Goal: Task Accomplishment & Management: Complete application form

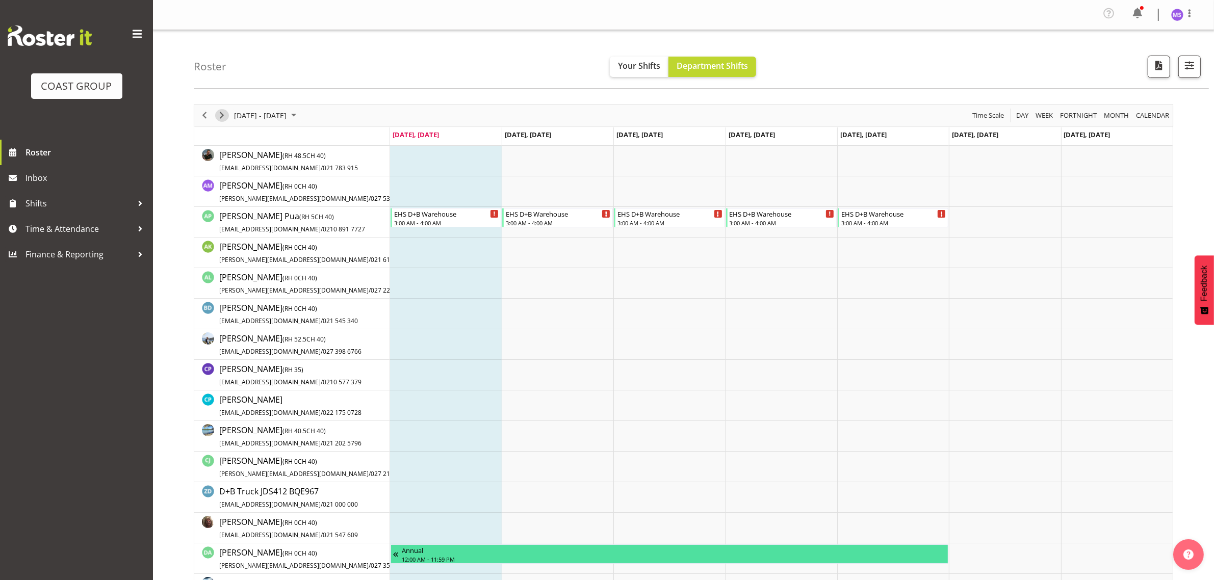
click at [220, 117] on span "Next" at bounding box center [222, 115] width 12 height 13
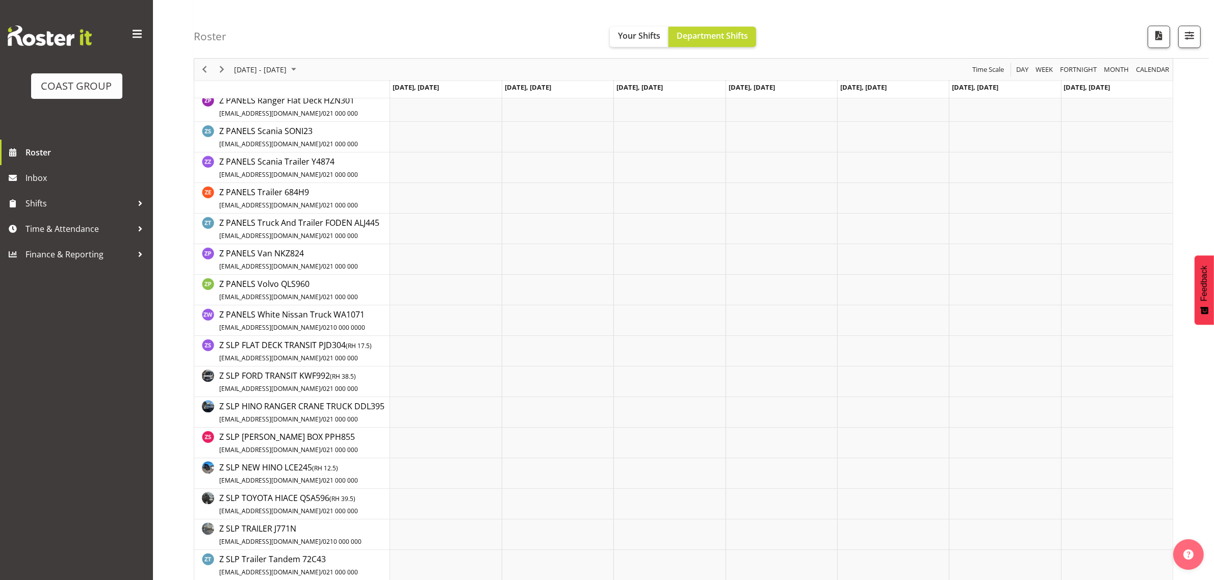
scroll to position [3244, 0]
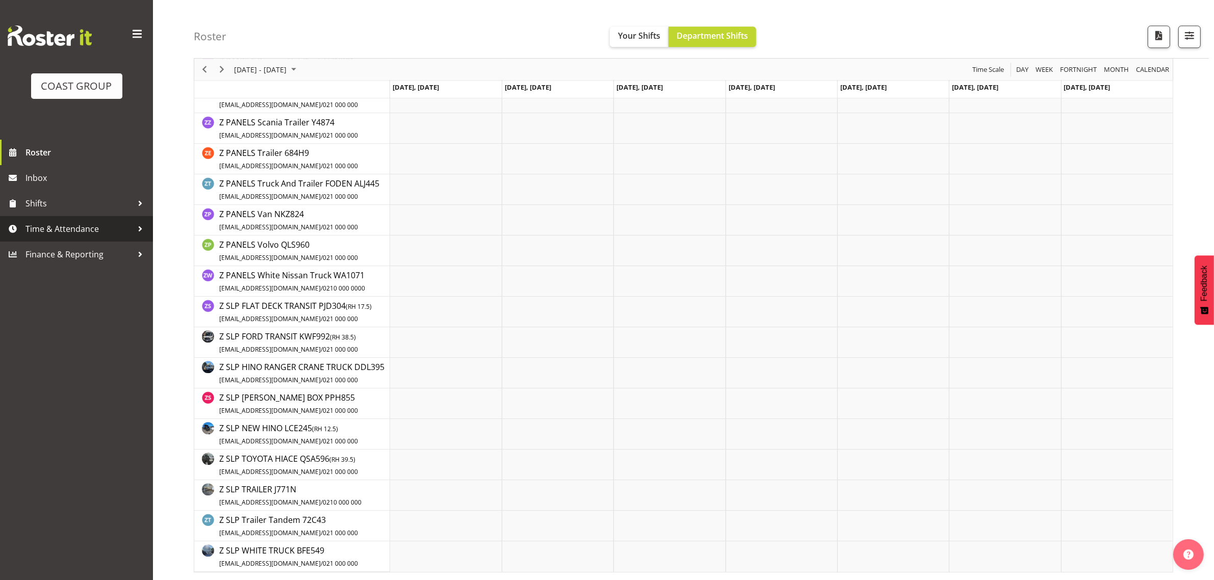
click at [101, 226] on span "Time & Attendance" at bounding box center [78, 228] width 107 height 15
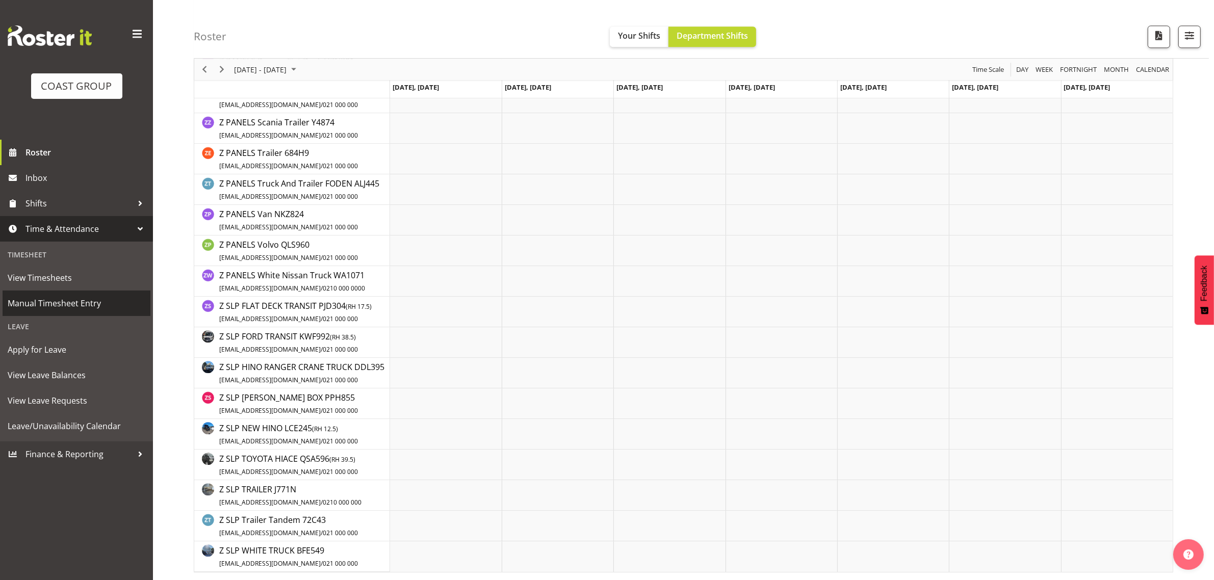
click at [96, 299] on span "Manual Timesheet Entry" at bounding box center [77, 303] width 138 height 15
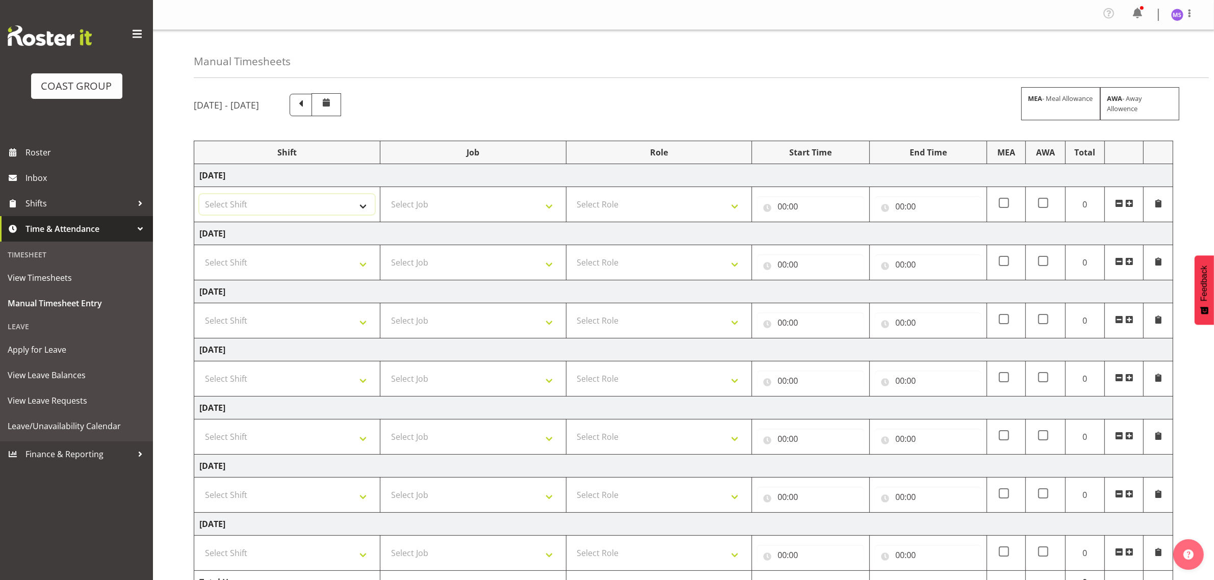
click at [284, 208] on select "Select Shift D+B @ [PERSON_NAME] D+B Build D+B Build NZACA D+B Build Tech Day […" at bounding box center [286, 204] width 175 height 20
click at [275, 199] on select "Select Shift D+B @ HiNZ D+B Build D+B Build NZACA D+B Build Tech Day OCT 24 D+B…" at bounding box center [286, 204] width 175 height 20
select select "1321"
click at [199, 195] on select "Select Shift D+B @ HiNZ D+B Build D+B Build NZACA D+B Build Tech Day OCT 24 D+B…" at bounding box center [286, 204] width 175 height 20
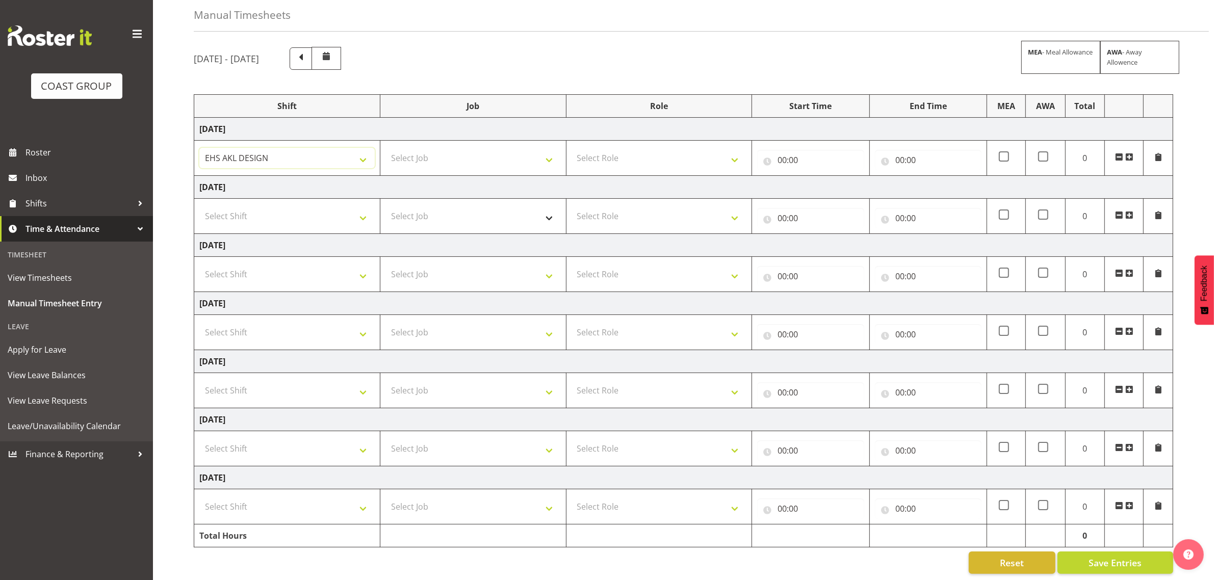
scroll to position [60, 0]
click at [434, 146] on select "Select Job 1 Carlton Events 1 Carlton Hamilton 1 Carlton Wellington 1 EHS WAREH…" at bounding box center [472, 156] width 175 height 20
click at [447, 150] on select "1 Carlton Events 1 Carlton Hamilton 1 Carlton Wellington 1 EHS WAREHOUSE/OFFICE…" at bounding box center [472, 156] width 175 height 20
select select "9204"
click at [385, 146] on select "1 Carlton Events 1 Carlton Hamilton 1 Carlton Wellington 1 EHS WAREHOUSE/OFFICE…" at bounding box center [472, 156] width 175 height 20
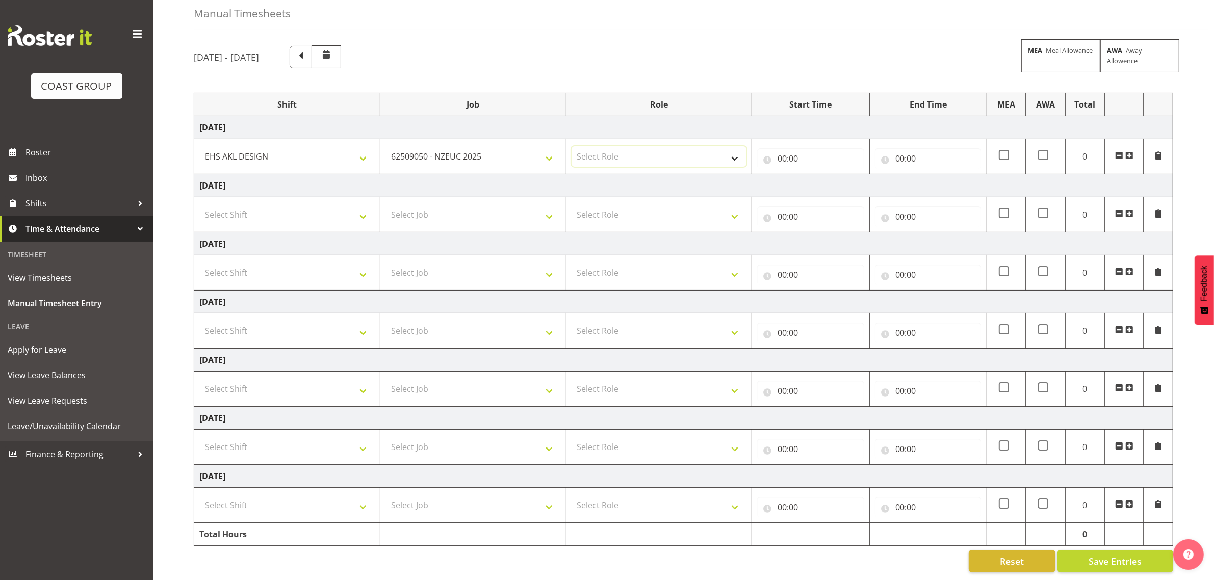
click at [657, 146] on select "Select Role DESIGNER Designer" at bounding box center [658, 156] width 175 height 20
select select "215"
click at [571, 146] on select "Select Role DESIGNER Designer" at bounding box center [658, 156] width 175 height 20
click at [809, 148] on input "00:00" at bounding box center [810, 158] width 107 height 20
click at [817, 175] on select "00 01 02 03 04 05 06 07 08 09 10 11 12 13 14 15 16 17 18 19 20 21 22 23" at bounding box center [826, 185] width 23 height 20
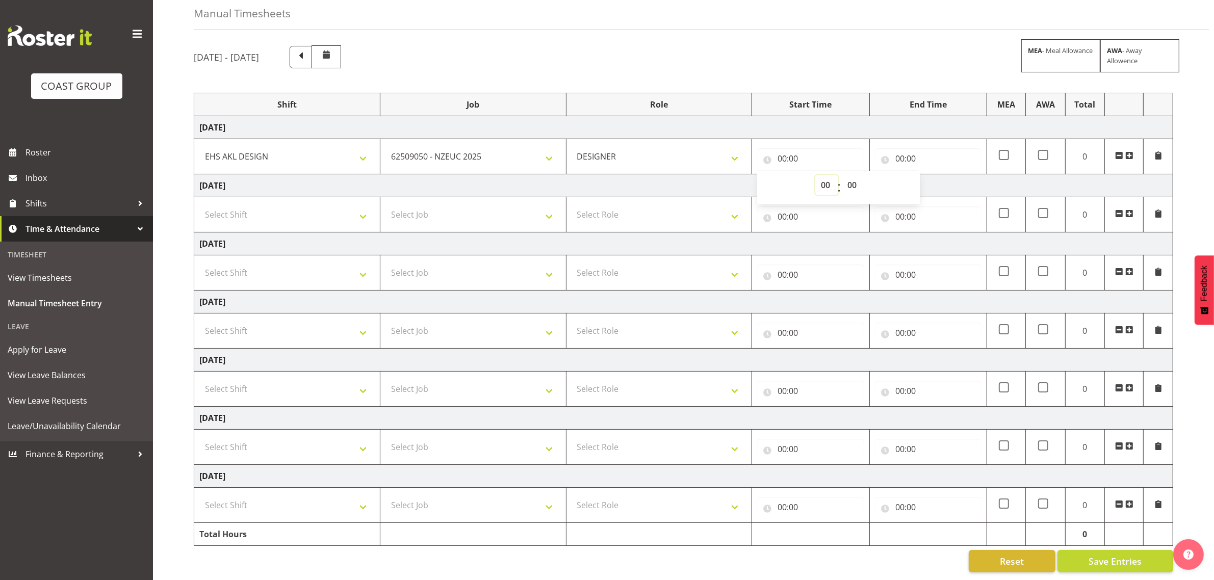
select select "7"
click at [815, 175] on select "00 01 02 03 04 05 06 07 08 09 10 11 12 13 14 15 16 17 18 19 20 21 22 23" at bounding box center [826, 185] width 23 height 20
type input "07:00"
click at [853, 175] on select "00 01 02 03 04 05 06 07 08 09 10 11 12 13 14 15 16 17 18 19 20 21 22 23 24 25 2…" at bounding box center [852, 185] width 23 height 20
select select "30"
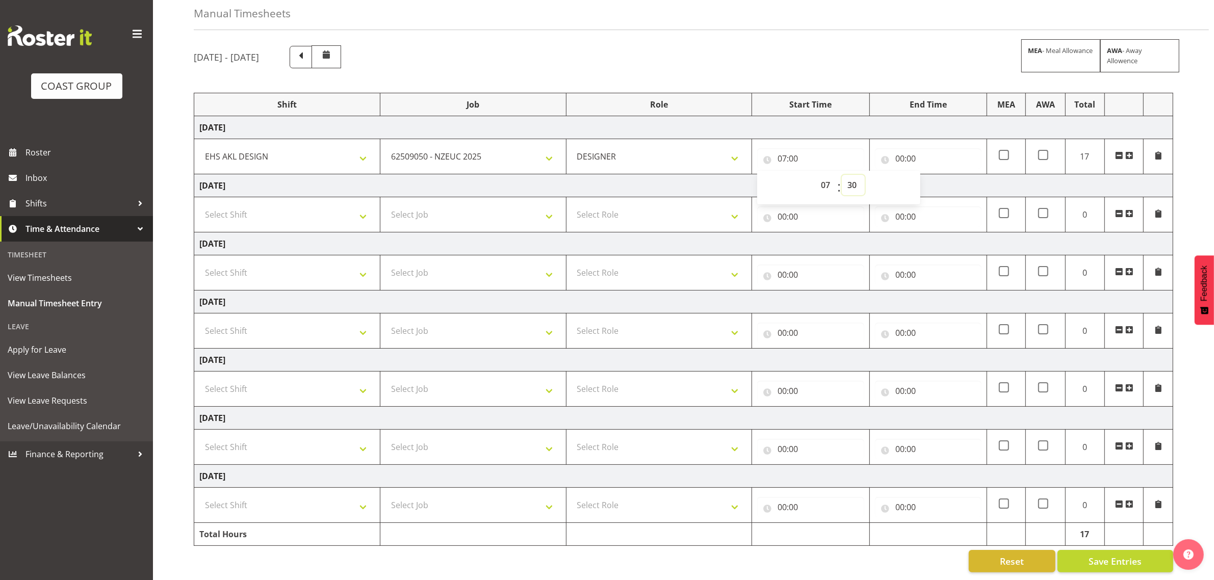
click at [841, 175] on select "00 01 02 03 04 05 06 07 08 09 10 11 12 13 14 15 16 17 18 19 20 21 22 23 24 25 2…" at bounding box center [852, 185] width 23 height 20
type input "07:30"
click at [913, 148] on input "00:00" at bounding box center [928, 158] width 107 height 20
click at [941, 176] on select "00 01 02 03 04 05 06 07 08 09 10 11 12 13 14 15 16 17 18 19 20 21 22 23" at bounding box center [944, 185] width 23 height 20
select select "9"
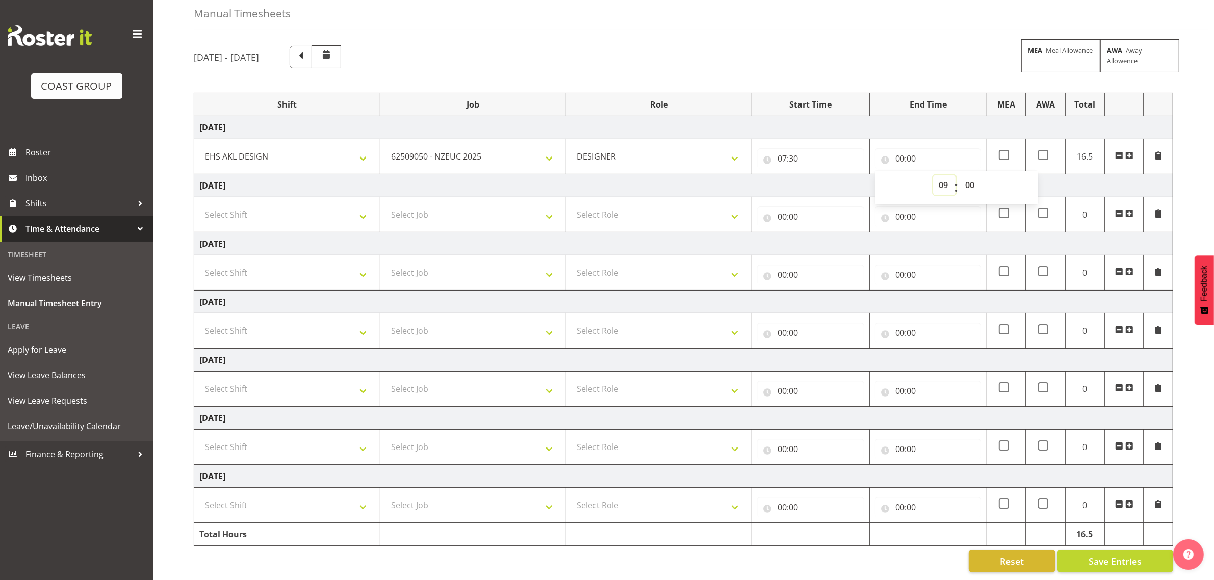
click at [933, 175] on select "00 01 02 03 04 05 06 07 08 09 10 11 12 13 14 15 16 17 18 19 20 21 22 23" at bounding box center [944, 185] width 23 height 20
type input "09:00"
click at [1131, 151] on span at bounding box center [1129, 155] width 8 height 8
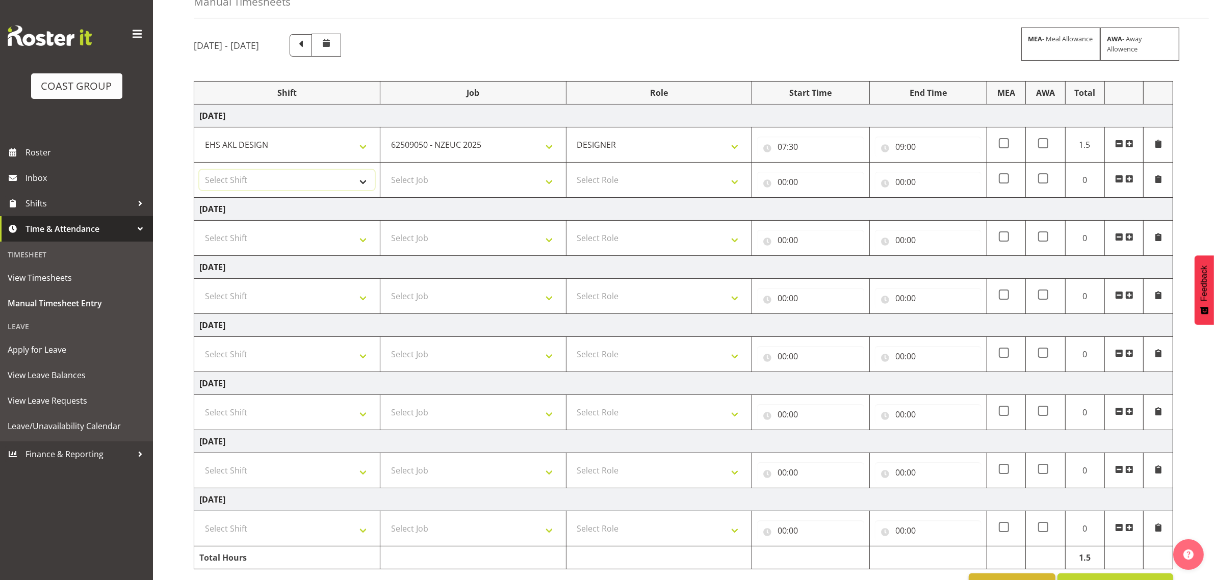
click at [320, 181] on select "Select Shift D+B @ HiNZ D+B Build D+B Build NZACA D+B Build Tech Day OCT 24 D+B…" at bounding box center [286, 180] width 175 height 20
select select "1321"
click at [199, 171] on select "Select Shift D+B @ HiNZ D+B Build D+B Build NZACA D+B Build Tech Day OCT 24 D+B…" at bounding box center [286, 180] width 175 height 20
click at [429, 184] on select "Select Job 1 Carlton Events 1 Carlton Hamilton 1 Carlton Wellington 1 EHS WAREH…" at bounding box center [472, 180] width 175 height 20
select select "10204"
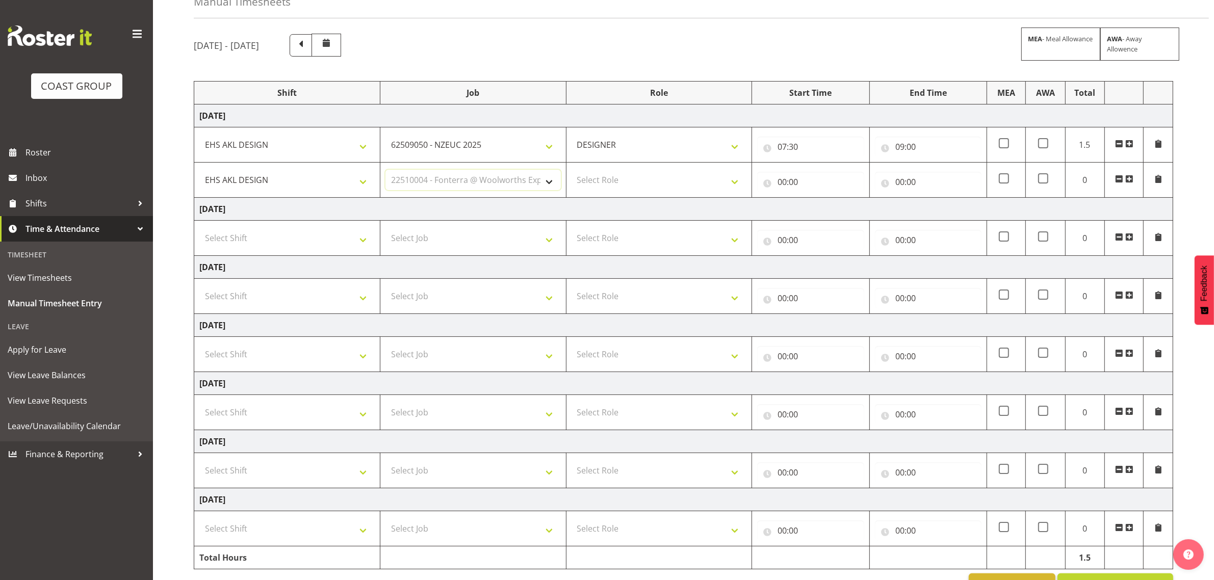
click at [385, 171] on select "Select Job 1 Carlton Events 1 Carlton Hamilton 1 Carlton Wellington 1 EHS WAREH…" at bounding box center [472, 180] width 175 height 20
click at [597, 178] on select "Select Role DESIGNER Designer" at bounding box center [658, 180] width 175 height 20
select select "215"
click at [571, 171] on select "Select Role DESIGNER Designer" at bounding box center [658, 180] width 175 height 20
click at [775, 182] on input "00:00" at bounding box center [810, 182] width 107 height 20
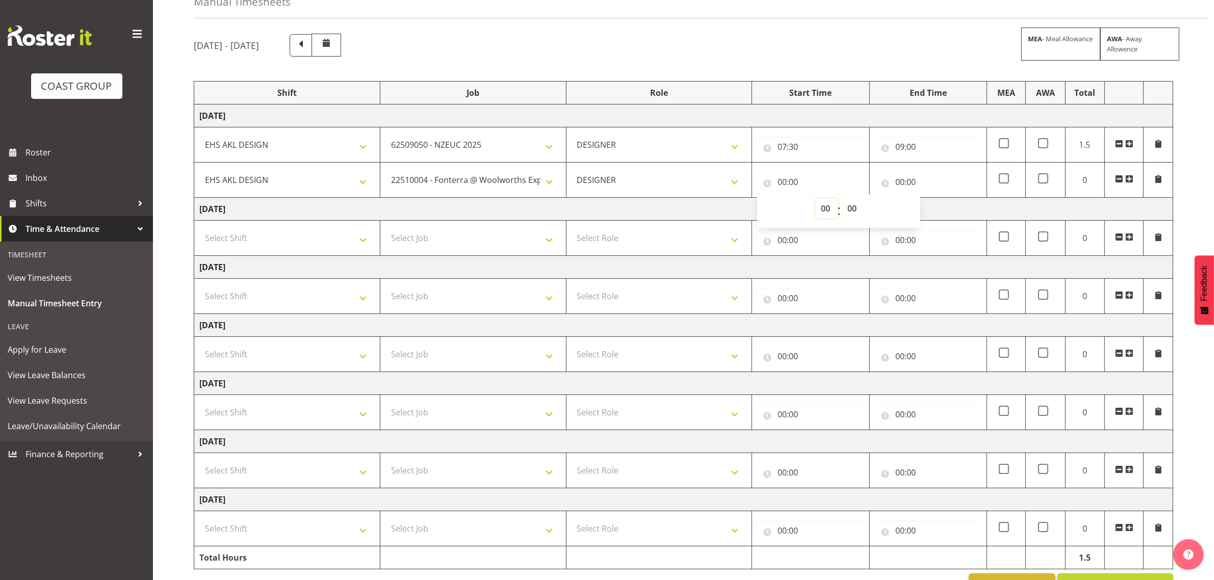
click at [817, 213] on select "00 01 02 03 04 05 06 07 08 09 10 11 12 13 14 15 16 17 18 19 20 21 22 23" at bounding box center [826, 208] width 23 height 20
select select "9"
click at [815, 199] on select "00 01 02 03 04 05 06 07 08 09 10 11 12 13 14 15 16 17 18 19 20 21 22 23" at bounding box center [826, 208] width 23 height 20
type input "09:00"
click at [914, 186] on input "00:00" at bounding box center [928, 182] width 107 height 20
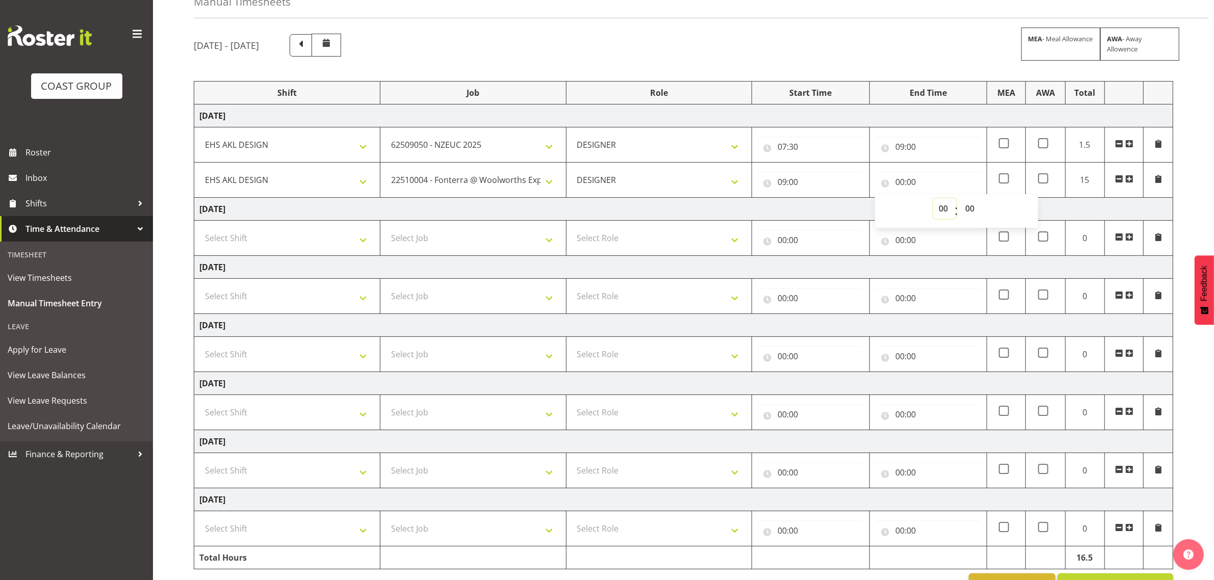
click at [939, 204] on select "00 01 02 03 04 05 06 07 08 09 10 11 12 13 14 15 16 17 18 19 20 21 22 23" at bounding box center [944, 208] width 23 height 20
select select "10"
click at [933, 199] on select "00 01 02 03 04 05 06 07 08 09 10 11 12 13 14 15 16 17 18 19 20 21 22 23" at bounding box center [944, 208] width 23 height 20
type input "10:00"
click at [1127, 177] on span at bounding box center [1129, 179] width 8 height 8
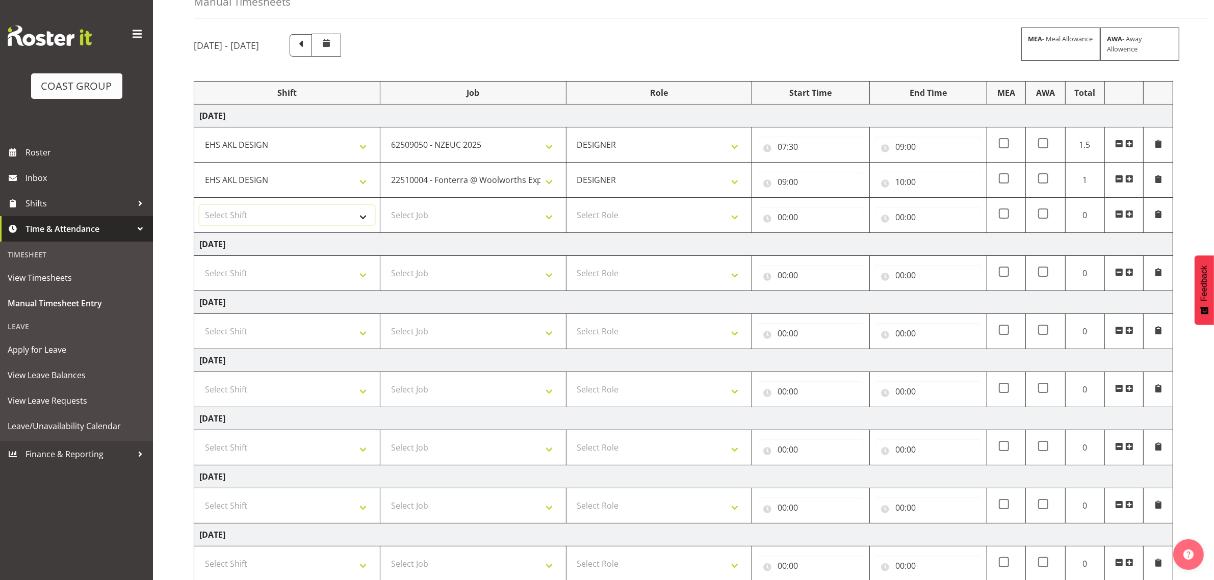
click at [299, 210] on select "Select Shift D+B @ HiNZ D+B Build D+B Build NZACA D+B Build Tech Day OCT 24 D+B…" at bounding box center [286, 215] width 175 height 20
select select "1321"
click at [199, 206] on select "Select Shift D+B @ HiNZ D+B Build D+B Build NZACA D+B Build Tech Day OCT 24 D+B…" at bounding box center [286, 215] width 175 height 20
click at [460, 219] on select "Select Job 1 Carlton Events 1 Carlton Hamilton 1 Carlton Wellington 1 EHS WAREH…" at bounding box center [472, 215] width 175 height 20
select select "10556"
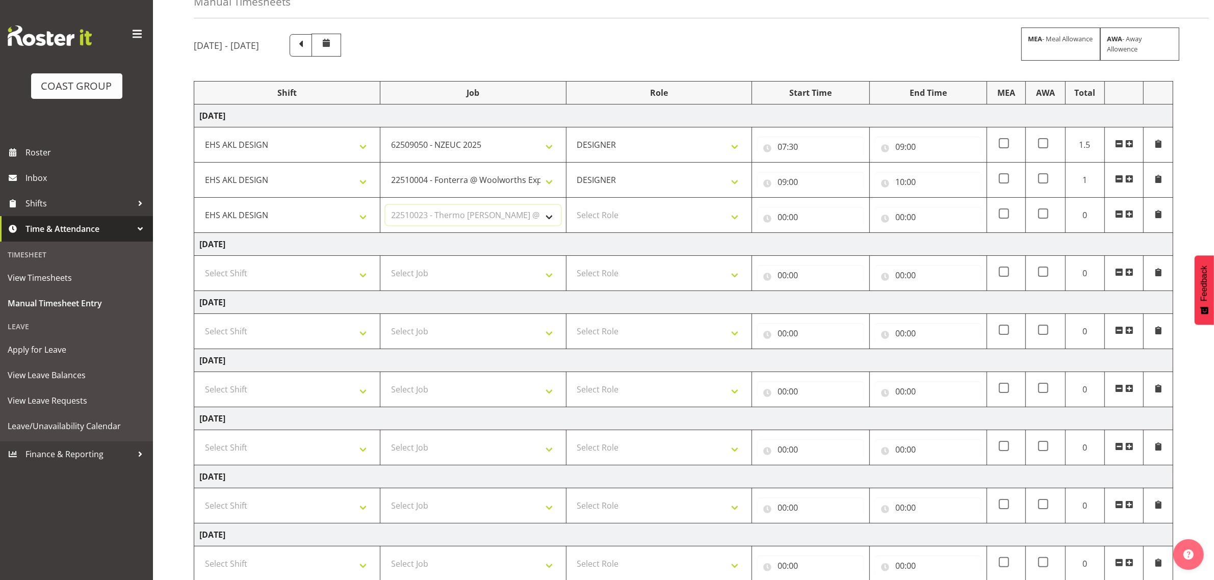
click at [385, 206] on select "Select Job 1 Carlton Events 1 Carlton Hamilton 1 Carlton Wellington 1 EHS WAREH…" at bounding box center [472, 215] width 175 height 20
click at [628, 210] on select "Select Role DESIGNER Designer" at bounding box center [658, 215] width 175 height 20
select select "215"
click at [571, 206] on select "Select Role DESIGNER Designer" at bounding box center [658, 215] width 175 height 20
click at [801, 215] on input "00:00" at bounding box center [810, 217] width 107 height 20
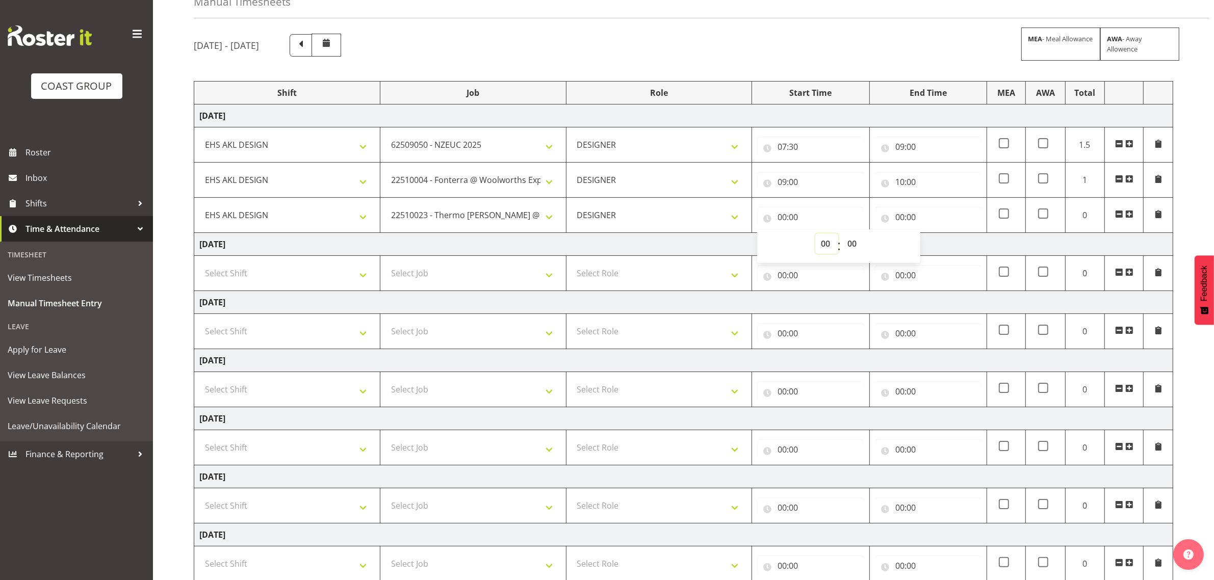
click at [822, 245] on select "00 01 02 03 04 05 06 07 08 09 10 11 12 13 14 15 16 17 18 19 20 21 22 23" at bounding box center [826, 243] width 23 height 20
select select "10"
click at [815, 234] on select "00 01 02 03 04 05 06 07 08 09 10 11 12 13 14 15 16 17 18 19 20 21 22 23" at bounding box center [826, 243] width 23 height 20
type input "10:00"
click at [911, 217] on input "00:00" at bounding box center [928, 217] width 107 height 20
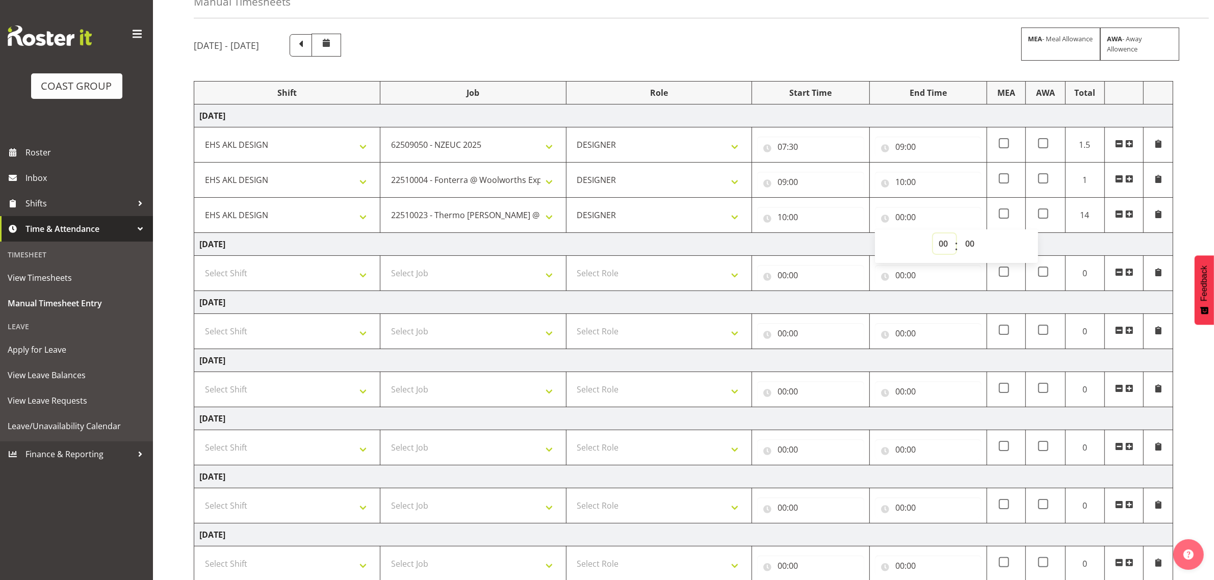
click at [938, 245] on select "00 01 02 03 04 05 06 07 08 09 10 11 12 13 14 15 16 17 18 19 20 21 22 23" at bounding box center [944, 243] width 23 height 20
select select "11"
click at [933, 234] on select "00 01 02 03 04 05 06 07 08 09 10 11 12 13 14 15 16 17 18 19 20 21 22 23" at bounding box center [944, 243] width 23 height 20
type input "11:00"
click at [1129, 217] on span at bounding box center [1129, 214] width 8 height 8
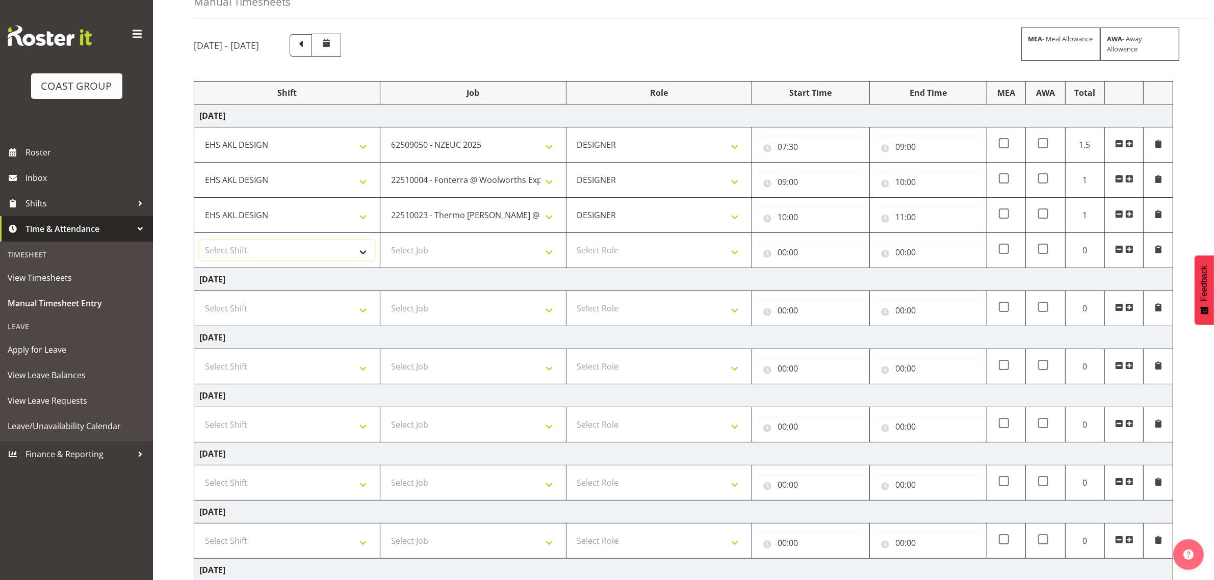
click at [305, 246] on select "Select Shift D+B @ HiNZ D+B Build D+B Build NZACA D+B Build Tech Day OCT 24 D+B…" at bounding box center [286, 250] width 175 height 20
select select "1321"
click at [199, 242] on select "Select Shift D+B @ HiNZ D+B Build D+B Build NZACA D+B Build Tech Day OCT 24 D+B…" at bounding box center [286, 250] width 175 height 20
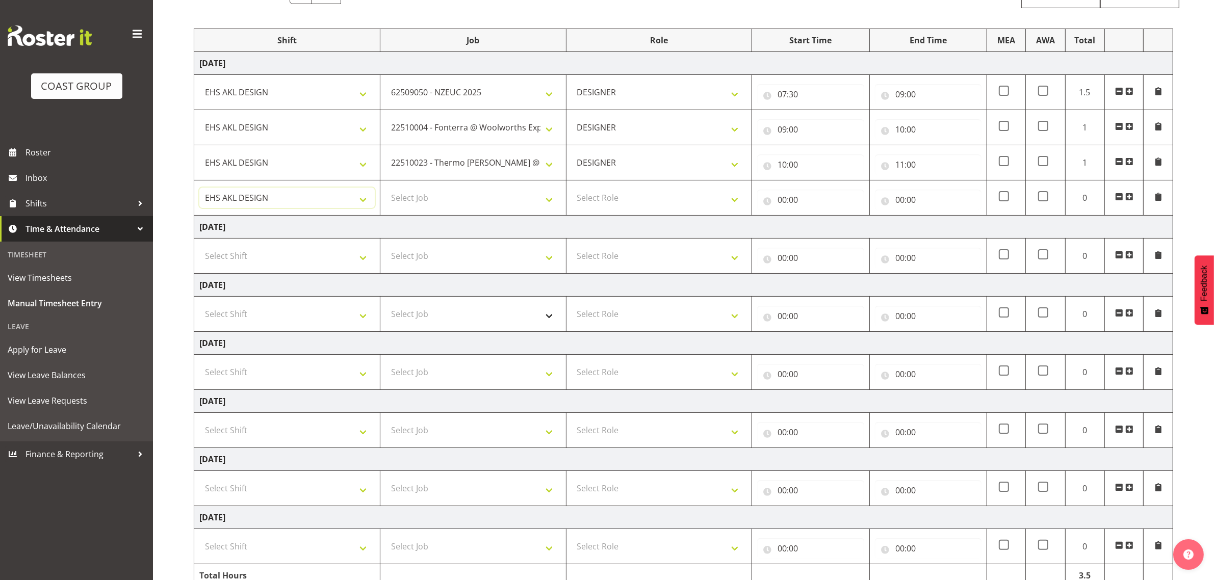
scroll to position [166, 0]
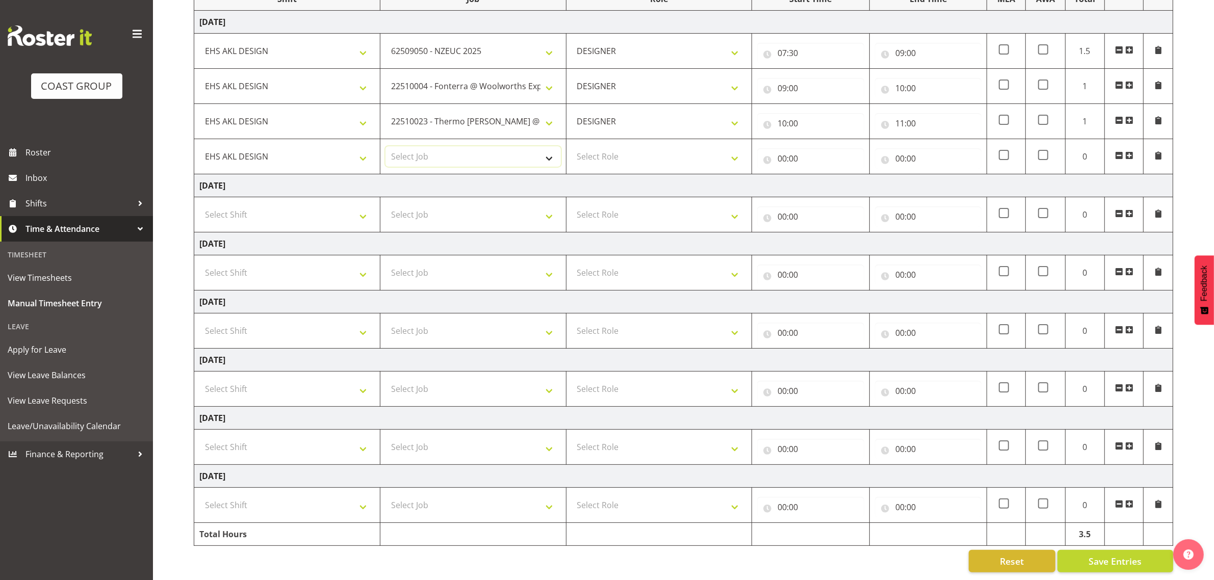
click at [462, 148] on select "Select Job 1 Carlton Events 1 Carlton Hamilton 1 Carlton Wellington 1 EHS WAREH…" at bounding box center [472, 156] width 175 height 20
select select "10515"
click at [623, 146] on select "Select Role DESIGNER Designer" at bounding box center [658, 156] width 175 height 20
select select "215"
click at [571, 146] on select "Select Role DESIGNER Designer" at bounding box center [658, 156] width 175 height 20
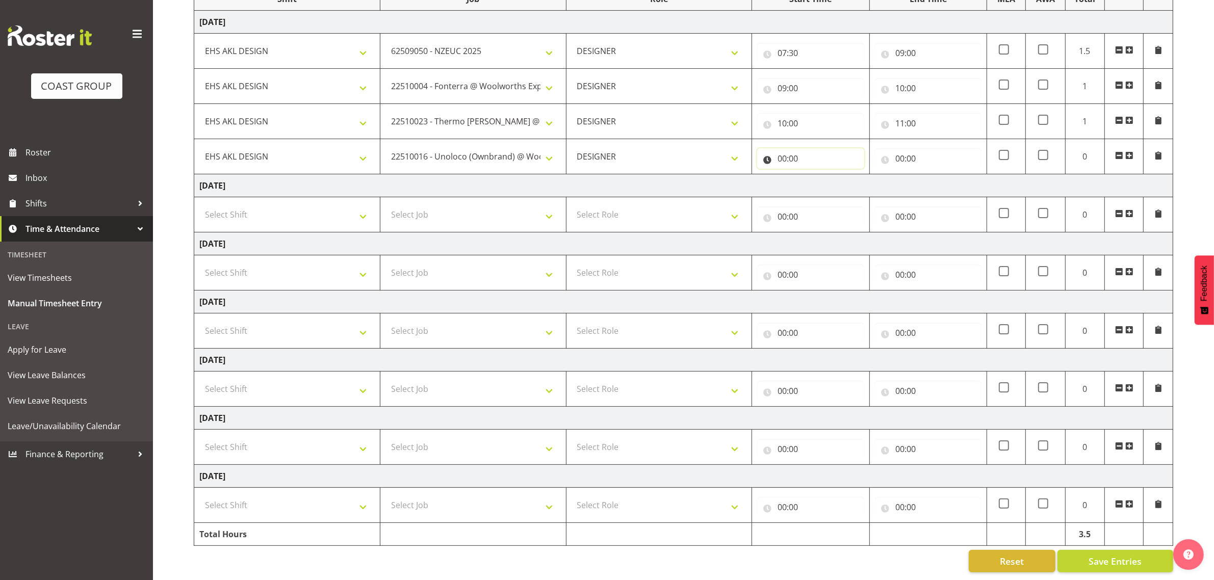
click at [783, 149] on input "00:00" at bounding box center [810, 158] width 107 height 20
click at [821, 175] on select "00 01 02 03 04 05 06 07 08 09 10 11 12 13 14 15 16 17 18 19 20 21 22 23" at bounding box center [826, 185] width 23 height 20
select select "11"
click at [815, 175] on select "00 01 02 03 04 05 06 07 08 09 10 11 12 13 14 15 16 17 18 19 20 21 22 23" at bounding box center [826, 185] width 23 height 20
type input "11:00"
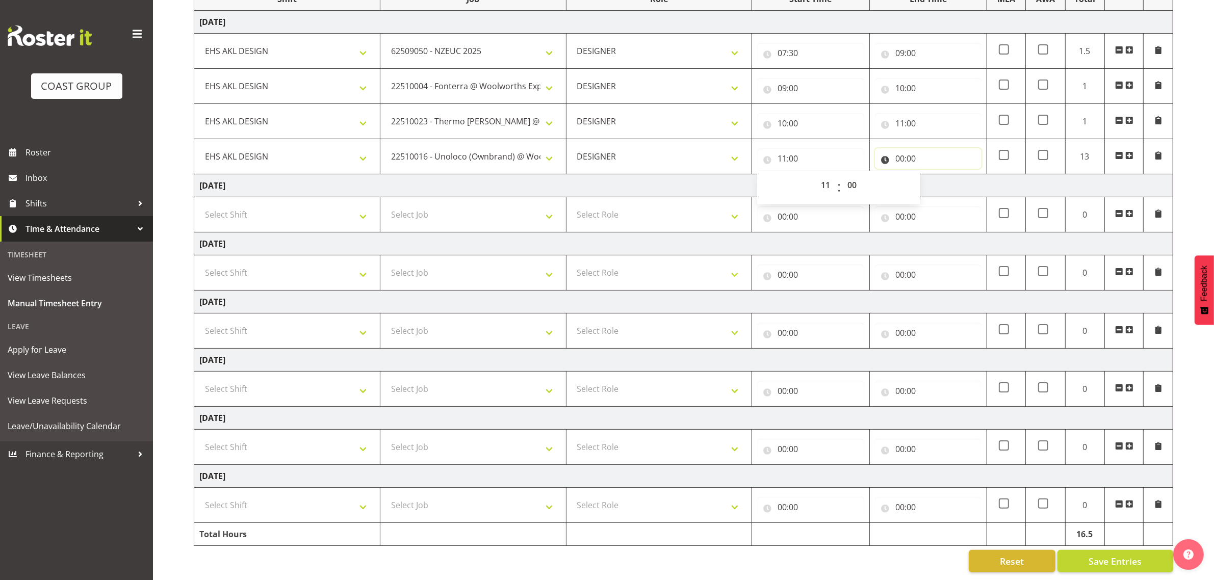
click at [900, 148] on input "00:00" at bounding box center [928, 158] width 107 height 20
click at [938, 175] on select "00 01 02 03 04 05 06 07 08 09 10 11 12 13 14 15 16 17 18 19 20 21 22 23" at bounding box center [944, 185] width 23 height 20
select select "12"
click at [933, 175] on select "00 01 02 03 04 05 06 07 08 09 10 11 12 13 14 15 16 17 18 19 20 21 22 23" at bounding box center [944, 185] width 23 height 20
type input "12:00"
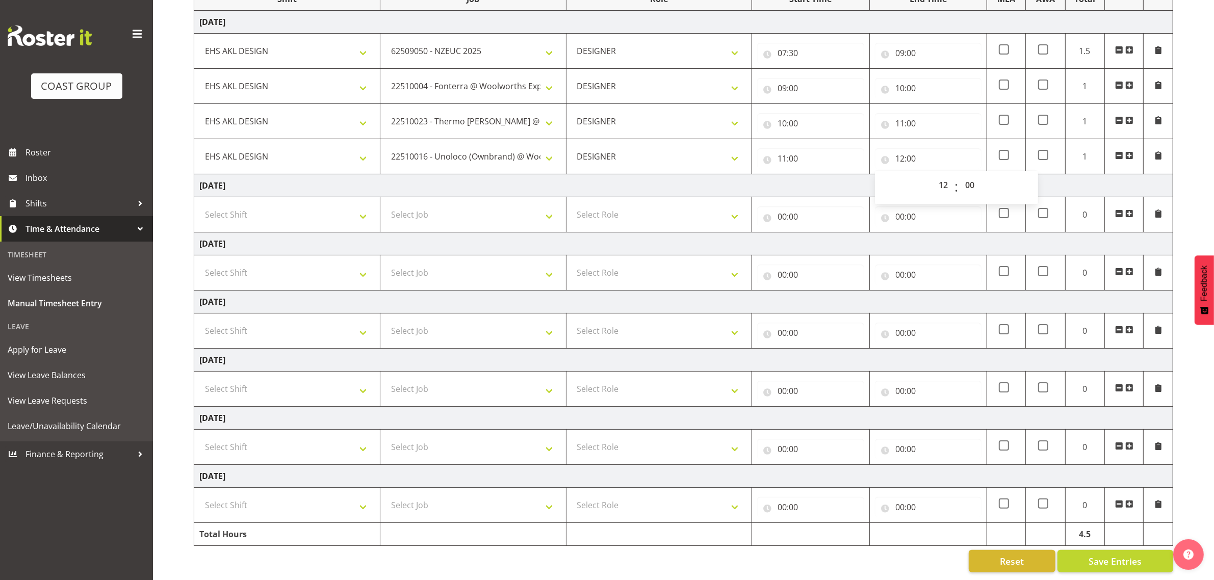
click at [1128, 151] on span at bounding box center [1129, 155] width 8 height 8
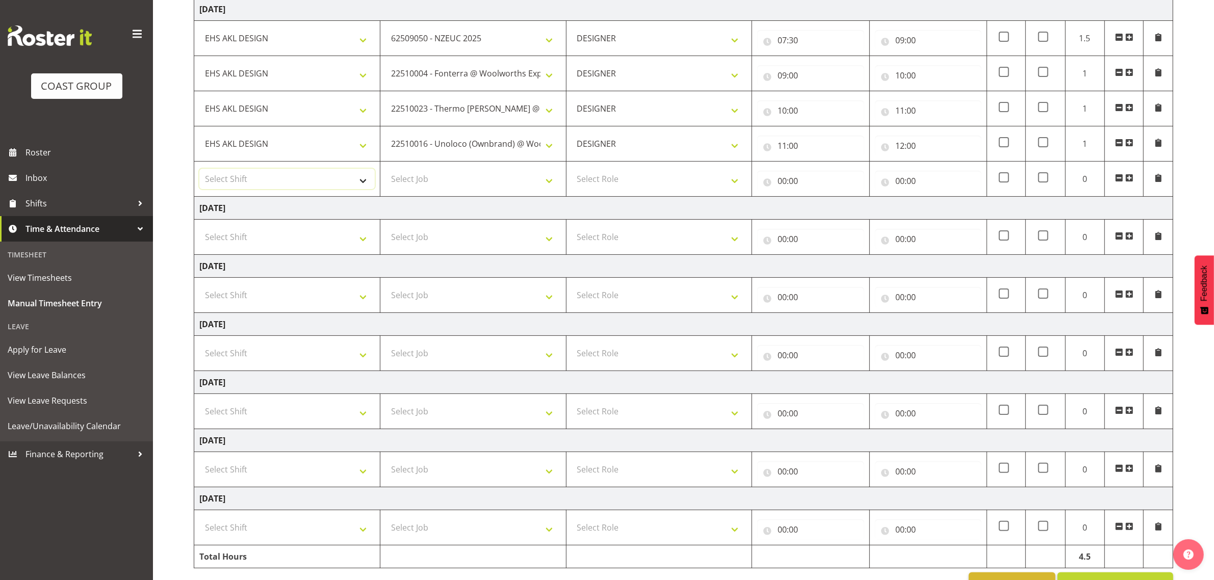
click at [284, 182] on select "Select Shift D+B @ HiNZ D+B Build D+B Build NZACA D+B Build Tech Day OCT 24 D+B…" at bounding box center [286, 179] width 175 height 20
select select "1321"
click at [199, 170] on select "Select Shift D+B @ HiNZ D+B Build D+B Build NZACA D+B Build Tech Day OCT 24 D+B…" at bounding box center [286, 179] width 175 height 20
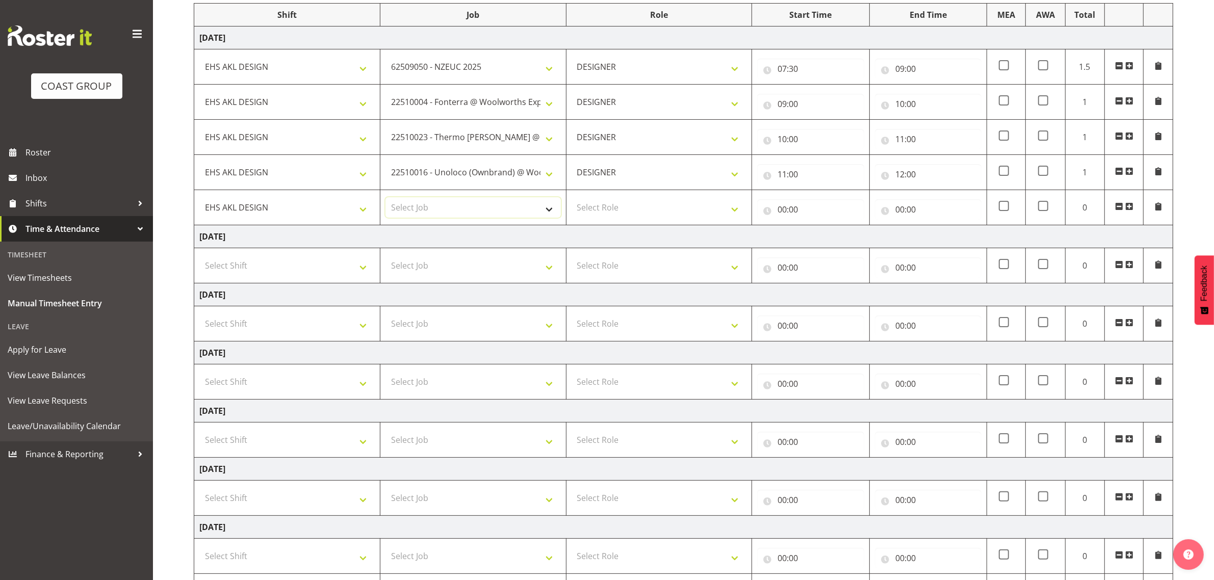
click at [473, 209] on select "Select Job 1 Carlton Events 1 Carlton Hamilton 1 Carlton Wellington 1 EHS WAREH…" at bounding box center [472, 207] width 175 height 20
select select "9204"
click at [385, 199] on select "Select Job 1 Carlton Events 1 Carlton Hamilton 1 Carlton Wellington 1 EHS WAREH…" at bounding box center [472, 207] width 175 height 20
click at [620, 209] on select "Select Role DESIGNER Designer" at bounding box center [658, 207] width 175 height 20
select select "215"
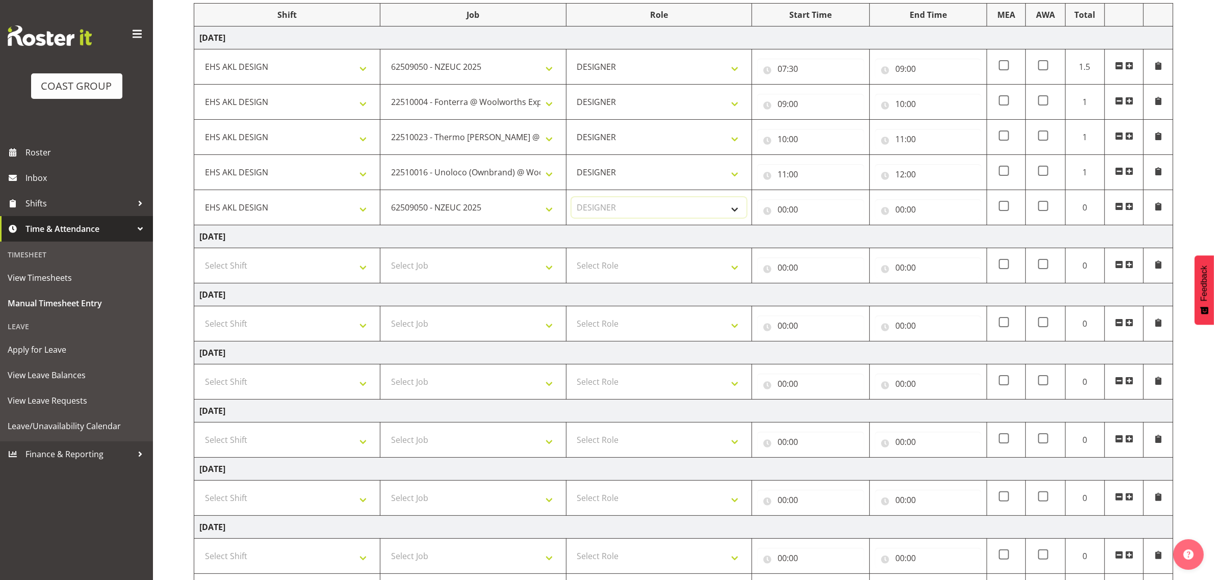
click at [571, 199] on select "Select Role DESIGNER Designer" at bounding box center [658, 207] width 175 height 20
click at [788, 206] on input "00:00" at bounding box center [810, 209] width 107 height 20
click at [825, 235] on select "00 01 02 03 04 05 06 07 08 09 10 11 12 13 14 15 16 17 18 19 20 21 22 23" at bounding box center [826, 236] width 23 height 20
select select "12"
click at [815, 227] on select "00 01 02 03 04 05 06 07 08 09 10 11 12 13 14 15 16 17 18 19 20 21 22 23" at bounding box center [826, 236] width 23 height 20
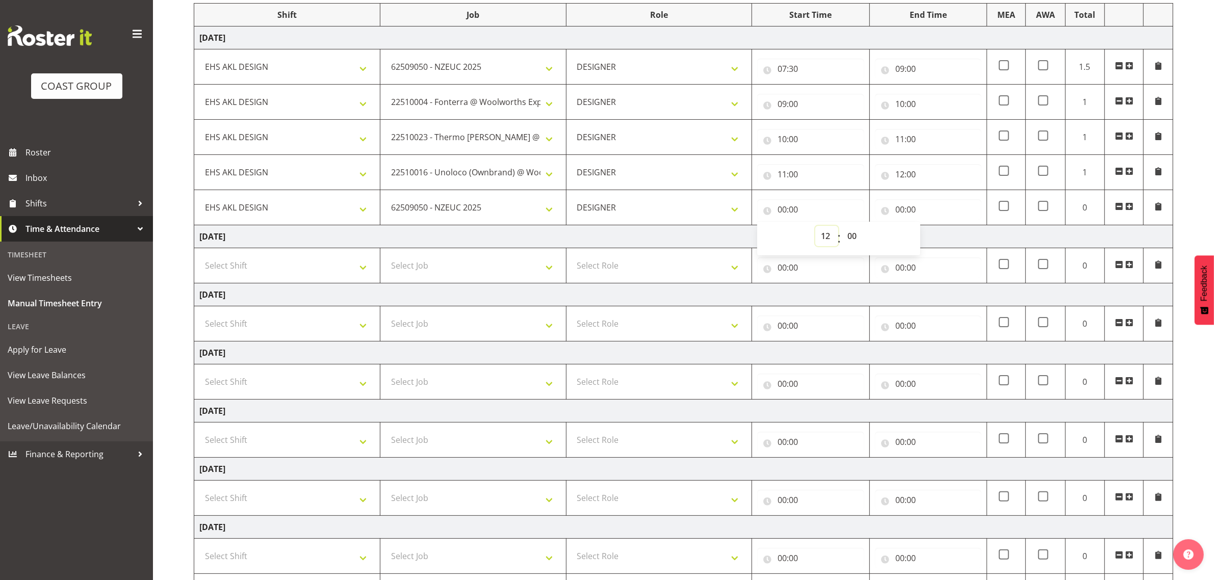
type input "12:00"
click at [908, 207] on input "00:00" at bounding box center [928, 209] width 107 height 20
click at [940, 234] on select "00 01 02 03 04 05 06 07 08 09 10 11 12 13 14 15 16 17 18 19 20 21 22 23" at bounding box center [944, 236] width 23 height 20
select select "13"
click at [933, 227] on select "00 01 02 03 04 05 06 07 08 09 10 11 12 13 14 15 16 17 18 19 20 21 22 23" at bounding box center [944, 236] width 23 height 20
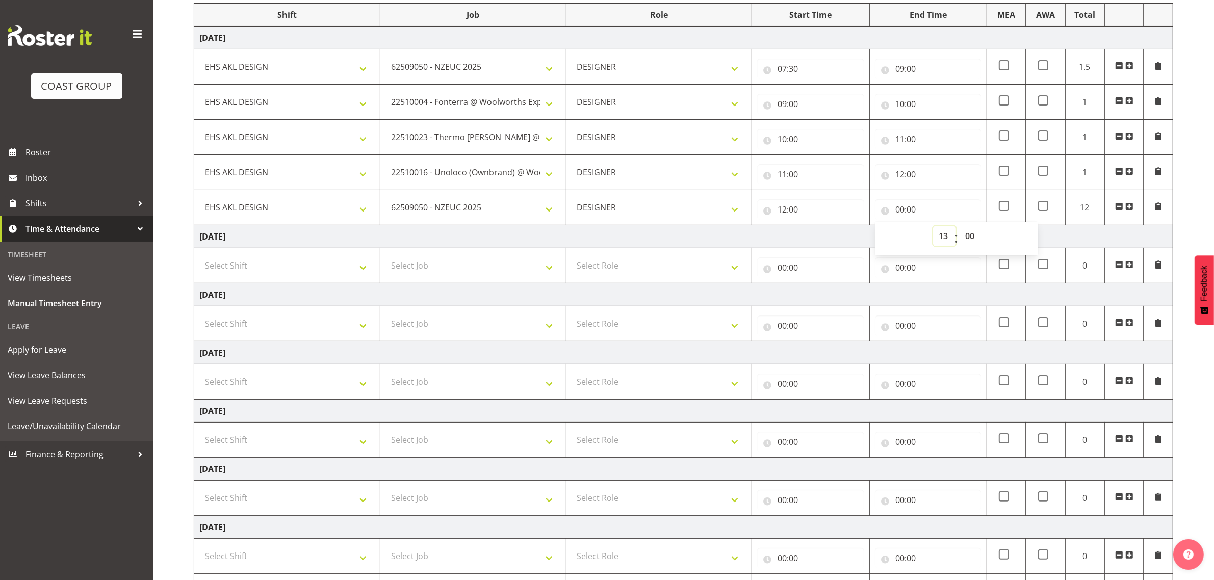
type input "13:00"
click at [1129, 209] on span at bounding box center [1129, 206] width 8 height 8
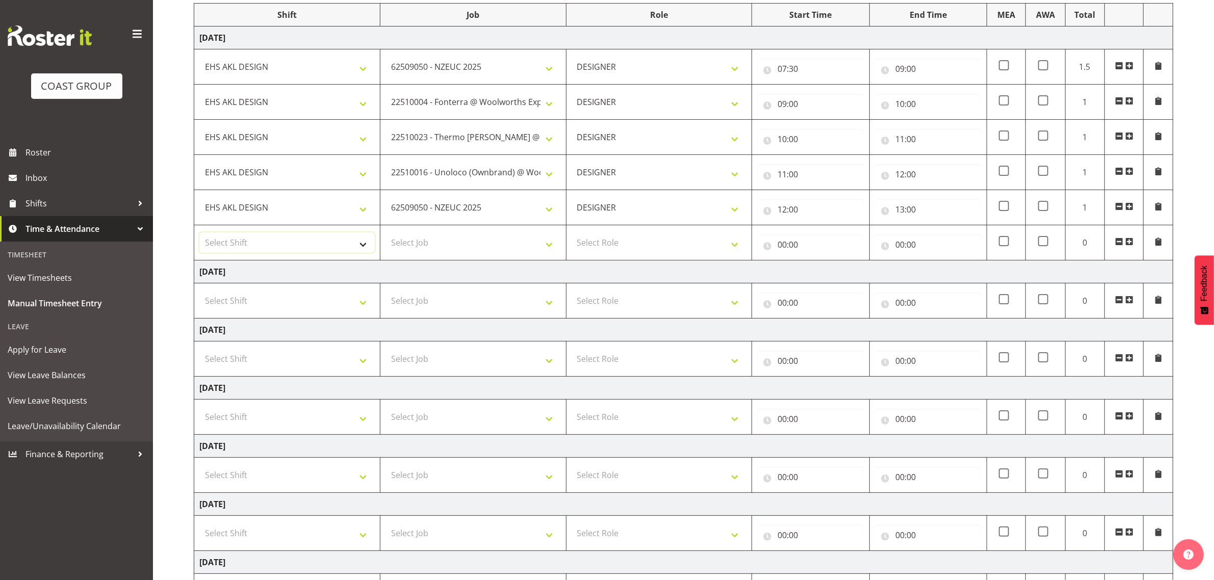
click at [281, 250] on select "Select Shift D+B @ HiNZ D+B Build D+B Build NZACA D+B Build Tech Day OCT 24 D+B…" at bounding box center [286, 242] width 175 height 20
select select "1321"
click at [199, 234] on select "Select Shift D+B @ HiNZ D+B Build D+B Build NZACA D+B Build Tech Day OCT 24 D+B…" at bounding box center [286, 242] width 175 height 20
click at [441, 248] on select "Select Job 1 Carlton Events 1 Carlton Hamilton 1 Carlton Wellington 1 EHS WAREH…" at bounding box center [472, 242] width 175 height 20
select select "10237"
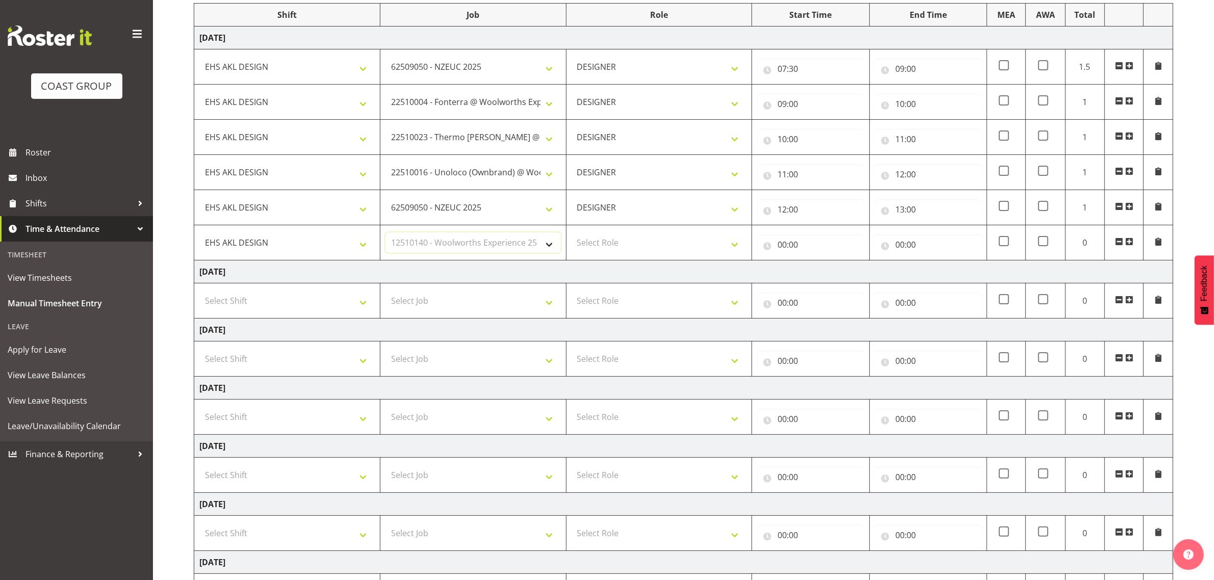
click at [385, 234] on select "Select Job 1 Carlton Events 1 Carlton Hamilton 1 Carlton Wellington 1 EHS WAREH…" at bounding box center [472, 242] width 175 height 20
click at [640, 232] on td "Select Role DESIGNER Designer" at bounding box center [659, 242] width 186 height 35
drag, startPoint x: 637, startPoint y: 250, endPoint x: 646, endPoint y: 250, distance: 8.7
click at [637, 250] on select "Select Role DESIGNER Designer" at bounding box center [658, 242] width 175 height 20
select select "215"
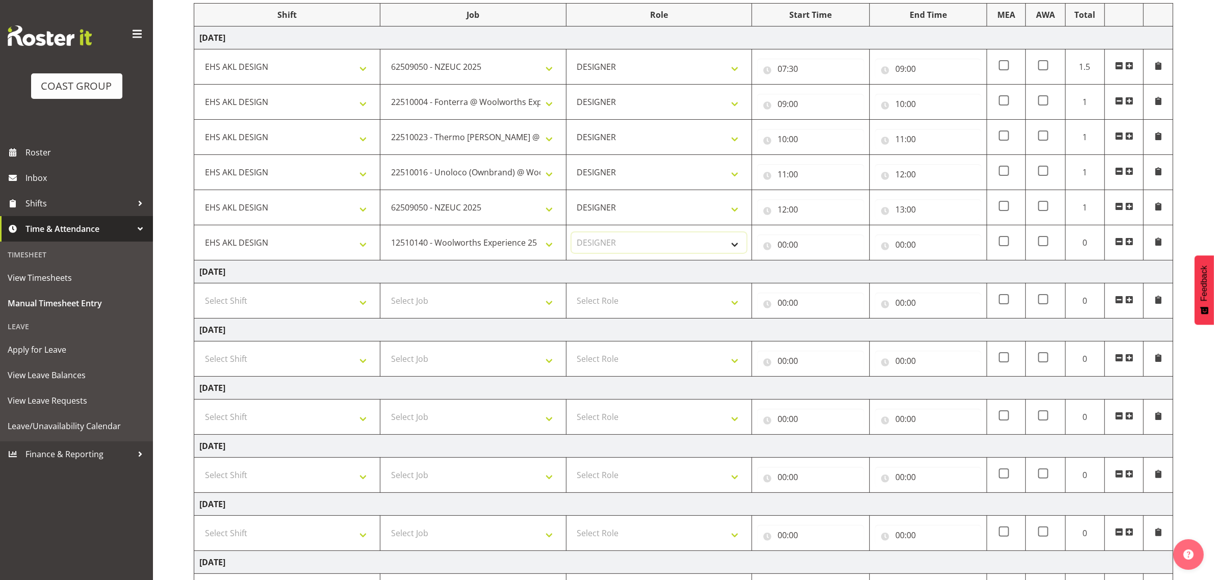
click at [571, 234] on select "Select Role DESIGNER Designer" at bounding box center [658, 242] width 175 height 20
click at [795, 243] on input "00:00" at bounding box center [810, 244] width 107 height 20
click at [825, 274] on select "00 01 02 03 04 05 06 07 08 09 10 11 12 13 14 15 16 17 18 19 20 21 22 23" at bounding box center [826, 271] width 23 height 20
select select "13"
click at [815, 262] on select "00 01 02 03 04 05 06 07 08 09 10 11 12 13 14 15 16 17 18 19 20 21 22 23" at bounding box center [826, 271] width 23 height 20
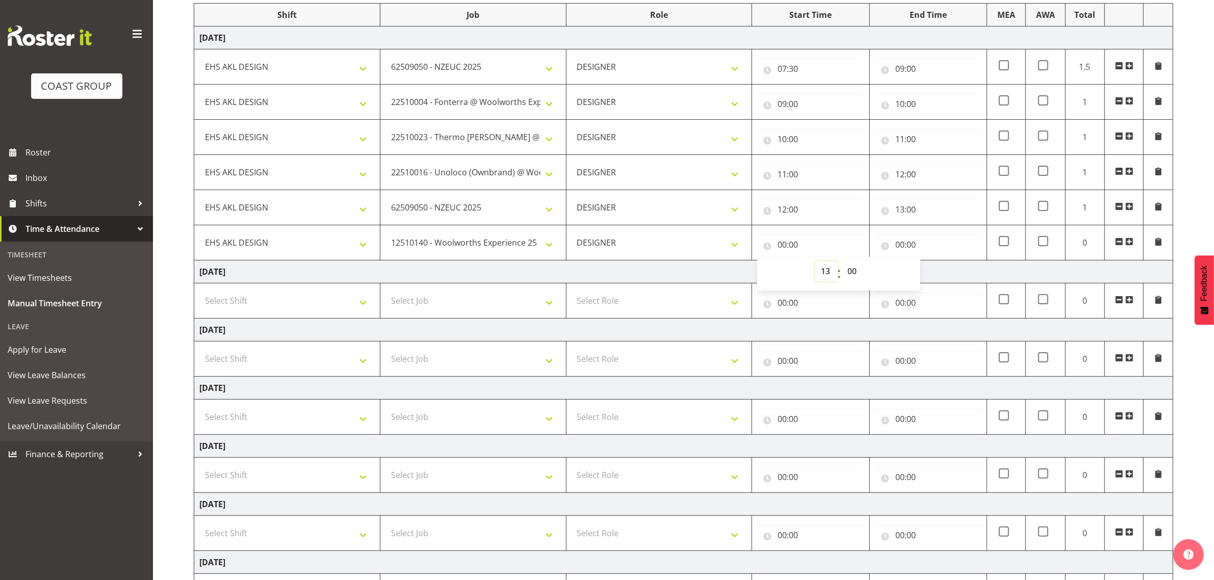
type input "13:00"
click at [901, 244] on input "00:00" at bounding box center [928, 244] width 107 height 20
drag, startPoint x: 941, startPoint y: 273, endPoint x: 946, endPoint y: 263, distance: 10.9
click at [942, 269] on select "00 01 02 03 04 05 06 07 08 09 10 11 12 13 14 15 16 17 18 19 20 21 22 23" at bounding box center [944, 271] width 23 height 20
select select "16"
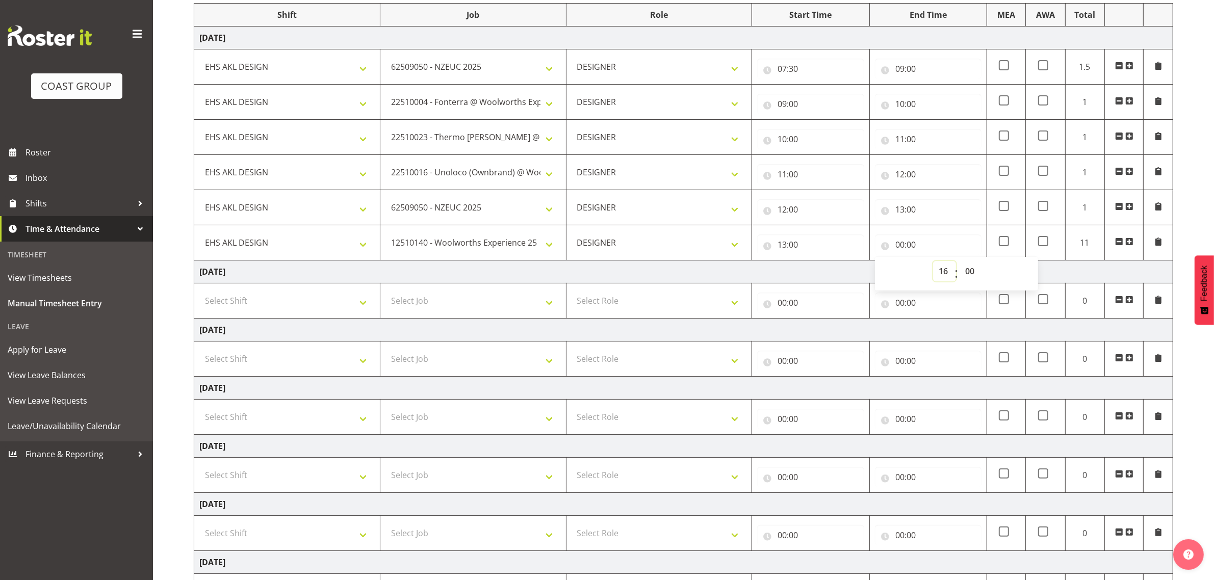
click at [933, 262] on select "00 01 02 03 04 05 06 07 08 09 10 11 12 13 14 15 16 17 18 19 20 21 22 23" at bounding box center [944, 271] width 23 height 20
type input "16:00"
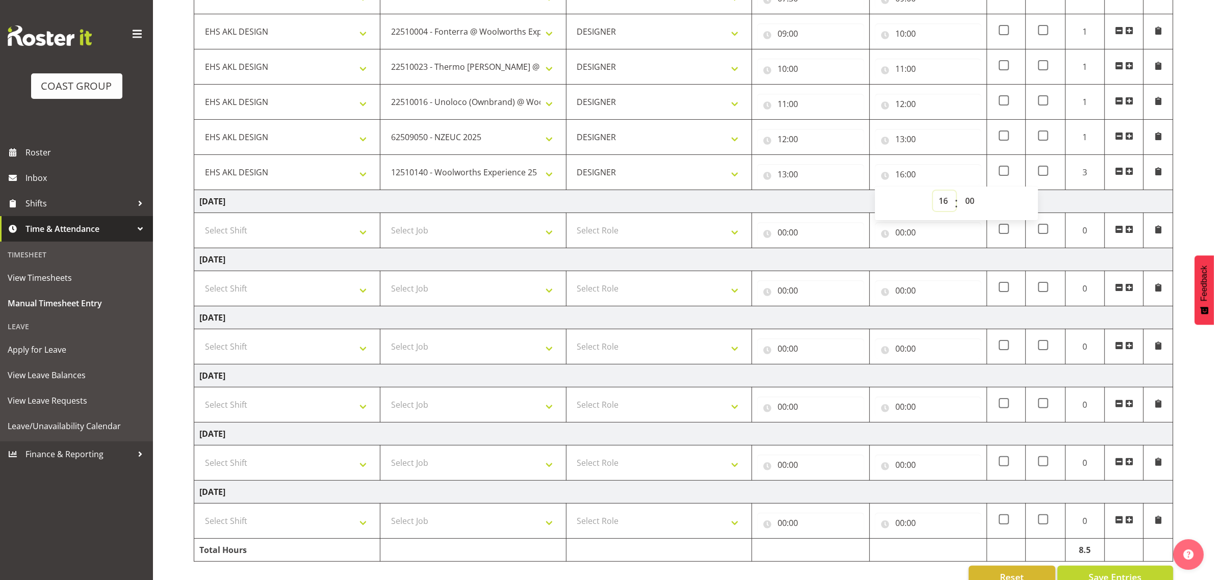
scroll to position [236, 0]
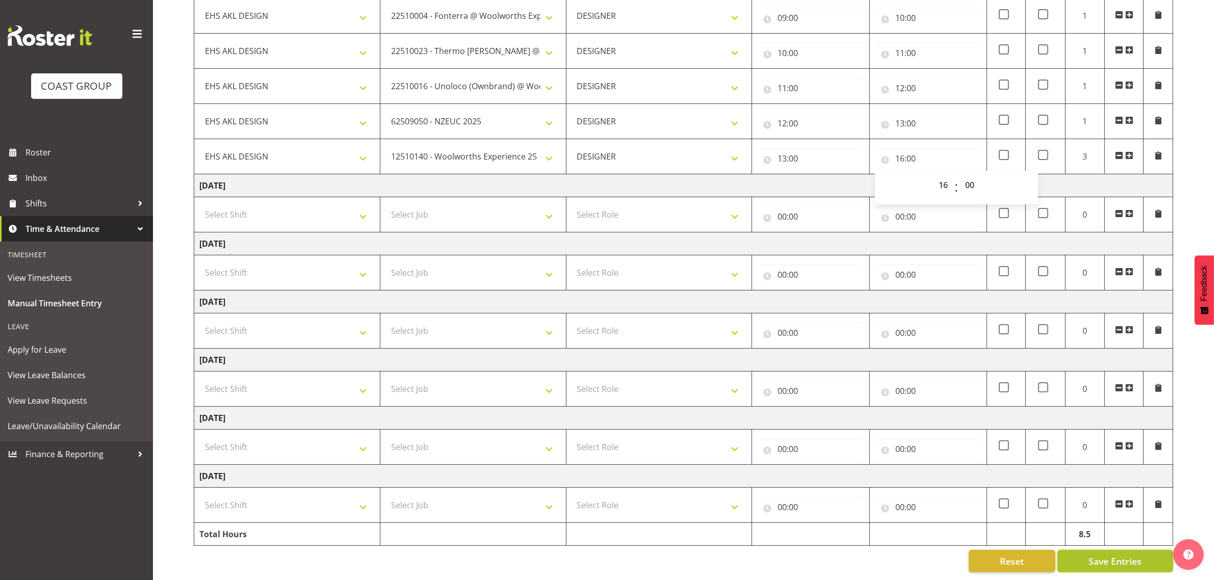
click at [1128, 555] on span "Save Entries" at bounding box center [1114, 561] width 53 height 13
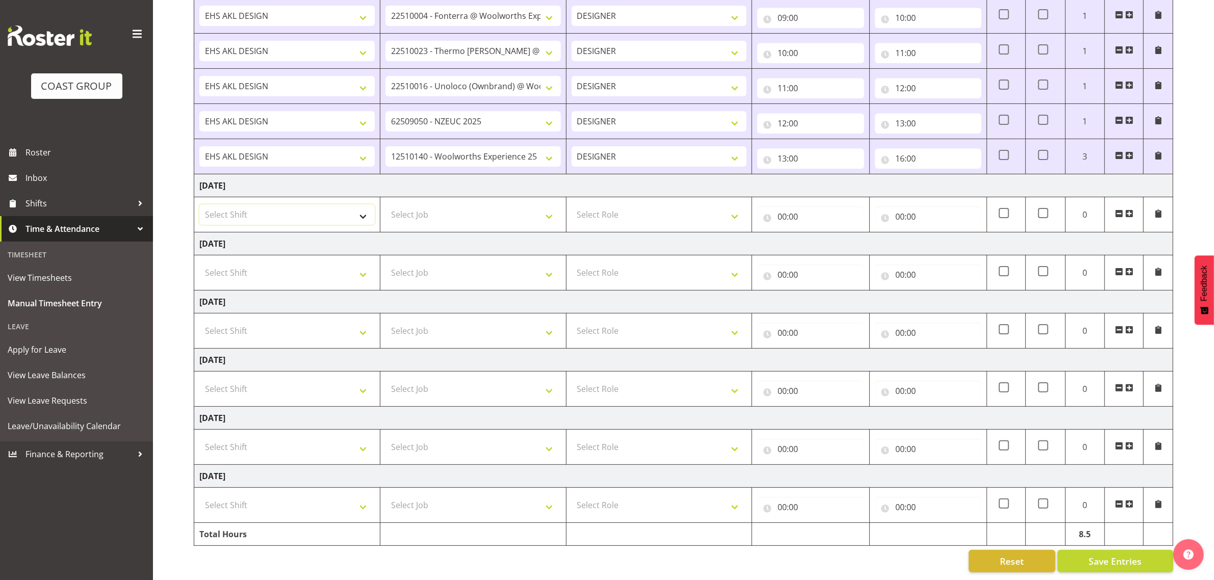
click at [310, 205] on select "Select Shift D+B @ HiNZ D+B Build D+B Build NZACA D+B Build Tech Day OCT 24 D+B…" at bounding box center [286, 214] width 175 height 20
select select "1321"
click at [199, 204] on select "Select Shift D+B @ HiNZ D+B Build D+B Build NZACA D+B Build Tech Day OCT 24 D+B…" at bounding box center [286, 214] width 175 height 20
click at [480, 205] on select "Select Job 1 Carlton Events 1 Carlton Hamilton 1 Carlton Wellington 1 EHS WAREH…" at bounding box center [472, 214] width 175 height 20
select select "10515"
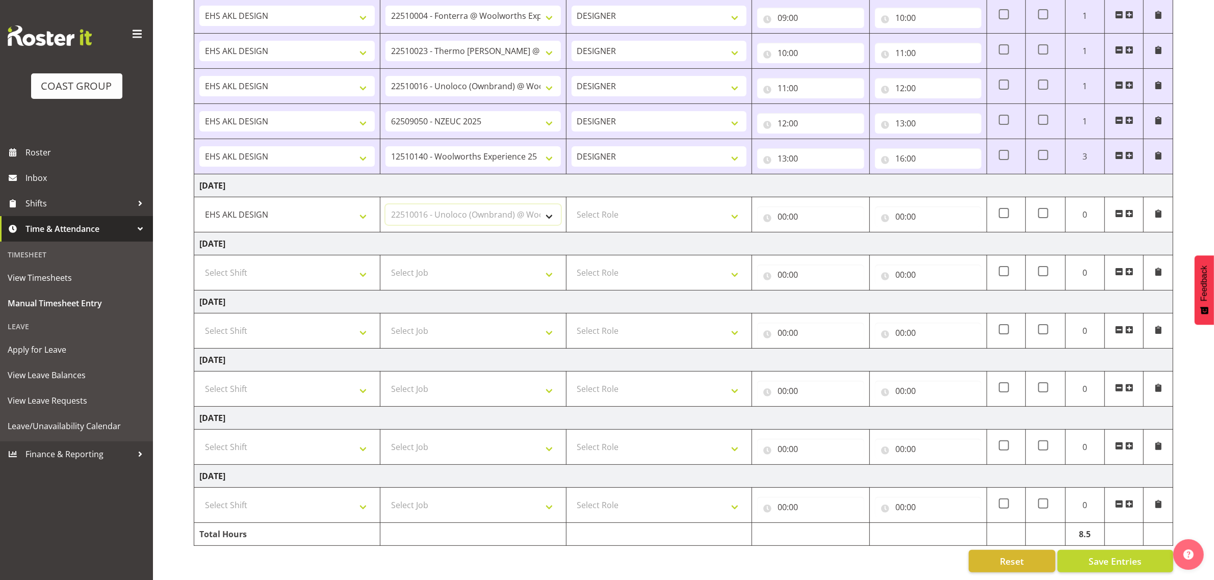
click at [385, 204] on select "Select Job 1 Carlton Events 1 Carlton Hamilton 1 Carlton Wellington 1 EHS WAREH…" at bounding box center [472, 214] width 175 height 20
click at [620, 206] on select "Select Role DESIGNER Designer" at bounding box center [658, 214] width 175 height 20
select select "215"
click at [571, 204] on select "Select Role DESIGNER Designer" at bounding box center [658, 214] width 175 height 20
click at [784, 206] on input "00:00" at bounding box center [810, 216] width 107 height 20
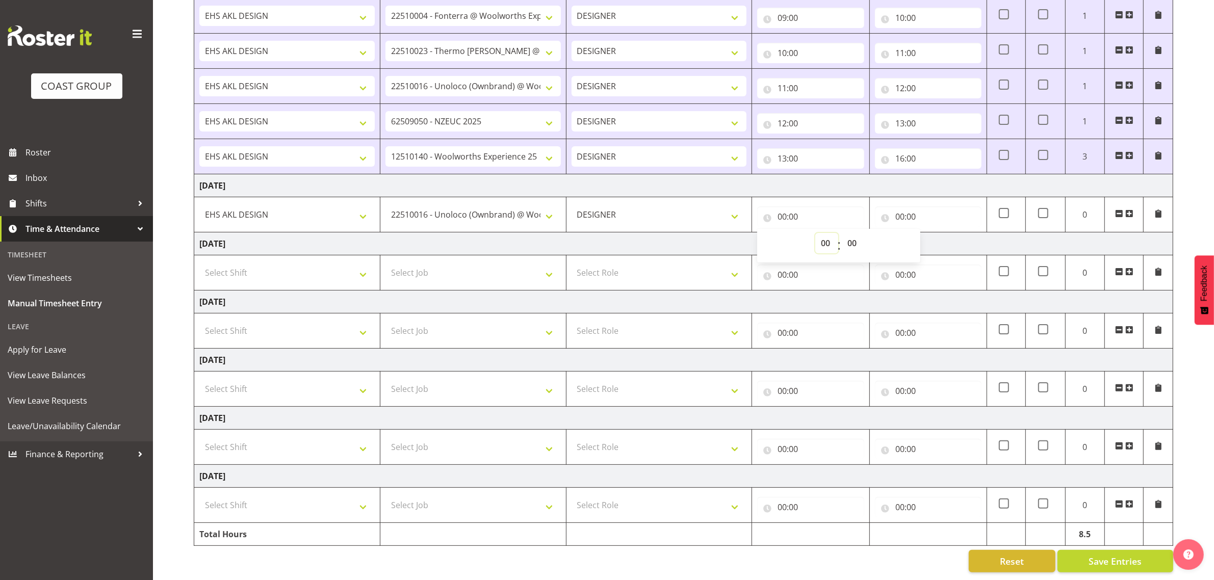
click at [823, 233] on select "00 01 02 03 04 05 06 07 08 09 10 11 12 13 14 15 16 17 18 19 20 21 22 23" at bounding box center [826, 243] width 23 height 20
select select "7"
click at [815, 233] on select "00 01 02 03 04 05 06 07 08 09 10 11 12 13 14 15 16 17 18 19 20 21 22 23" at bounding box center [826, 243] width 23 height 20
type input "07:00"
drag, startPoint x: 855, startPoint y: 232, endPoint x: 855, endPoint y: 242, distance: 9.7
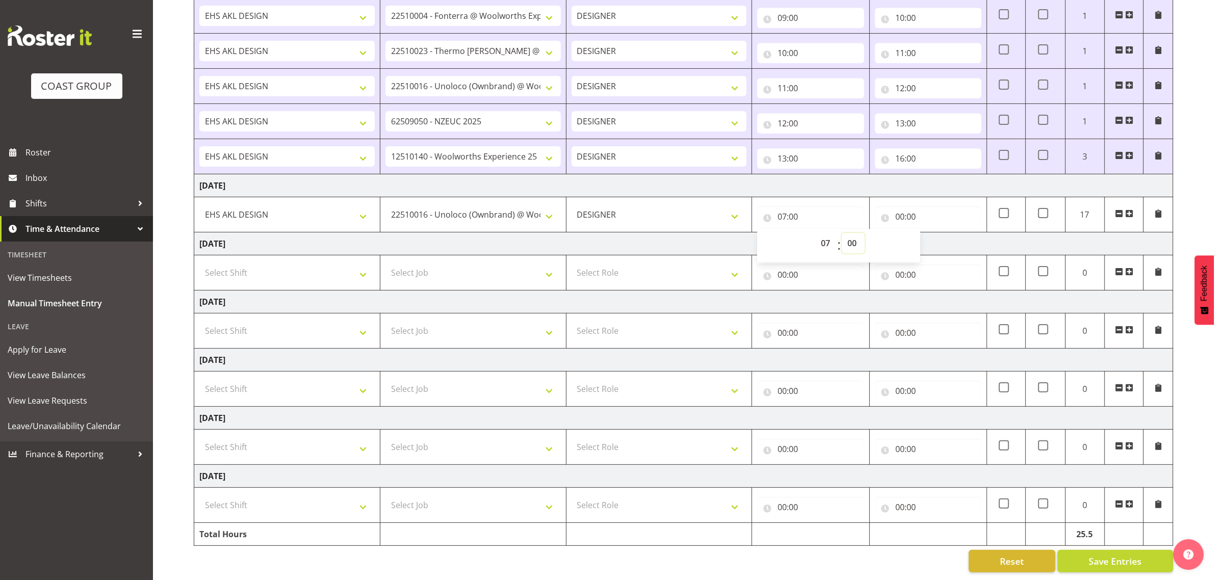
click at [855, 233] on select "00 01 02 03 04 05 06 07 08 09 10 11 12 13 14 15 16 17 18 19 20 21 22 23 24 25 2…" at bounding box center [852, 243] width 23 height 20
select select "30"
click at [841, 233] on select "00 01 02 03 04 05 06 07 08 09 10 11 12 13 14 15 16 17 18 19 20 21 22 23 24 25 2…" at bounding box center [852, 243] width 23 height 20
type input "07:30"
click at [910, 207] on input "00:00" at bounding box center [928, 216] width 107 height 20
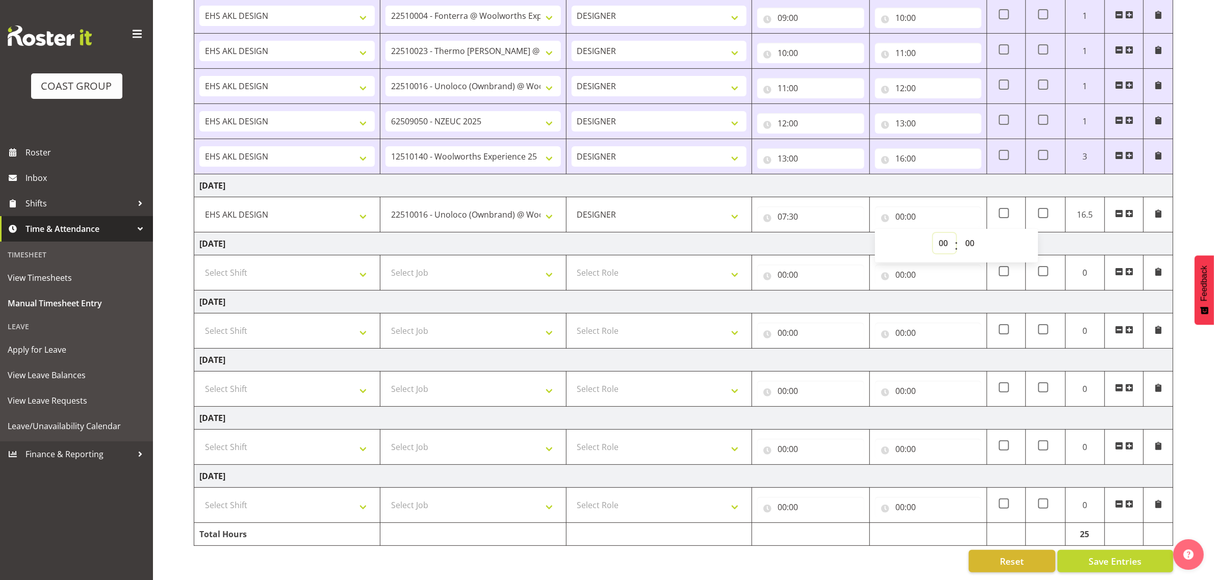
click at [939, 233] on select "00 01 02 03 04 05 06 07 08 09 10 11 12 13 14 15 16 17 18 19 20 21 22 23" at bounding box center [944, 243] width 23 height 20
select select "8"
click at [933, 233] on select "00 01 02 03 04 05 06 07 08 09 10 11 12 13 14 15 16 17 18 19 20 21 22 23" at bounding box center [944, 243] width 23 height 20
type input "08:00"
click at [1129, 209] on span at bounding box center [1129, 213] width 8 height 8
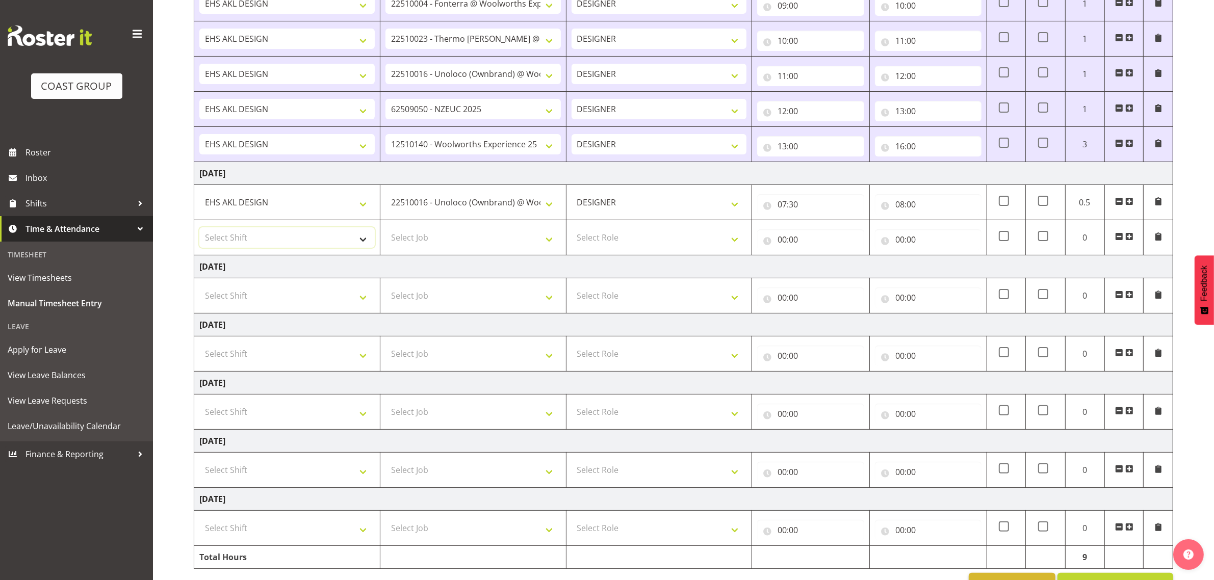
drag, startPoint x: 300, startPoint y: 238, endPoint x: 297, endPoint y: 248, distance: 10.2
click at [300, 238] on select "Select Shift D+B @ HiNZ D+B Build D+B Build NZACA D+B Build Tech Day OCT 24 D+B…" at bounding box center [286, 237] width 175 height 20
select select "1321"
click at [199, 229] on select "Select Shift D+B @ HiNZ D+B Build D+B Build NZACA D+B Build Tech Day OCT 24 D+B…" at bounding box center [286, 237] width 175 height 20
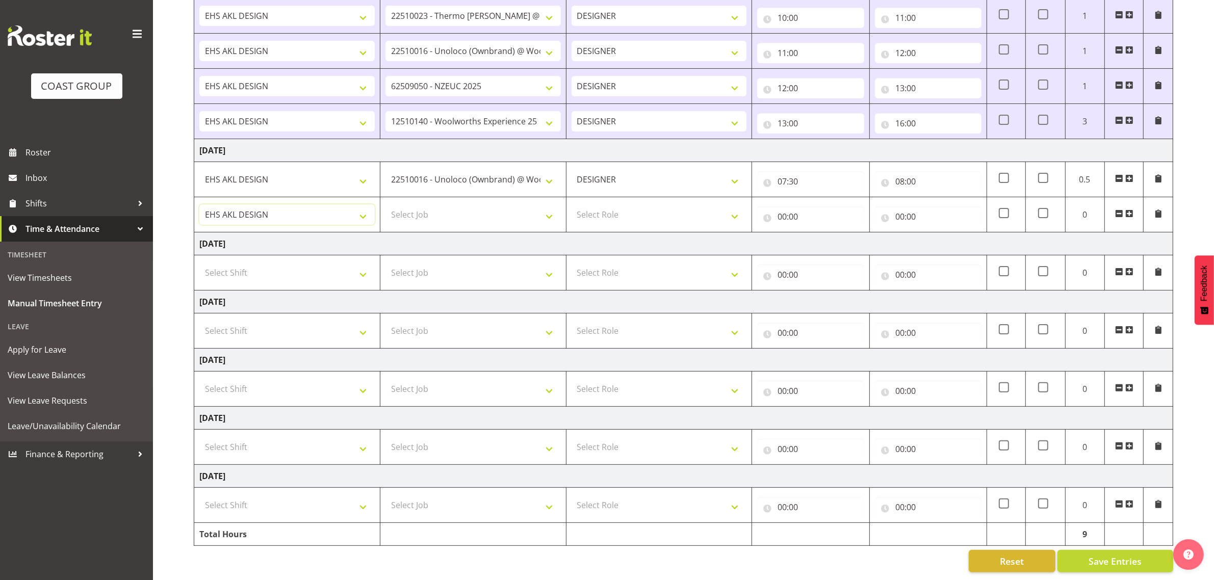
scroll to position [272, 0]
click at [458, 204] on select "Select Job 1 Carlton Events 1 Carlton Hamilton 1 Carlton Wellington 1 EHS WAREH…" at bounding box center [472, 214] width 175 height 20
select select "10209"
click at [385, 204] on select "Select Job 1 Carlton Events 1 Carlton Hamilton 1 Carlton Wellington 1 EHS WAREH…" at bounding box center [472, 214] width 175 height 20
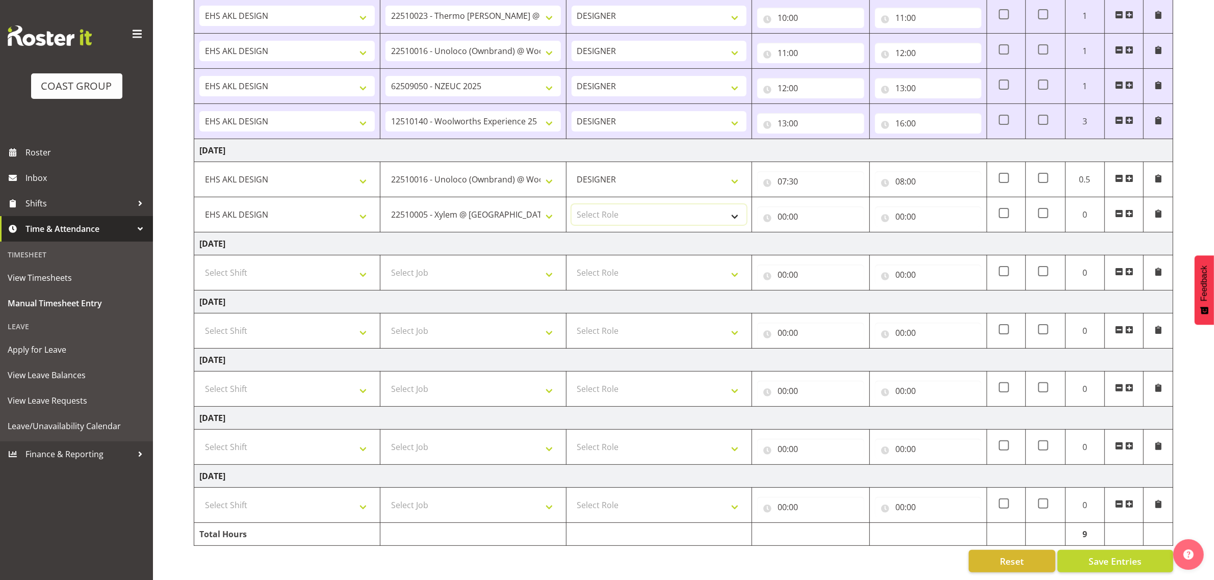
click at [656, 209] on select "Select Role DESIGNER Designer" at bounding box center [658, 214] width 175 height 20
select select "215"
click at [571, 204] on select "Select Role DESIGNER Designer" at bounding box center [658, 214] width 175 height 20
click at [792, 206] on input "00:00" at bounding box center [810, 216] width 107 height 20
click at [824, 233] on select "00 01 02 03 04 05 06 07 08 09 10 11 12 13 14 15 16 17 18 19 20 21 22 23" at bounding box center [826, 243] width 23 height 20
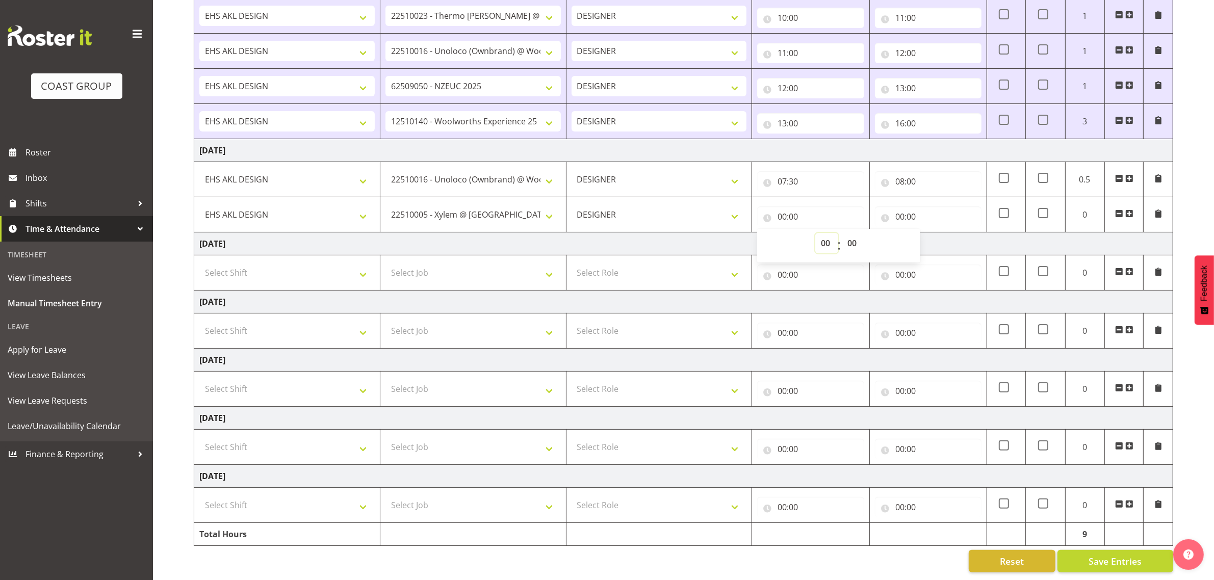
select select "8"
click at [815, 233] on select "00 01 02 03 04 05 06 07 08 09 10 11 12 13 14 15 16 17 18 19 20 21 22 23" at bounding box center [826, 243] width 23 height 20
type input "08:00"
click at [906, 206] on input "00:00" at bounding box center [928, 216] width 107 height 20
click at [944, 233] on select "00 01 02 03 04 05 06 07 08 09 10 11 12 13 14 15 16 17 18 19 20 21 22 23" at bounding box center [944, 243] width 23 height 20
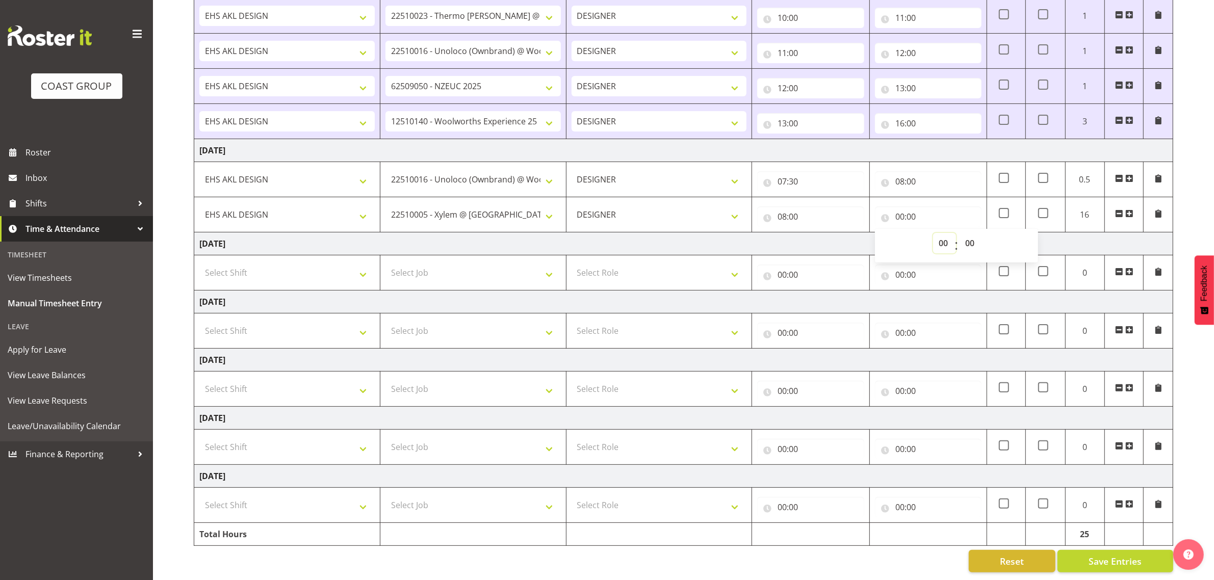
select select "9"
click at [933, 233] on select "00 01 02 03 04 05 06 07 08 09 10 11 12 13 14 15 16 17 18 19 20 21 22 23" at bounding box center [944, 243] width 23 height 20
type input "09:00"
click at [1130, 209] on span at bounding box center [1129, 213] width 8 height 8
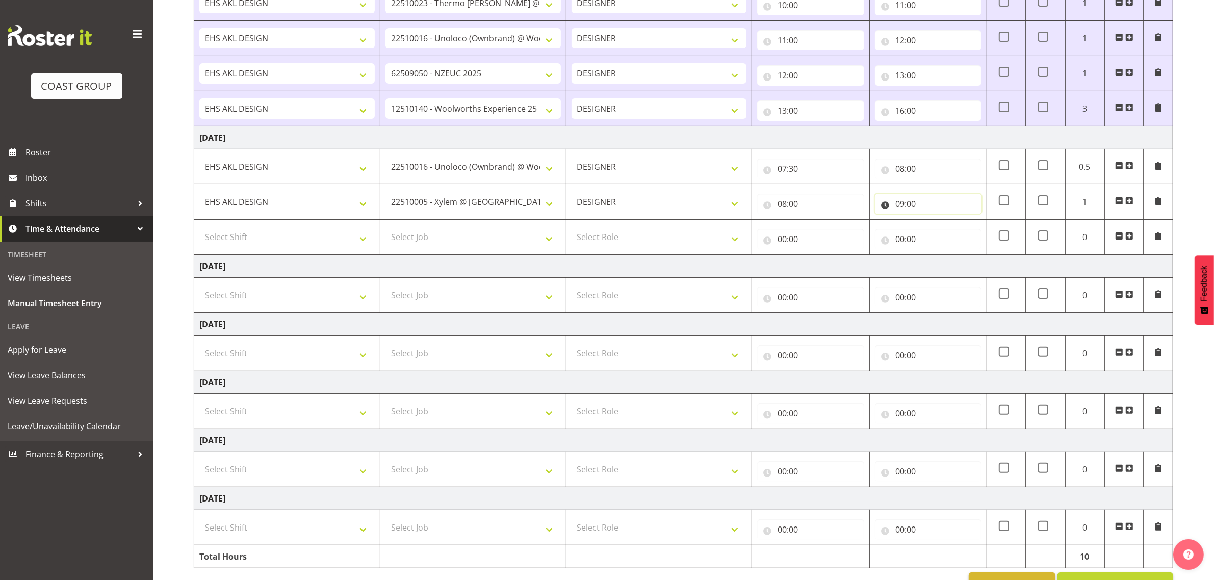
click at [903, 199] on input "09:00" at bounding box center [928, 204] width 107 height 20
click at [939, 227] on select "00 01 02 03 04 05 06 07 08 09 10 11 12 13 14 15 16 17 18 19 20 21 22 23" at bounding box center [944, 230] width 23 height 20
select select "10"
click at [933, 222] on select "00 01 02 03 04 05 06 07 08 09 10 11 12 13 14 15 16 17 18 19 20 21 22 23" at bounding box center [944, 230] width 23 height 20
type input "10:00"
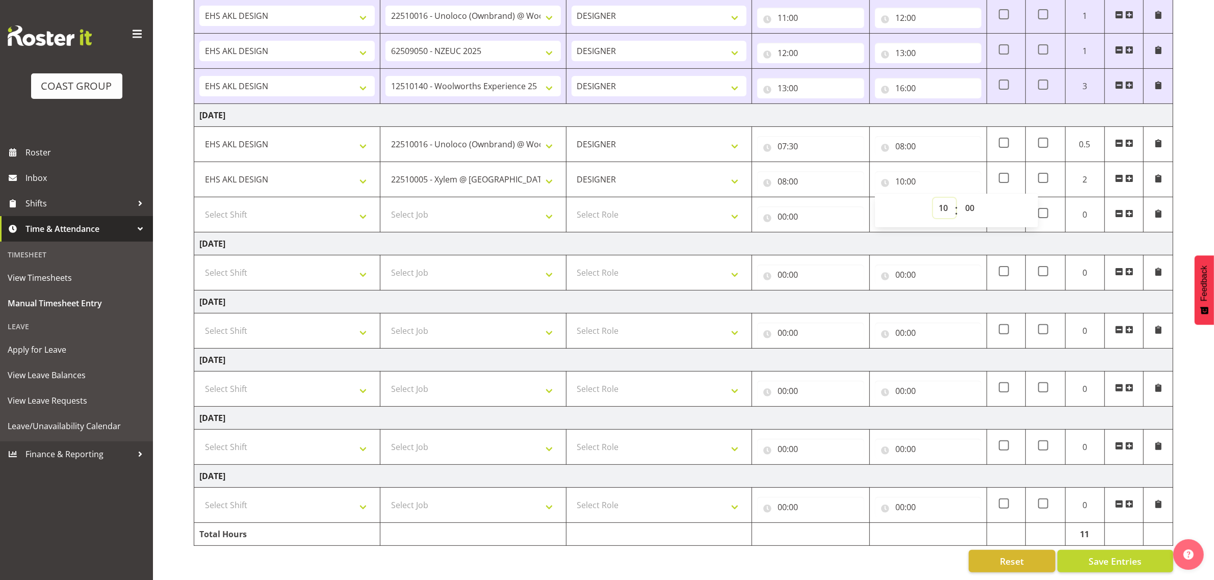
scroll to position [307, 0]
click at [297, 204] on select "Select Shift D+B @ HiNZ D+B Build D+B Build NZACA D+B Build Tech Day OCT 24 D+B…" at bounding box center [286, 214] width 175 height 20
select select "1321"
click at [199, 204] on select "Select Shift D+B @ HiNZ D+B Build D+B Build NZACA D+B Build Tech Day OCT 24 D+B…" at bounding box center [286, 214] width 175 height 20
click at [452, 204] on select "Select Job 1 Carlton Events 1 Carlton Hamilton 1 Carlton Wellington 1 EHS WAREH…" at bounding box center [472, 214] width 175 height 20
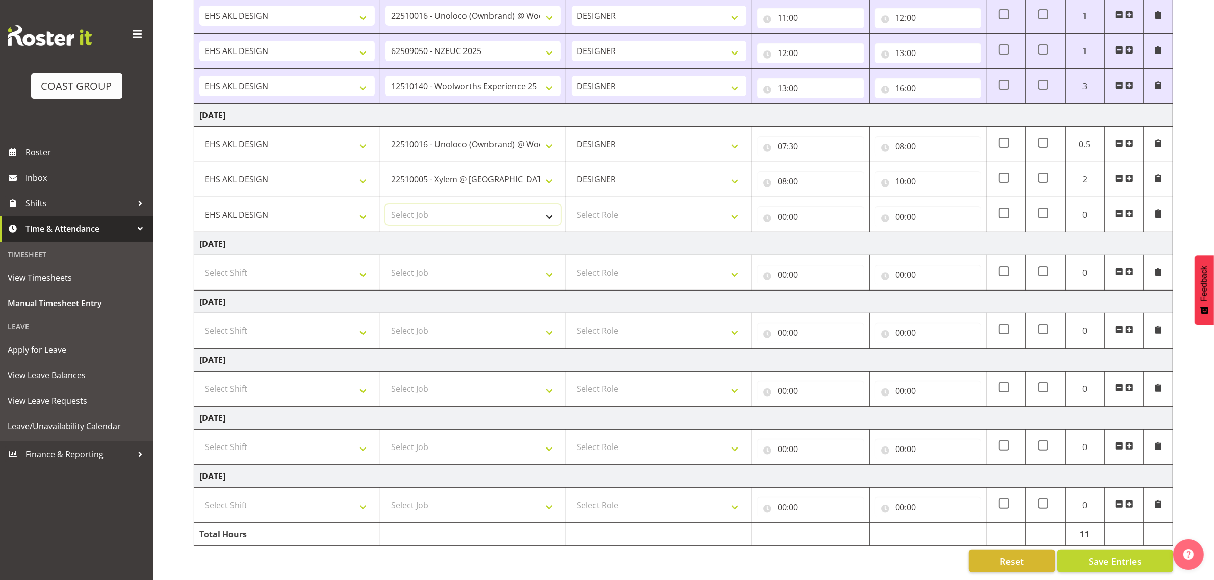
click at [452, 204] on select "Select Job 1 Carlton Events 1 Carlton Hamilton 1 Carlton Wellington 1 EHS WAREH…" at bounding box center [472, 214] width 175 height 20
select select "10237"
click at [385, 204] on select "Select Job 1 Carlton Events 1 Carlton Hamilton 1 Carlton Wellington 1 EHS WAREH…" at bounding box center [472, 214] width 175 height 20
click at [620, 207] on select "Select Role DESIGNER Designer" at bounding box center [658, 214] width 175 height 20
select select "215"
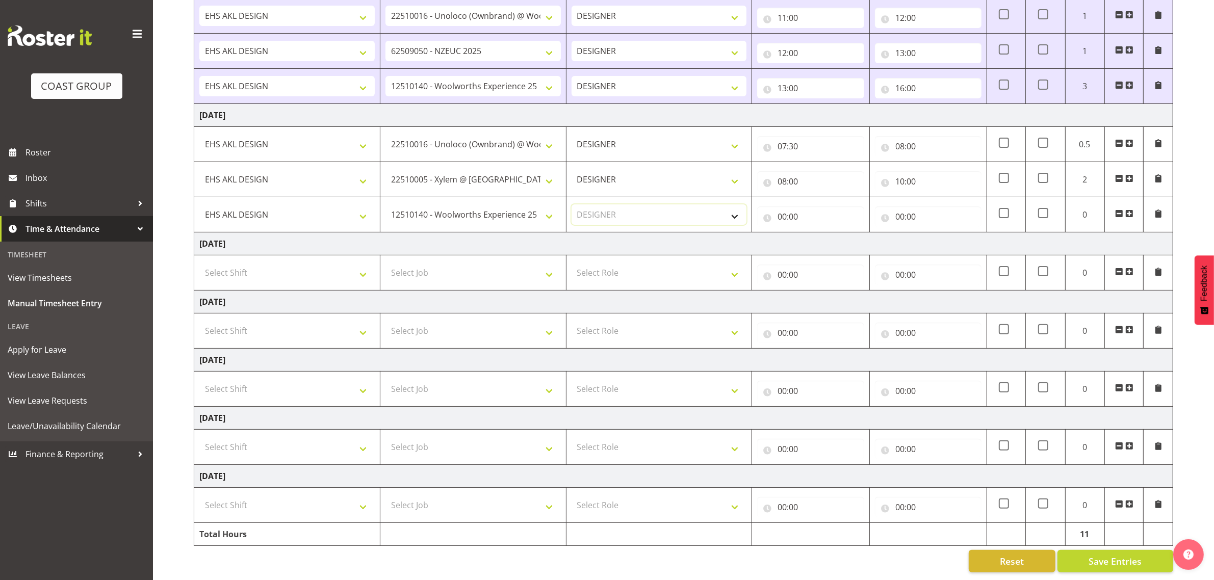
click at [571, 204] on select "Select Role DESIGNER Designer" at bounding box center [658, 214] width 175 height 20
click at [785, 215] on input "00:00" at bounding box center [810, 216] width 107 height 20
click at [822, 233] on select "00 01 02 03 04 05 06 07 08 09 10 11 12 13 14 15 16 17 18 19 20 21 22 23" at bounding box center [826, 243] width 23 height 20
select select "10"
click at [815, 233] on select "00 01 02 03 04 05 06 07 08 09 10 11 12 13 14 15 16 17 18 19 20 21 22 23" at bounding box center [826, 243] width 23 height 20
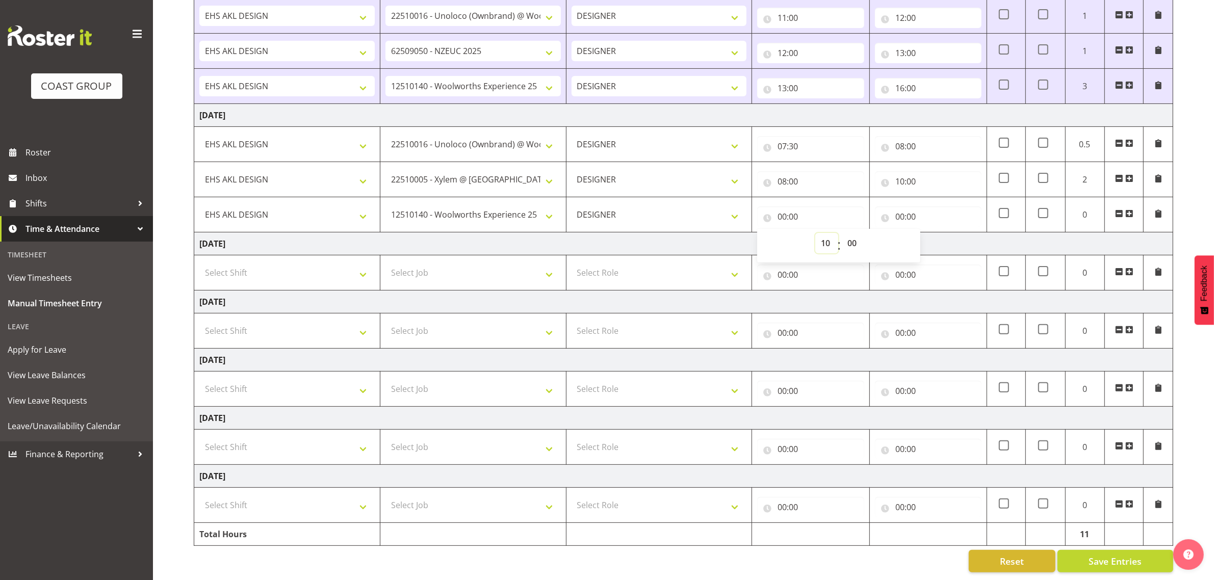
type input "10:00"
click at [905, 206] on input "00:00" at bounding box center [928, 216] width 107 height 20
click at [940, 233] on select "00 01 02 03 04 05 06 07 08 09 10 11 12 13 14 15 16 17 18 19 20 21 22 23" at bounding box center [944, 243] width 23 height 20
select select "11"
click at [933, 233] on select "00 01 02 03 04 05 06 07 08 09 10 11 12 13 14 15 16 17 18 19 20 21 22 23" at bounding box center [944, 243] width 23 height 20
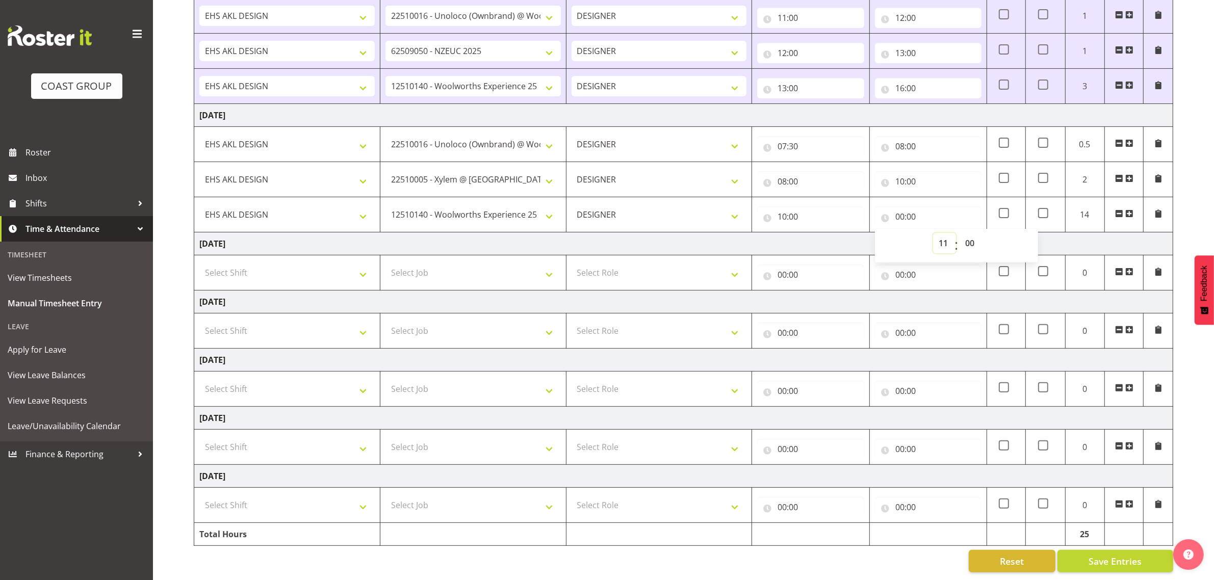
type input "11:00"
click at [973, 233] on select "00 01 02 03 04 05 06 07 08 09 10 11 12 13 14 15 16 17 18 19 20 21 22 23 24 25 2…" at bounding box center [970, 243] width 23 height 20
select select "30"
click at [959, 233] on select "00 01 02 03 04 05 06 07 08 09 10 11 12 13 14 15 16 17 18 19 20 21 22 23 24 25 2…" at bounding box center [970, 243] width 23 height 20
type input "11:30"
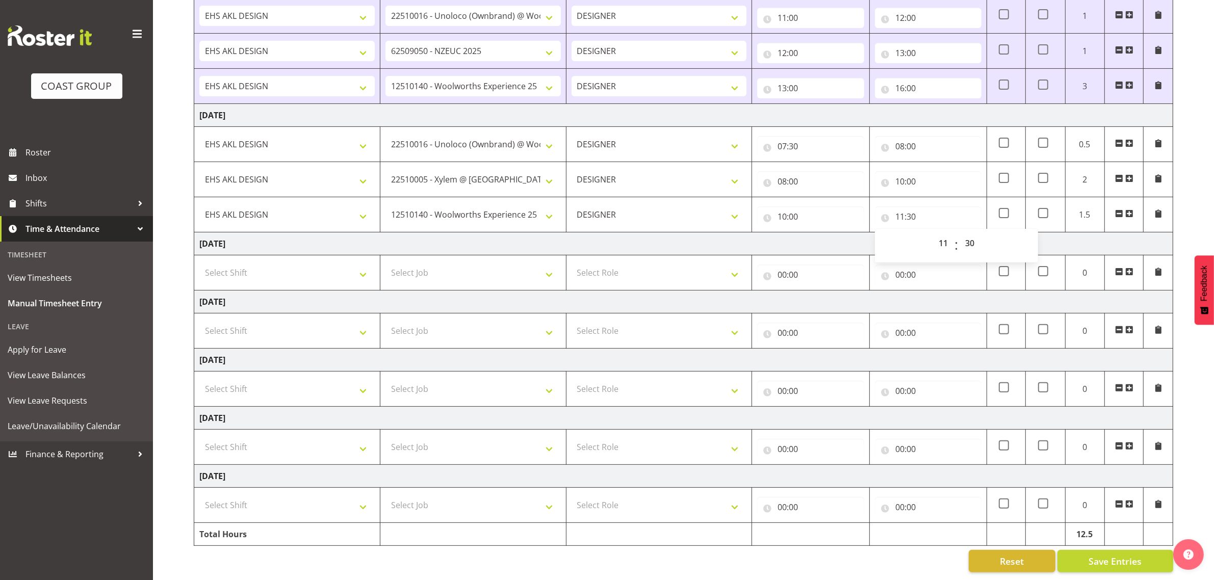
click at [1126, 209] on span at bounding box center [1129, 213] width 8 height 8
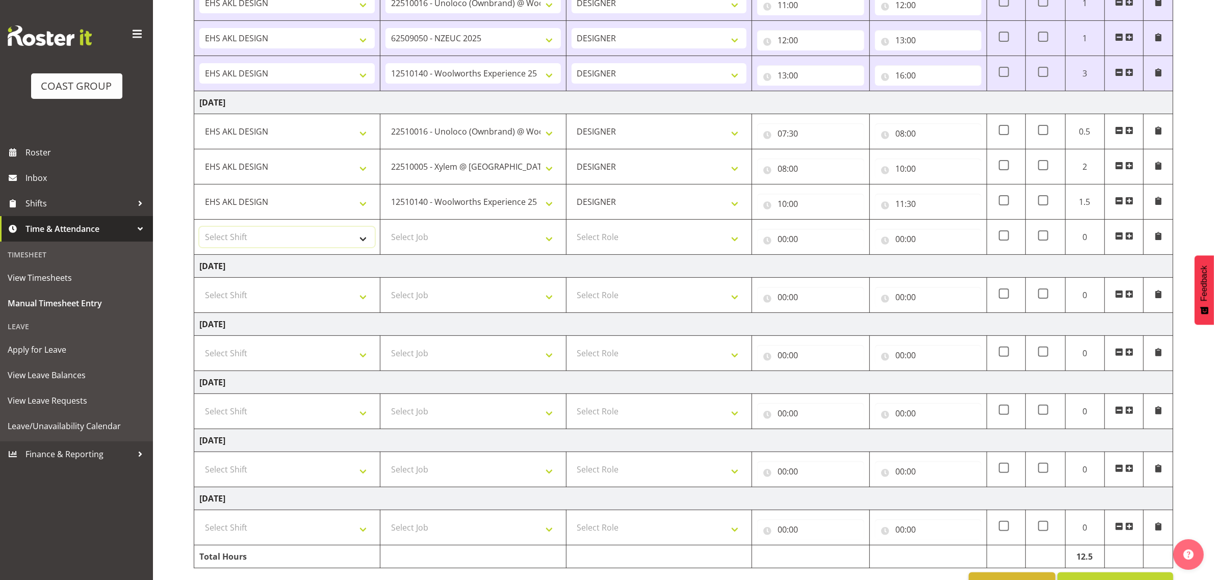
click at [242, 243] on select "Select Shift D+B @ HiNZ D+B Build D+B Build NZACA D+B Build Tech Day OCT 24 D+B…" at bounding box center [286, 237] width 175 height 20
select select "1321"
click at [199, 229] on select "Select Shift D+B @ HiNZ D+B Build D+B Build NZACA D+B Build Tech Day OCT 24 D+B…" at bounding box center [286, 237] width 175 height 20
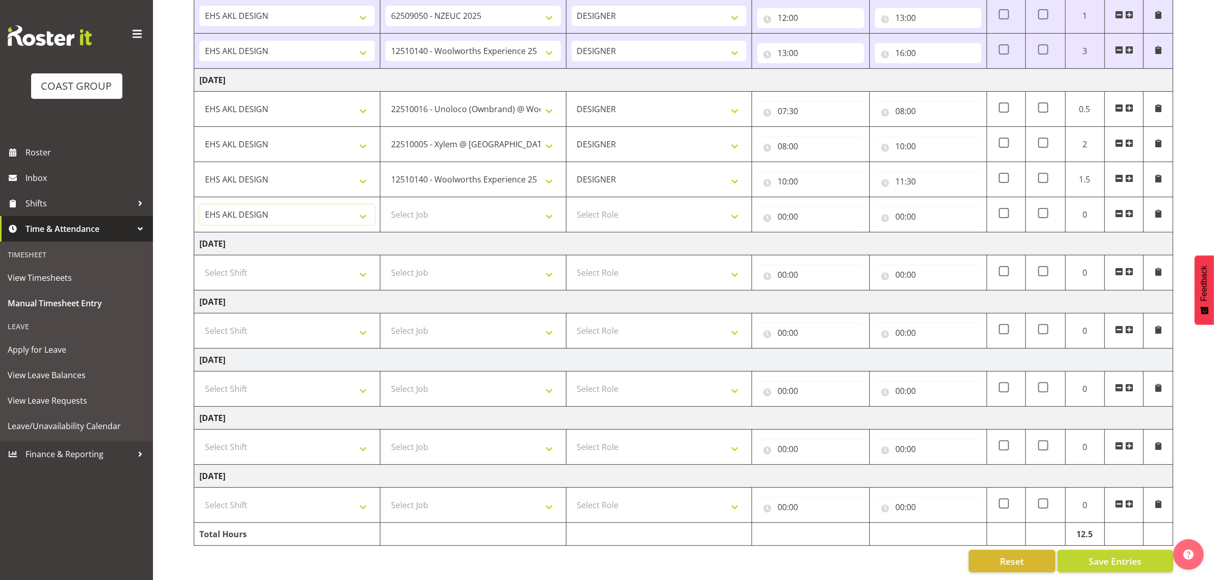
scroll to position [342, 0]
click at [459, 206] on select "Select Job 1 Carlton Events 1 Carlton Hamilton 1 Carlton Wellington 1 EHS WAREH…" at bounding box center [472, 214] width 175 height 20
select select "10596"
click at [624, 213] on select "Select Role DESIGNER Designer" at bounding box center [658, 214] width 175 height 20
select select "215"
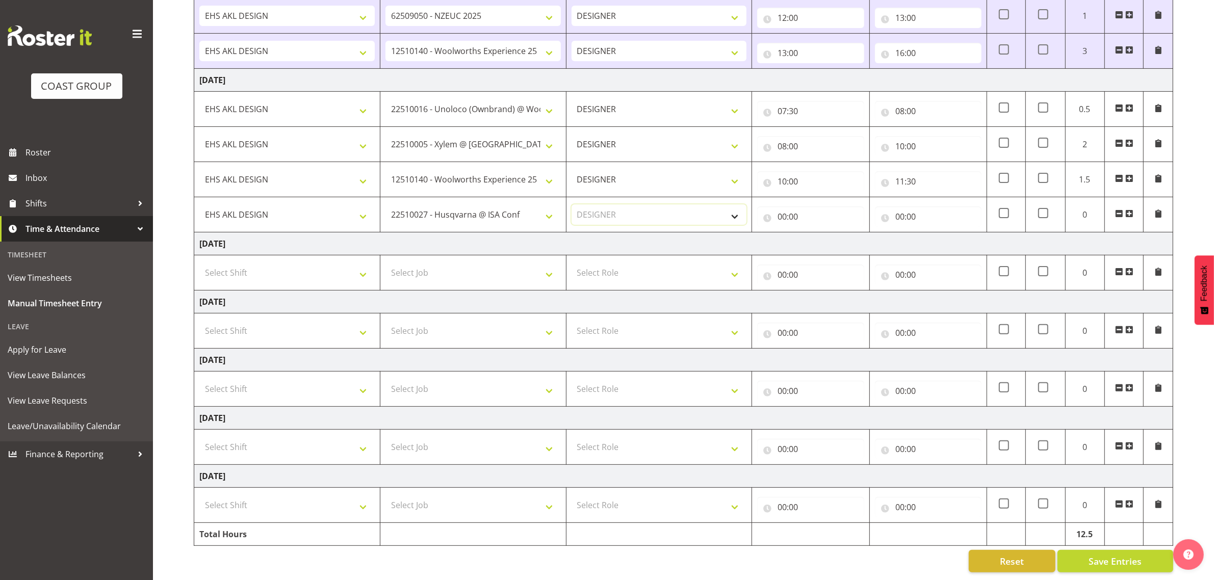
click at [571, 204] on select "Select Role DESIGNER Designer" at bounding box center [658, 214] width 175 height 20
click at [790, 206] on input "00:00" at bounding box center [810, 216] width 107 height 20
click at [826, 233] on select "00 01 02 03 04 05 06 07 08 09 10 11 12 13 14 15 16 17 18 19 20 21 22 23" at bounding box center [826, 243] width 23 height 20
select select "11"
click at [815, 233] on select "00 01 02 03 04 05 06 07 08 09 10 11 12 13 14 15 16 17 18 19 20 21 22 23" at bounding box center [826, 243] width 23 height 20
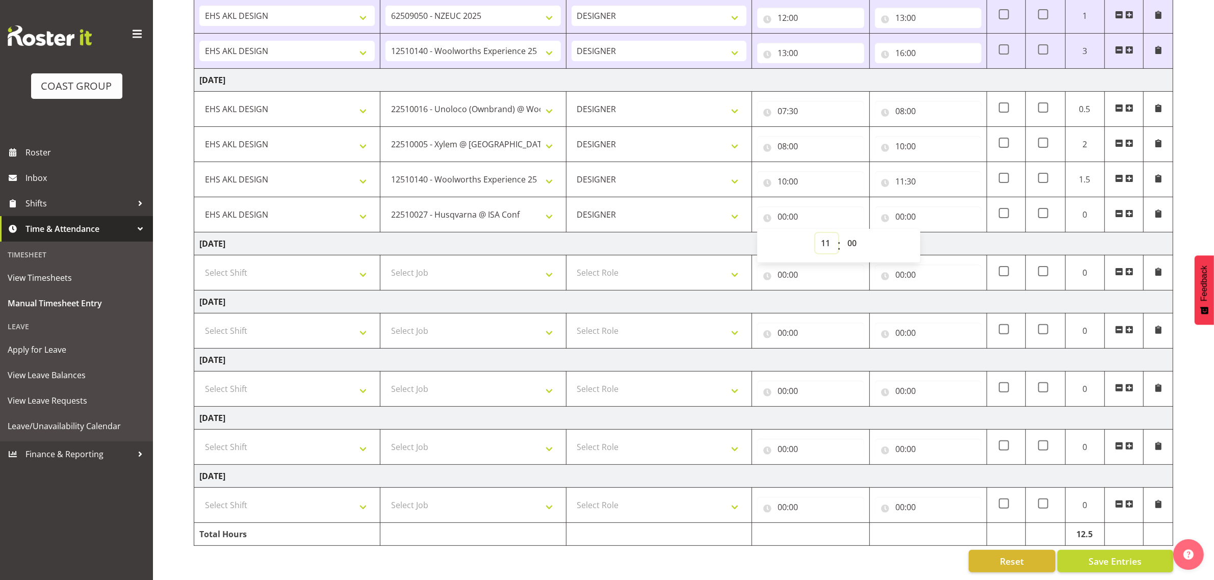
type input "11:00"
drag, startPoint x: 849, startPoint y: 232, endPoint x: 852, endPoint y: 238, distance: 7.1
click at [849, 233] on select "00 01 02 03 04 05 06 07 08 09 10 11 12 13 14 15 16 17 18 19 20 21 22 23 24 25 2…" at bounding box center [852, 243] width 23 height 20
select select "30"
click at [841, 233] on select "00 01 02 03 04 05 06 07 08 09 10 11 12 13 14 15 16 17 18 19 20 21 22 23 24 25 2…" at bounding box center [852, 243] width 23 height 20
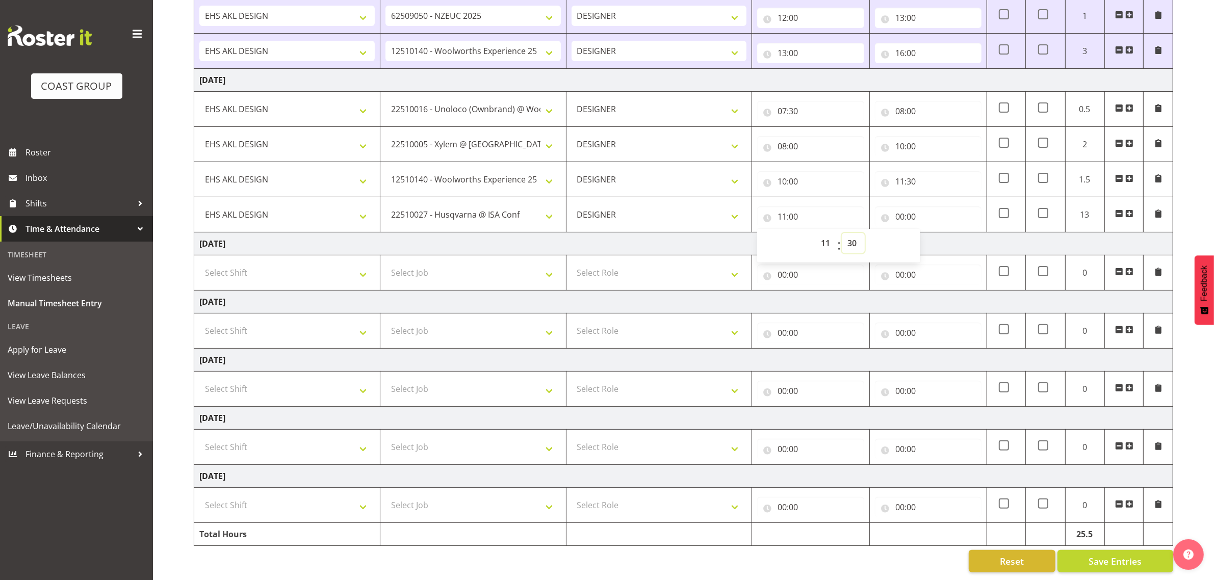
type input "11:30"
click at [902, 206] on input "00:00" at bounding box center [928, 216] width 107 height 20
click at [944, 233] on select "00 01 02 03 04 05 06 07 08 09 10 11 12 13 14 15 16 17 18 19 20 21 22 23" at bounding box center [944, 243] width 23 height 20
select select "13"
click at [933, 233] on select "00 01 02 03 04 05 06 07 08 09 10 11 12 13 14 15 16 17 18 19 20 21 22 23" at bounding box center [944, 243] width 23 height 20
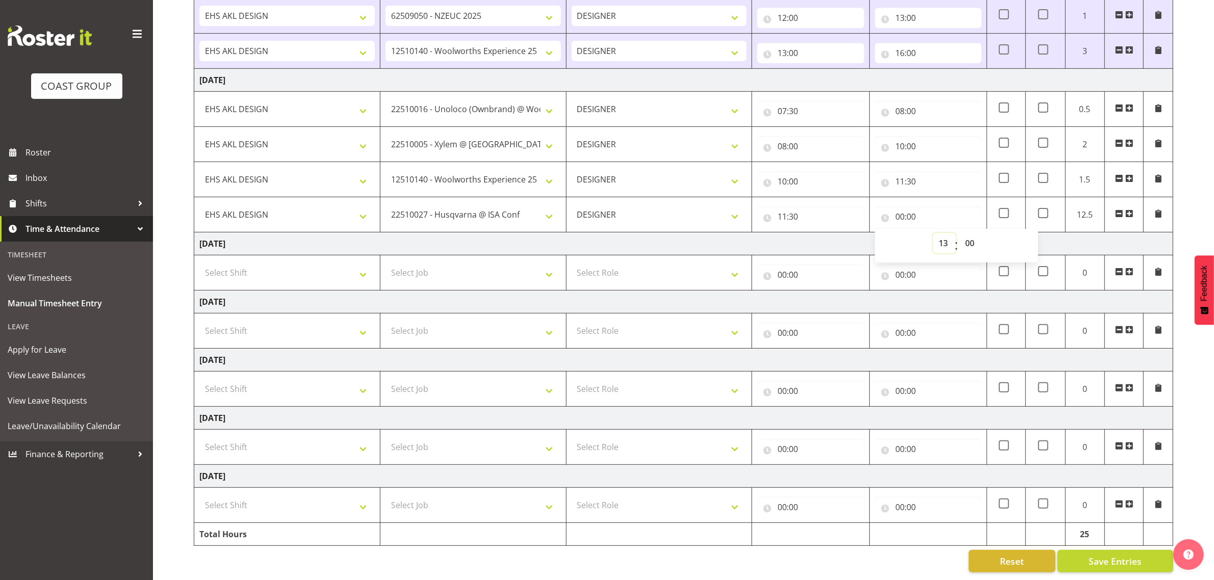
type input "13:00"
click at [1130, 209] on span at bounding box center [1129, 213] width 8 height 8
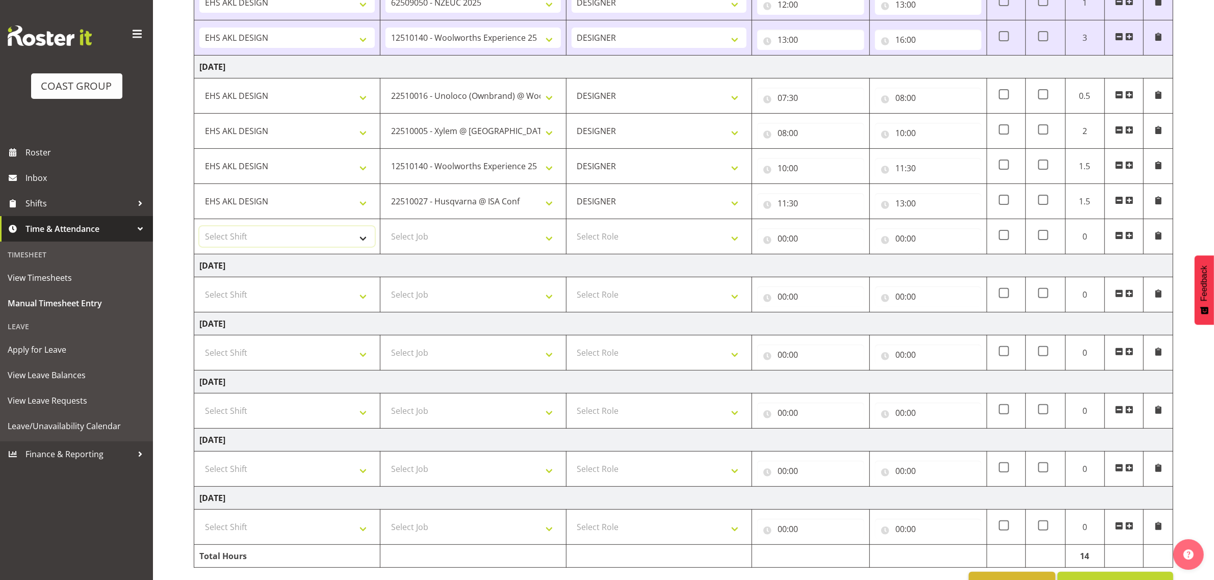
click at [239, 231] on select "Select Shift D+B @ HiNZ D+B Build D+B Build NZACA D+B Build Tech Day OCT 24 D+B…" at bounding box center [286, 236] width 175 height 20
select select "1321"
click at [199, 228] on select "Select Shift D+B @ HiNZ D+B Build D+B Build NZACA D+B Build Tech Day OCT 24 D+B…" at bounding box center [286, 236] width 175 height 20
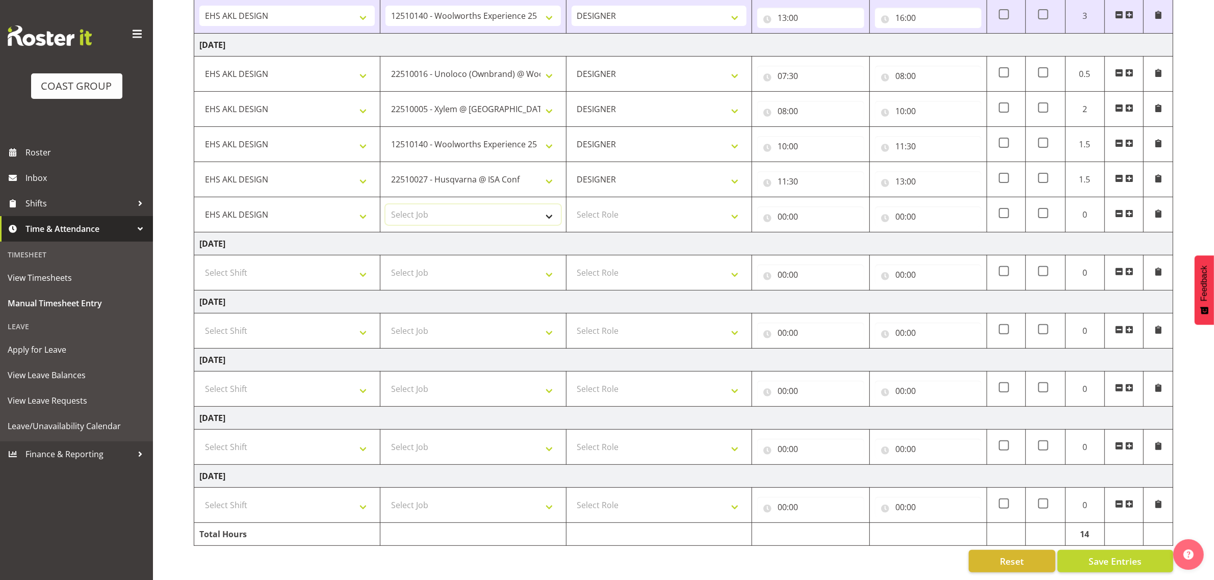
click at [476, 204] on select "Select Job 1 Carlton Events 1 Carlton Hamilton 1 Carlton Wellington 1 EHS WAREH…" at bounding box center [472, 214] width 175 height 20
select select "10565"
click at [648, 209] on select "Select Role DESIGNER Designer" at bounding box center [658, 214] width 175 height 20
select select "215"
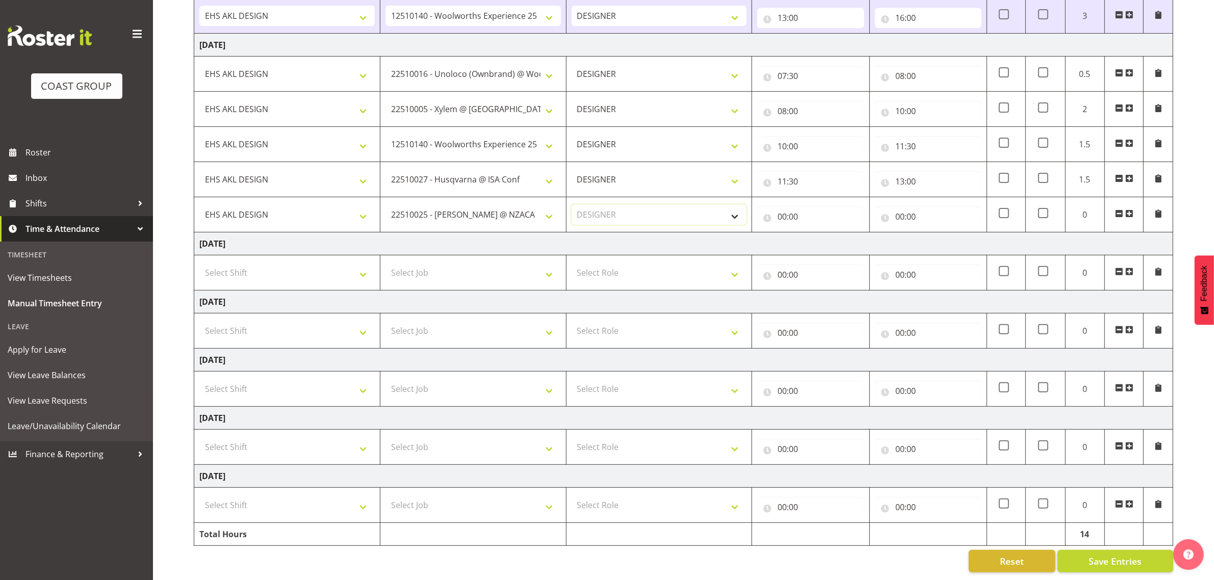
click at [571, 204] on select "Select Role DESIGNER Designer" at bounding box center [658, 214] width 175 height 20
click at [800, 207] on input "00:00" at bounding box center [810, 216] width 107 height 20
click at [825, 233] on select "00 01 02 03 04 05 06 07 08 09 10 11 12 13 14 15 16 17 18 19 20 21 22 23" at bounding box center [826, 243] width 23 height 20
select select "13"
click at [815, 233] on select "00 01 02 03 04 05 06 07 08 09 10 11 12 13 14 15 16 17 18 19 20 21 22 23" at bounding box center [826, 243] width 23 height 20
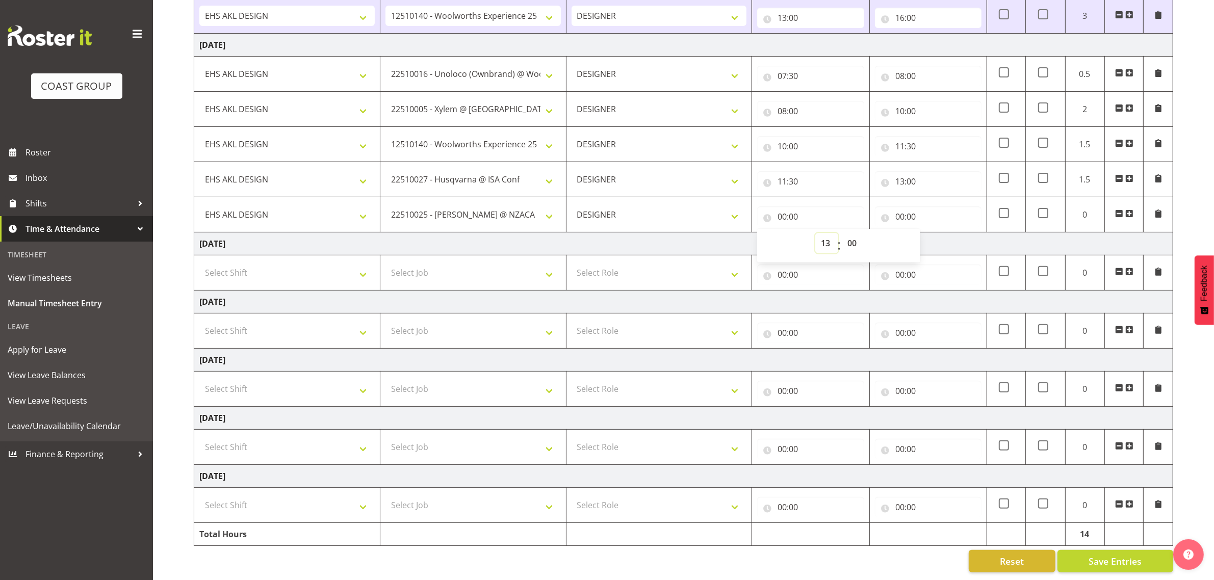
type input "13:00"
click at [911, 208] on input "00:00" at bounding box center [928, 216] width 107 height 20
click at [943, 234] on select "00 01 02 03 04 05 06 07 08 09 10 11 12 13 14 15 16 17 18 19 20 21 22 23" at bounding box center [944, 243] width 23 height 20
select select "15"
click at [933, 233] on select "00 01 02 03 04 05 06 07 08 09 10 11 12 13 14 15 16 17 18 19 20 21 22 23" at bounding box center [944, 243] width 23 height 20
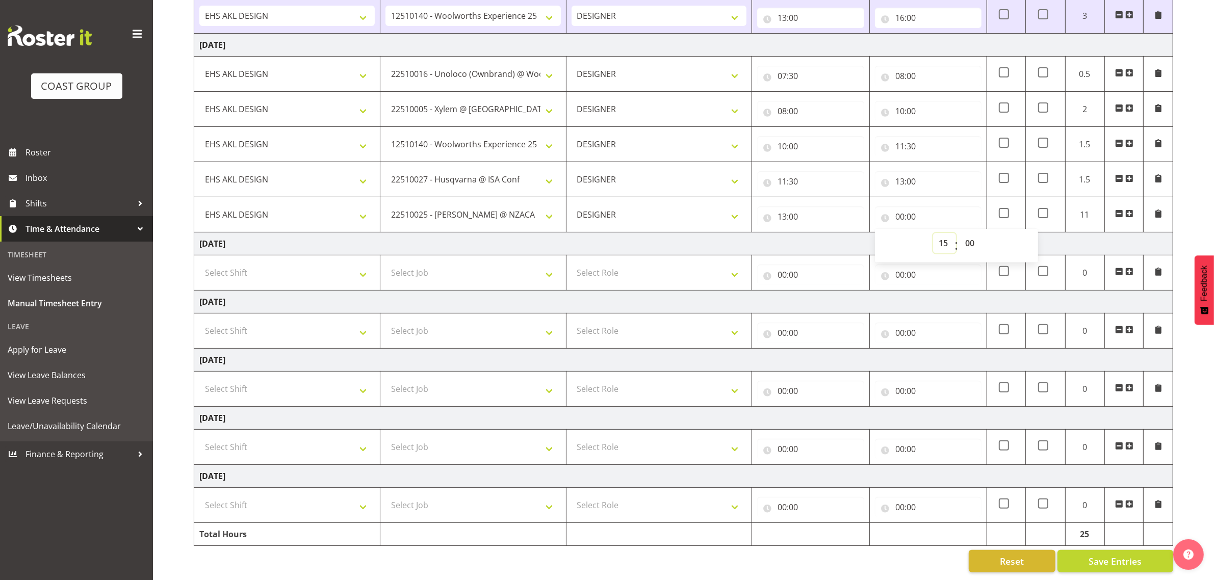
type input "15:00"
click at [1129, 209] on span at bounding box center [1129, 213] width 8 height 8
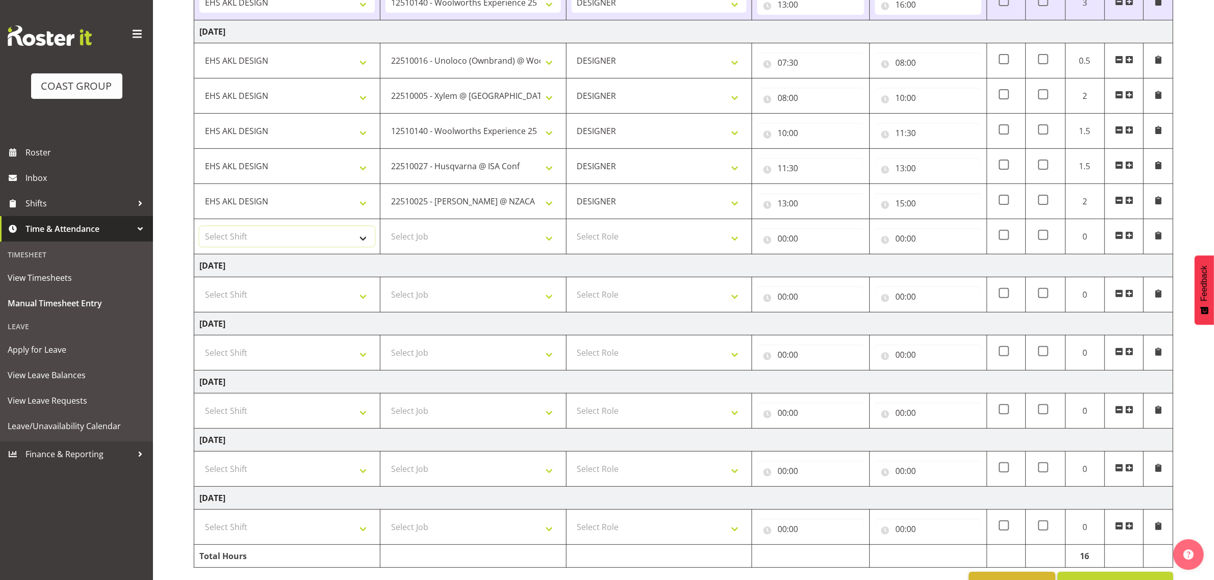
click at [307, 235] on select "Select Shift D+B @ HiNZ D+B Build D+B Build NZACA D+B Build Tech Day OCT 24 D+B…" at bounding box center [286, 236] width 175 height 20
select select "1321"
click at [199, 229] on select "Select Shift D+B @ HiNZ D+B Build D+B Build NZACA D+B Build Tech Day OCT 24 D+B…" at bounding box center [286, 236] width 175 height 20
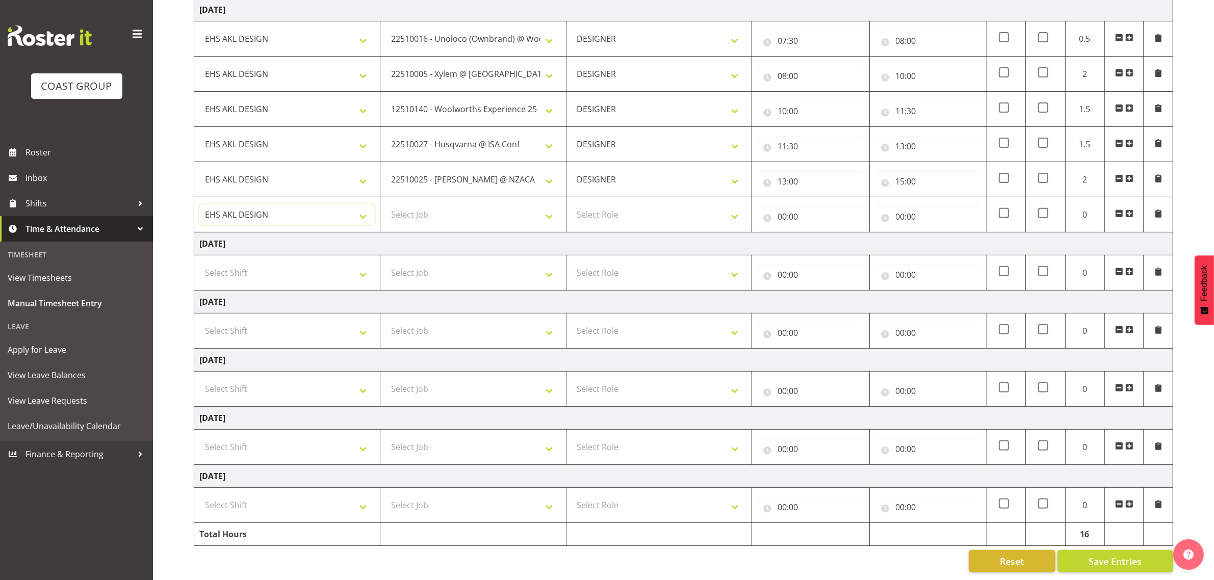
scroll to position [413, 0]
click at [455, 204] on select "Select Job 1 Carlton Events 1 Carlton Hamilton 1 Carlton Wellington 1 EHS WAREH…" at bounding box center [472, 214] width 175 height 20
click at [457, 207] on select "Select Job 1 Carlton Events 1 Carlton Hamilton 1 Carlton Wellington 1 EHS WAREH…" at bounding box center [472, 214] width 175 height 20
click at [460, 215] on td "Select Job 1 Carlton Events 1 Carlton Hamilton 1 Carlton Wellington 1 EHS WAREH…" at bounding box center [473, 214] width 186 height 35
click at [462, 207] on select "Select Job 1 Carlton Events 1 Carlton Hamilton 1 Carlton Wellington 1 EHS WAREH…" at bounding box center [472, 214] width 175 height 20
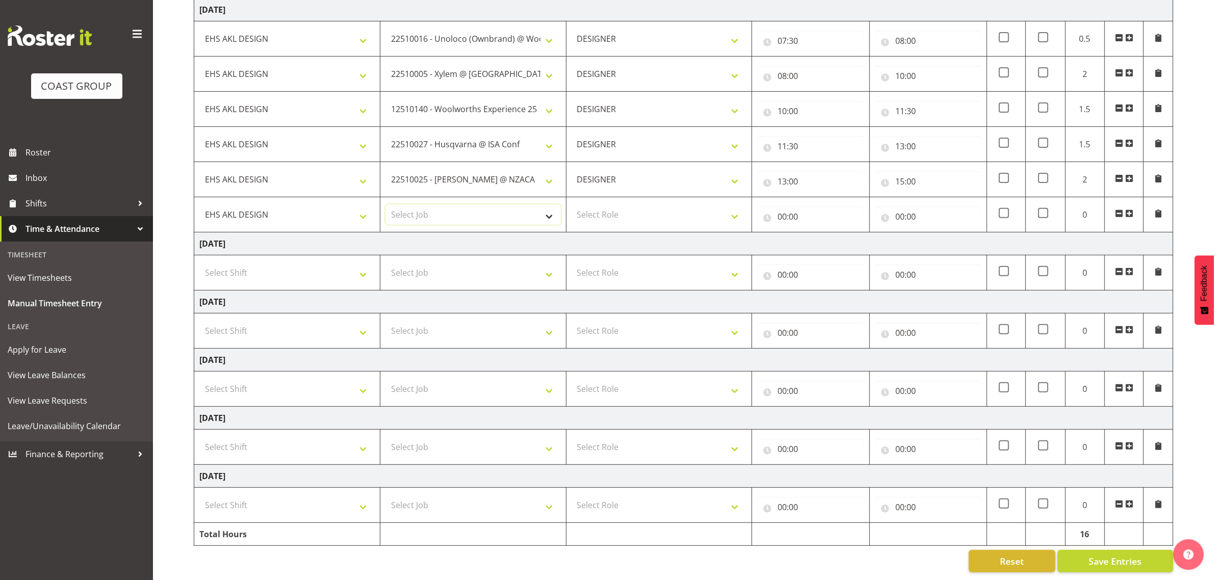
select select "69"
click at [385, 204] on select "Select Job 1 Carlton Events 1 Carlton Hamilton 1 Carlton Wellington 1 EHS WAREH…" at bounding box center [472, 214] width 175 height 20
click at [631, 205] on select "Select Role DESIGNER Designer" at bounding box center [658, 214] width 175 height 20
select select "215"
click at [571, 204] on select "Select Role DESIGNER Designer" at bounding box center [658, 214] width 175 height 20
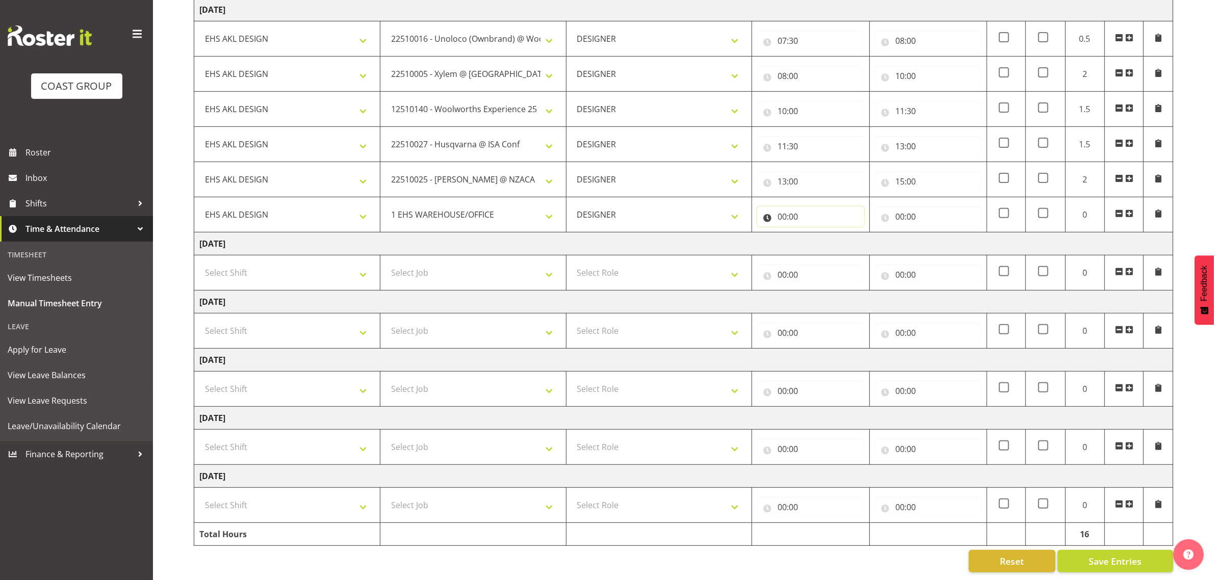
click at [782, 207] on input "00:00" at bounding box center [810, 216] width 107 height 20
click at [825, 233] on select "00 01 02 03 04 05 06 07 08 09 10 11 12 13 14 15 16 17 18 19 20 21 22 23" at bounding box center [826, 243] width 23 height 20
select select "15"
click at [815, 233] on select "00 01 02 03 04 05 06 07 08 09 10 11 12 13 14 15 16 17 18 19 20 21 22 23" at bounding box center [826, 243] width 23 height 20
type input "15:00"
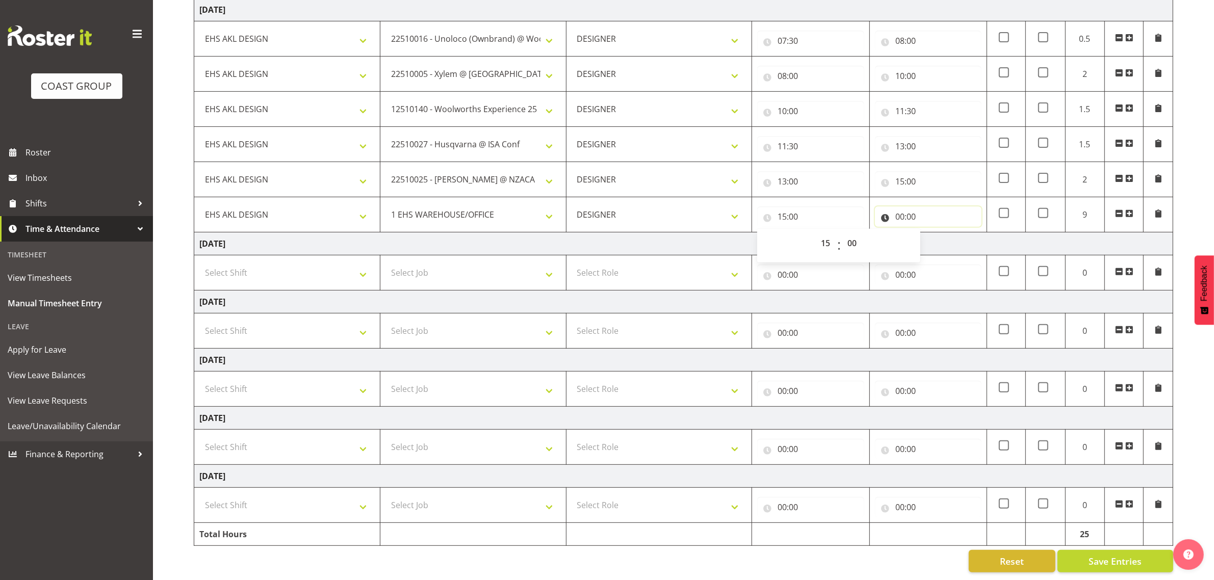
click at [905, 206] on input "00:00" at bounding box center [928, 216] width 107 height 20
click at [941, 233] on select "00 01 02 03 04 05 06 07 08 09 10 11 12 13 14 15 16 17 18 19 20 21 22 23" at bounding box center [944, 243] width 23 height 20
select select "16"
click at [933, 233] on select "00 01 02 03 04 05 06 07 08 09 10 11 12 13 14 15 16 17 18 19 20 21 22 23" at bounding box center [944, 243] width 23 height 20
type input "16:00"
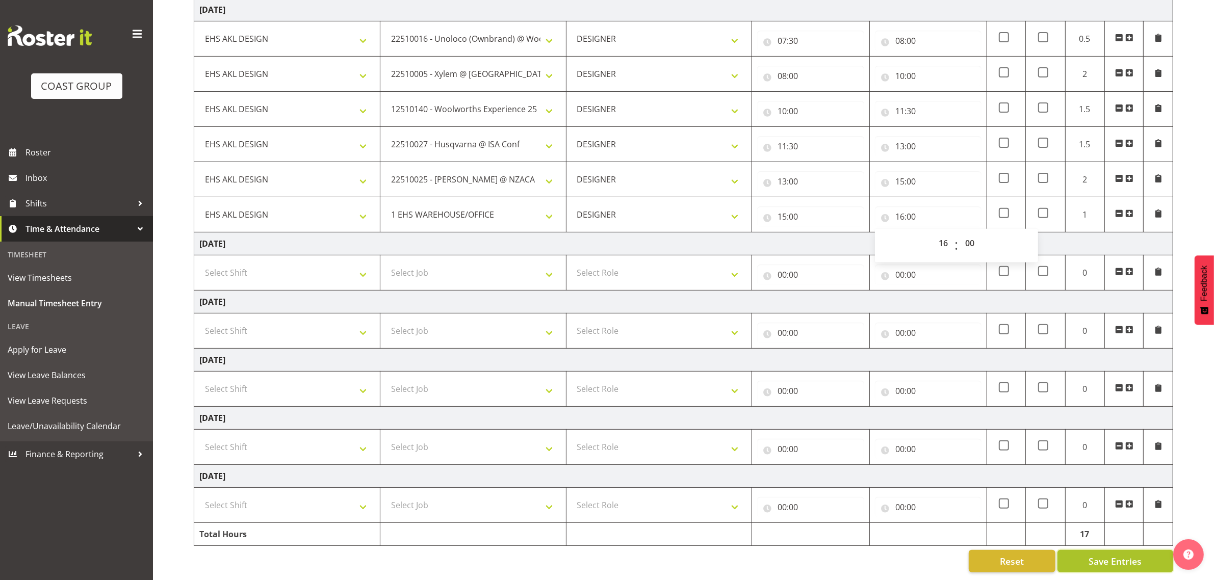
click at [1111, 555] on span "Save Entries" at bounding box center [1114, 561] width 53 height 13
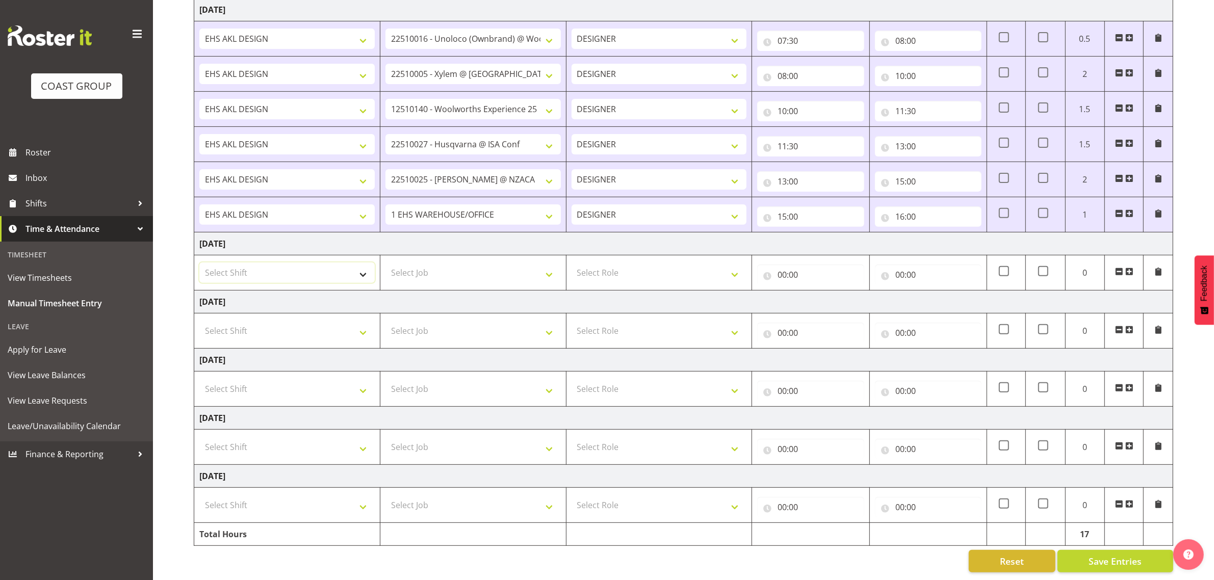
click at [275, 262] on select "Select Shift D+B @ HiNZ D+B Build D+B Build NZACA D+B Build Tech Day OCT 24 D+B…" at bounding box center [286, 272] width 175 height 20
select select "1321"
click at [199, 262] on select "Select Shift D+B @ HiNZ D+B Build D+B Build NZACA D+B Build Tech Day OCT 24 D+B…" at bounding box center [286, 272] width 175 height 20
click at [430, 262] on select "Select Job 1 Carlton Events 1 Carlton Hamilton 1 Carlton Wellington 1 EHS WAREH…" at bounding box center [472, 272] width 175 height 20
select select "10543"
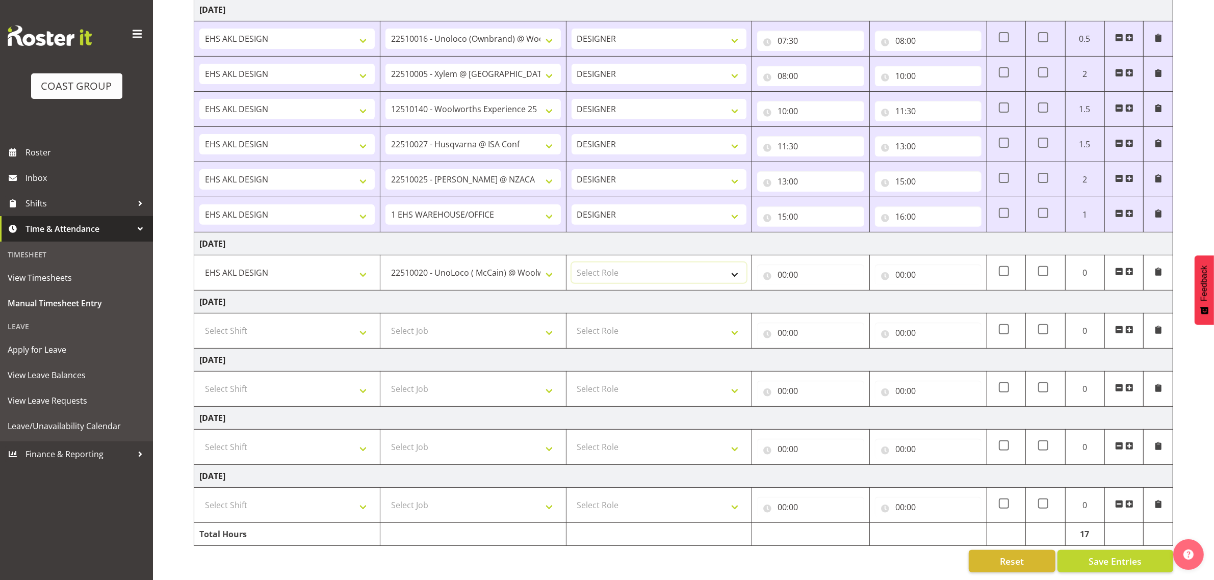
click at [658, 271] on select "Select Role DESIGNER Designer" at bounding box center [658, 272] width 175 height 20
select select "215"
click at [571, 262] on select "Select Role DESIGNER Designer" at bounding box center [658, 272] width 175 height 20
click at [785, 265] on input "00:00" at bounding box center [810, 275] width 107 height 20
click at [824, 291] on select "00 01 02 03 04 05 06 07 08 09 10 11 12 13 14 15 16 17 18 19 20 21 22 23" at bounding box center [826, 301] width 23 height 20
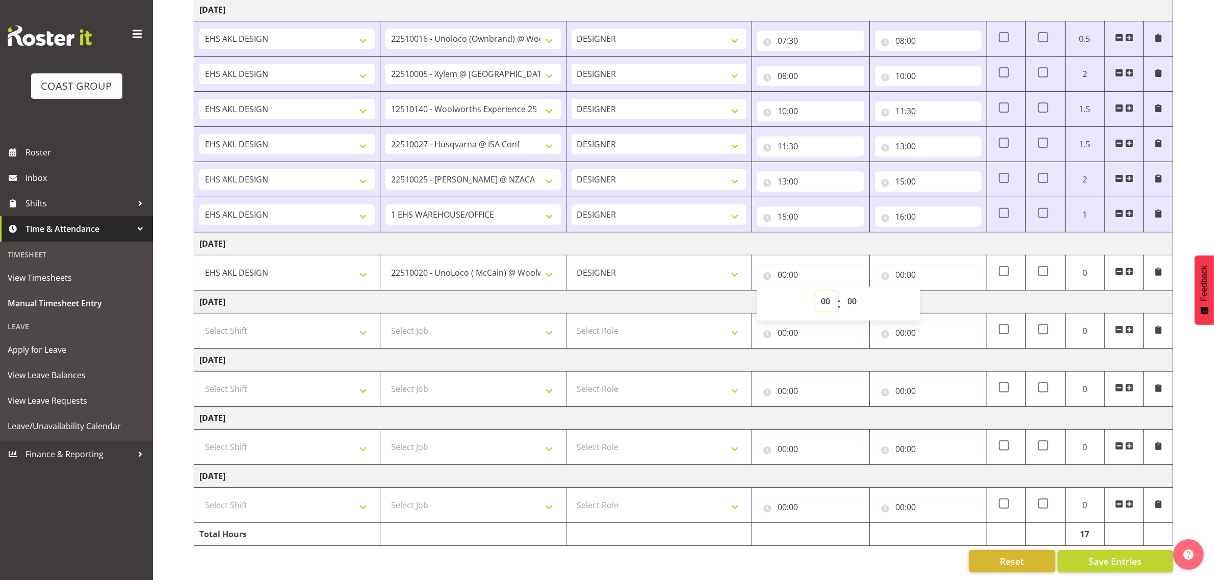
select select "7"
click at [815, 291] on select "00 01 02 03 04 05 06 07 08 09 10 11 12 13 14 15 16 17 18 19 20 21 22 23" at bounding box center [826, 301] width 23 height 20
type input "07:00"
click at [854, 291] on select "00 01 02 03 04 05 06 07 08 09 10 11 12 13 14 15 16 17 18 19 20 21 22 23 24 25 2…" at bounding box center [852, 301] width 23 height 20
select select "30"
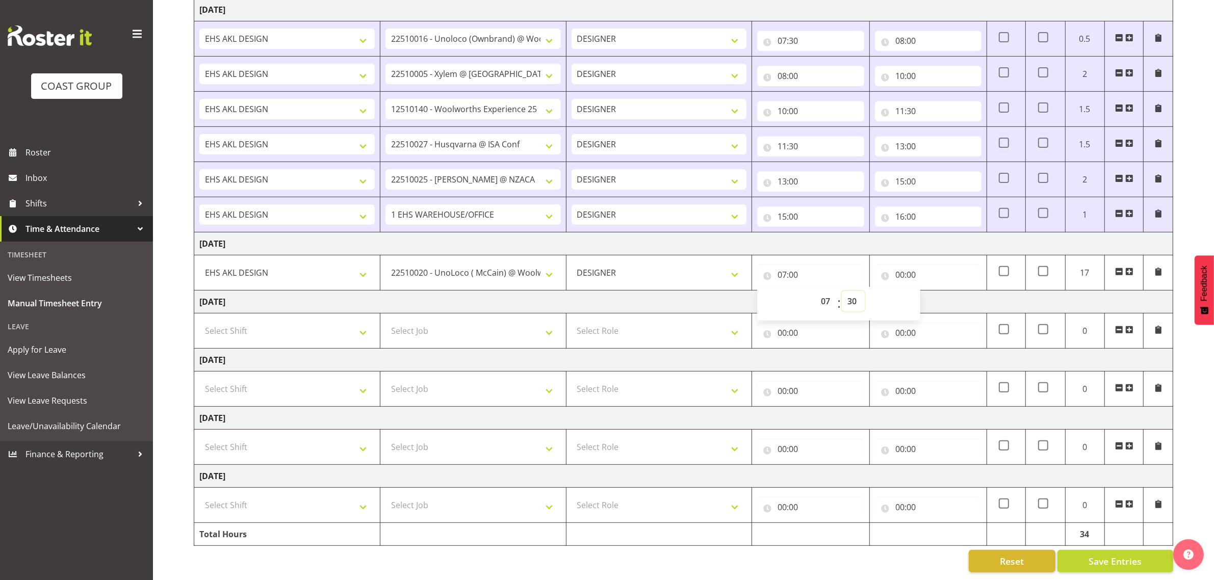
click at [841, 291] on select "00 01 02 03 04 05 06 07 08 09 10 11 12 13 14 15 16 17 18 19 20 21 22 23 24 25 2…" at bounding box center [852, 301] width 23 height 20
type input "07:30"
click at [903, 268] on input "00:00" at bounding box center [928, 275] width 107 height 20
click at [936, 291] on select "00 01 02 03 04 05 06 07 08 09 10 11 12 13 14 15 16 17 18 19 20 21 22 23" at bounding box center [944, 301] width 23 height 20
select select "9"
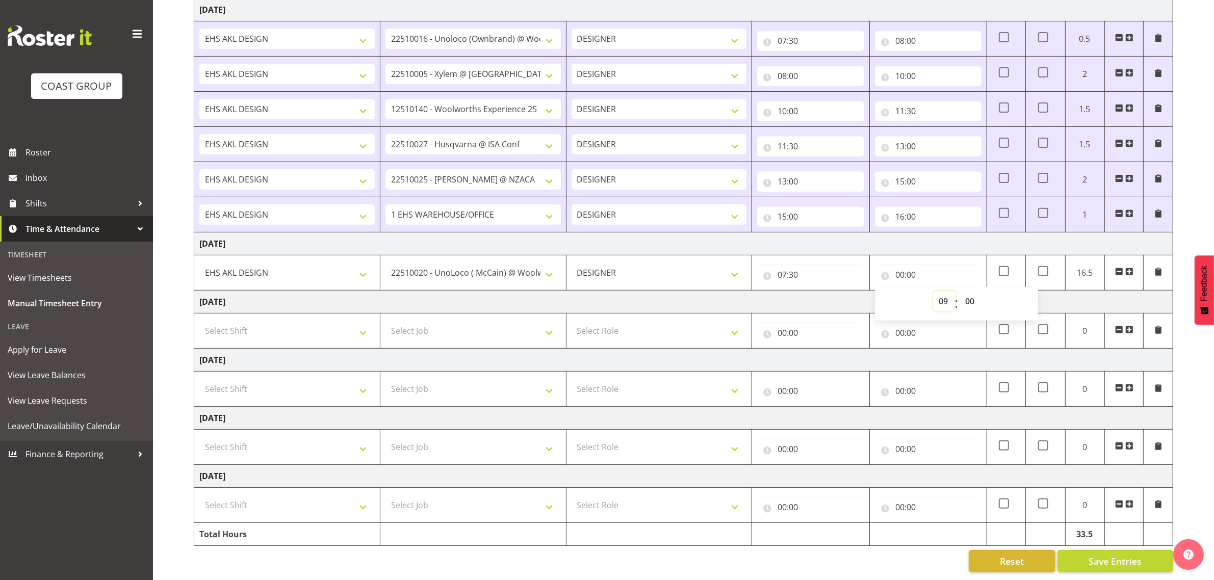
click at [933, 291] on select "00 01 02 03 04 05 06 07 08 09 10 11 12 13 14 15 16 17 18 19 20 21 22 23" at bounding box center [944, 301] width 23 height 20
type input "09:00"
click at [1129, 268] on span at bounding box center [1129, 272] width 8 height 8
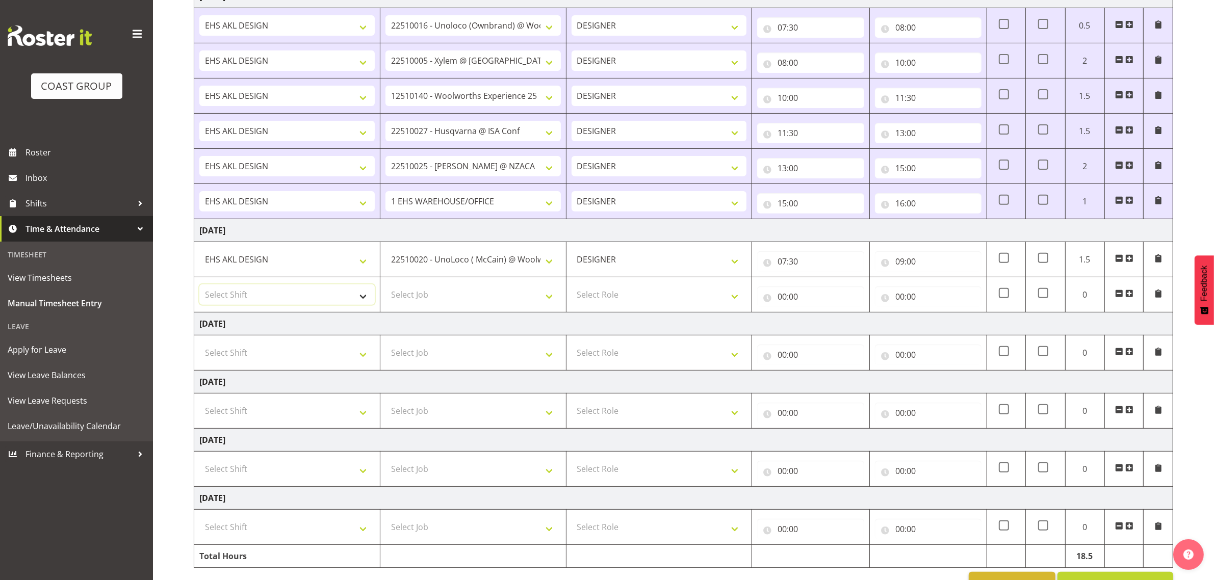
click at [295, 294] on select "Select Shift D+B @ HiNZ D+B Build D+B Build NZACA D+B Build Tech Day OCT 24 D+B…" at bounding box center [286, 294] width 175 height 20
select select "1321"
click at [199, 287] on select "Select Shift D+B @ HiNZ D+B Build D+B Build NZACA D+B Build Tech Day OCT 24 D+B…" at bounding box center [286, 294] width 175 height 20
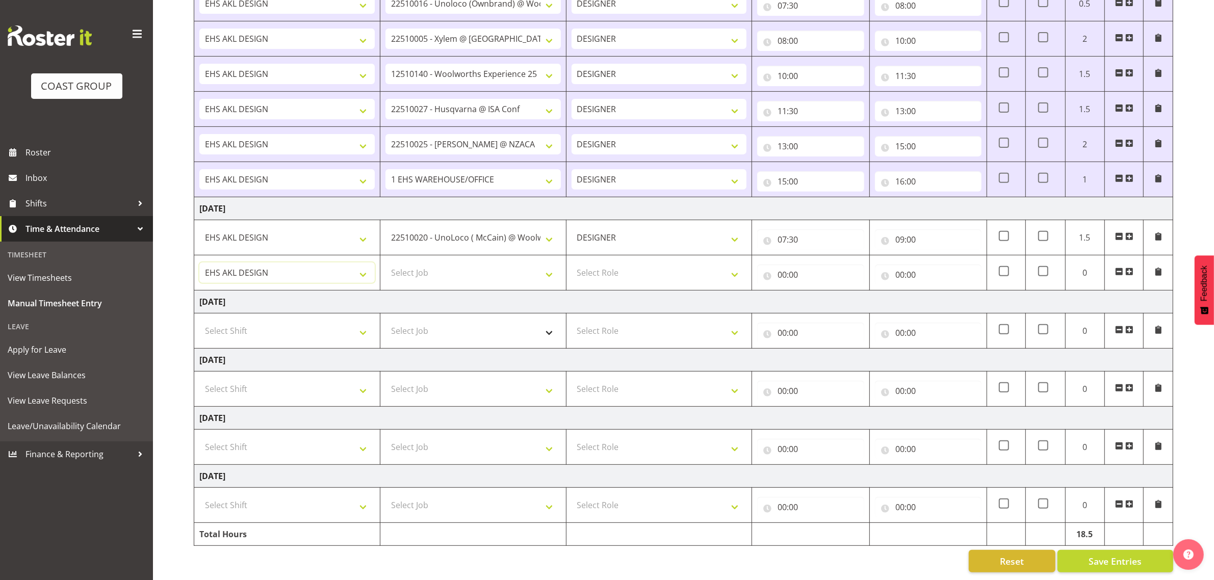
scroll to position [449, 0]
click at [449, 263] on select "Select Job 1 Carlton Events 1 Carlton Hamilton 1 Carlton Wellington 1 EHS WAREH…" at bounding box center [472, 272] width 175 height 20
select select "10607"
click at [653, 275] on td "Select Role DESIGNER Designer" at bounding box center [659, 272] width 186 height 35
click at [653, 263] on select "Select Role DESIGNER Designer" at bounding box center [658, 272] width 175 height 20
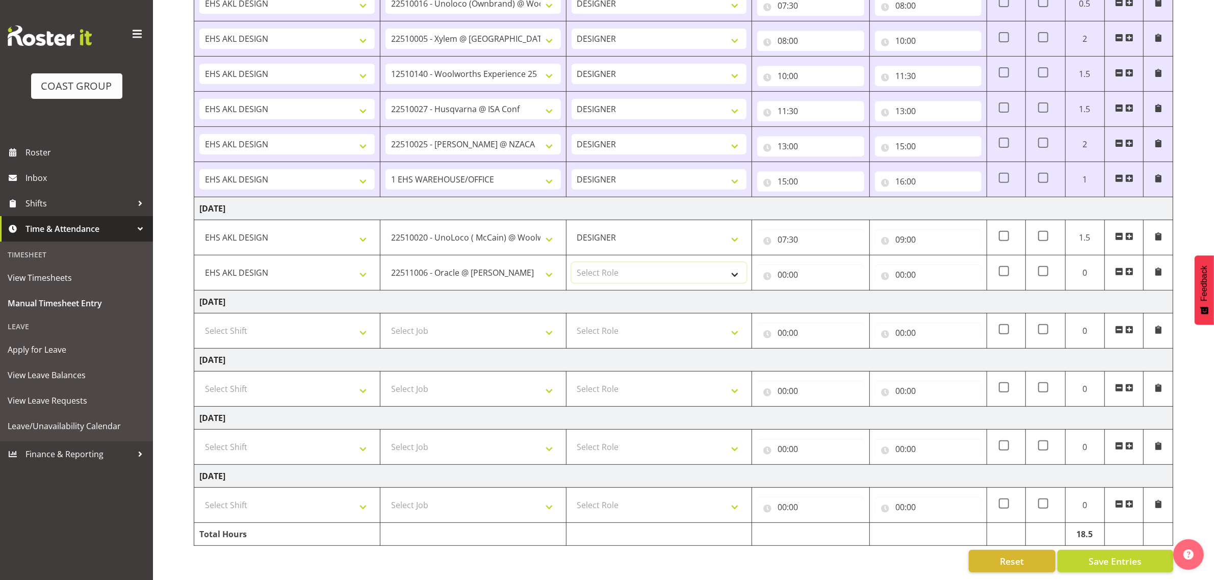
select select "215"
click at [571, 262] on select "Select Role DESIGNER Designer" at bounding box center [658, 272] width 175 height 20
click at [785, 265] on input "00:00" at bounding box center [810, 275] width 107 height 20
click at [826, 291] on select "00 01 02 03 04 05 06 07 08 09 10 11 12 13 14 15 16 17 18 19 20 21 22 23" at bounding box center [826, 301] width 23 height 20
select select "9"
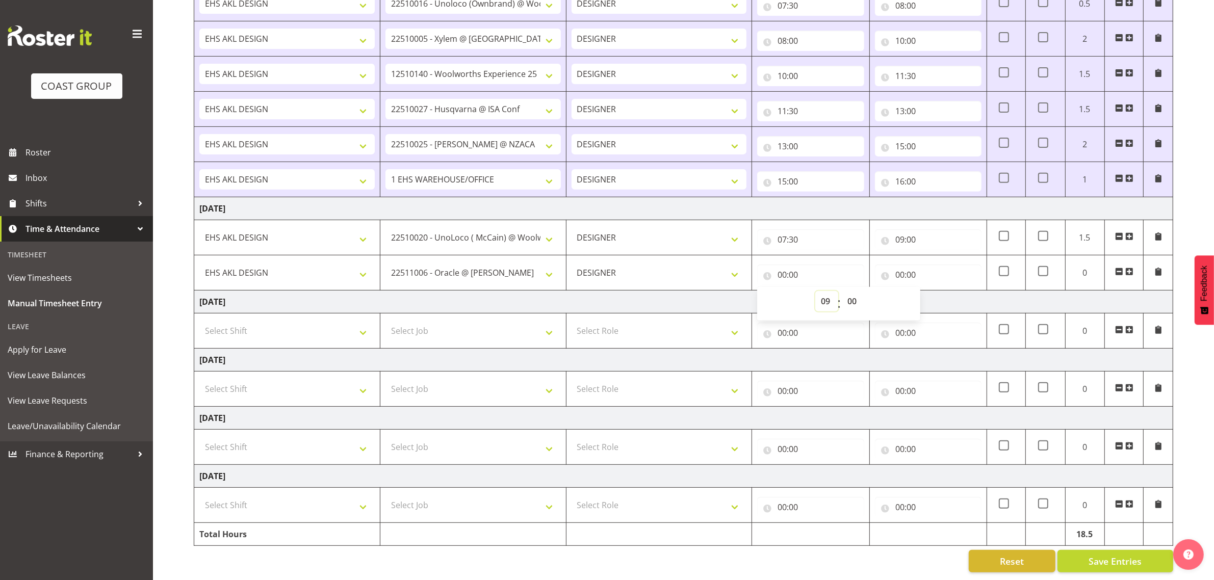
click at [815, 291] on select "00 01 02 03 04 05 06 07 08 09 10 11 12 13 14 15 16 17 18 19 20 21 22 23" at bounding box center [826, 301] width 23 height 20
type input "09:00"
click at [908, 265] on input "00:00" at bounding box center [928, 275] width 107 height 20
click at [938, 291] on select "00 01 02 03 04 05 06 07 08 09 10 11 12 13 14 15 16 17 18 19 20 21 22 23" at bounding box center [944, 301] width 23 height 20
select select "11"
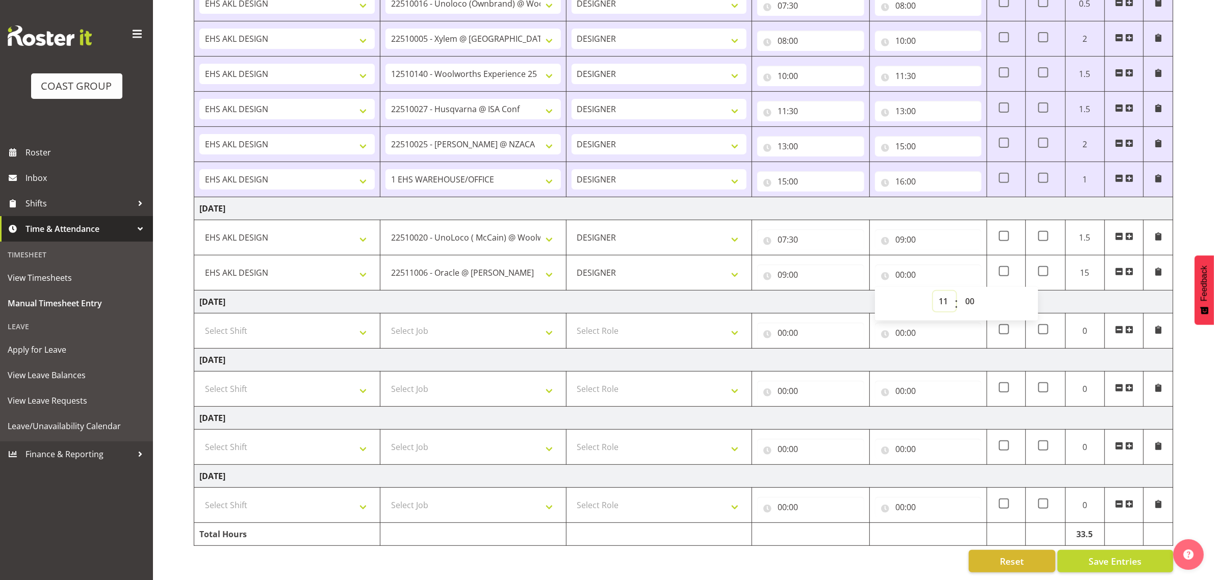
click at [933, 291] on select "00 01 02 03 04 05 06 07 08 09 10 11 12 13 14 15 16 17 18 19 20 21 22 23" at bounding box center [944, 301] width 23 height 20
type input "11:00"
click at [1128, 268] on span at bounding box center [1129, 272] width 8 height 8
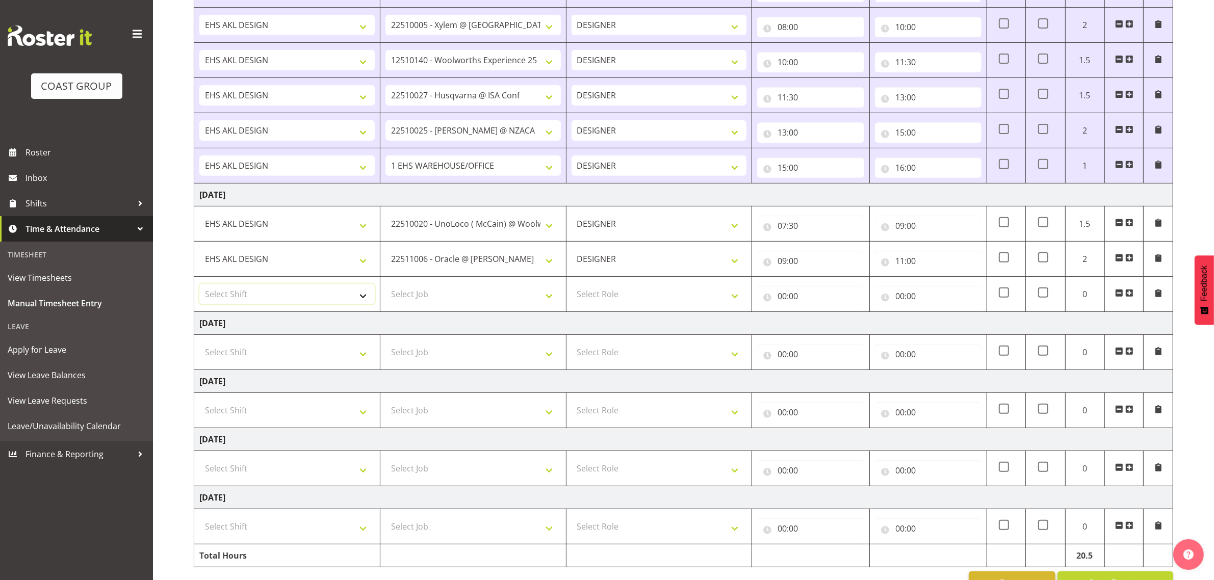
click at [303, 296] on select "Select Shift D+B @ HiNZ D+B Build D+B Build NZACA D+B Build Tech Day OCT 24 D+B…" at bounding box center [286, 294] width 175 height 20
select select "1321"
click at [199, 287] on select "Select Shift D+B @ HiNZ D+B Build D+B Build NZACA D+B Build Tech Day OCT 24 D+B…" at bounding box center [286, 294] width 175 height 20
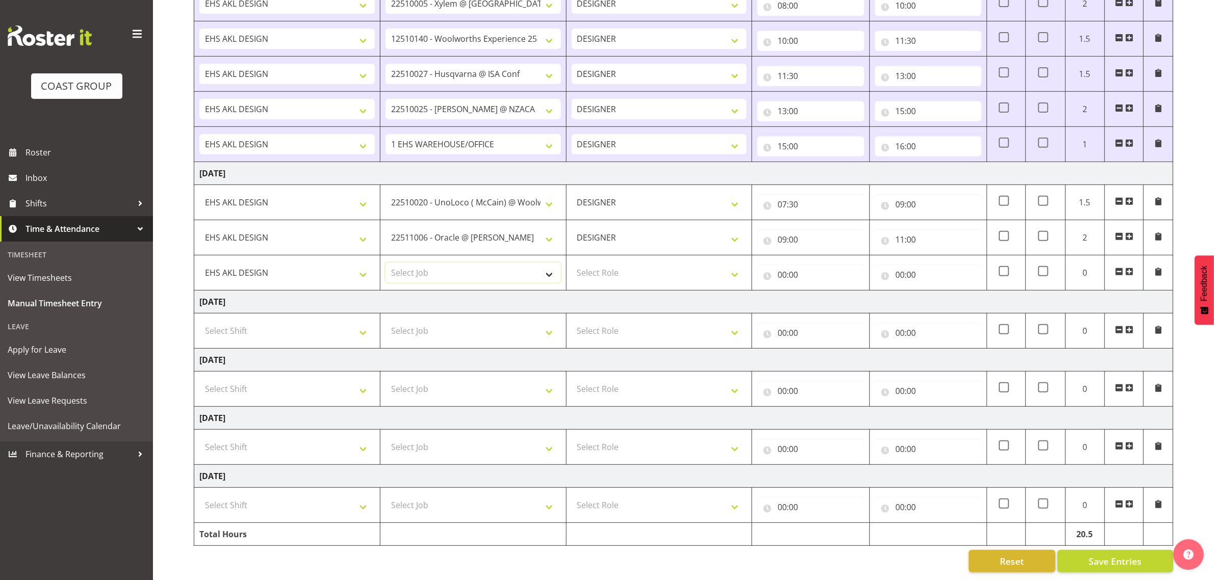
click at [449, 266] on select "Select Job 1 Carlton Events 1 Carlton Hamilton 1 Carlton Wellington 1 EHS WAREH…" at bounding box center [472, 272] width 175 height 20
select select "10209"
click at [607, 266] on select "Select Role DESIGNER Designer" at bounding box center [658, 272] width 175 height 20
select select "215"
click at [571, 262] on select "Select Role DESIGNER Designer" at bounding box center [658, 272] width 175 height 20
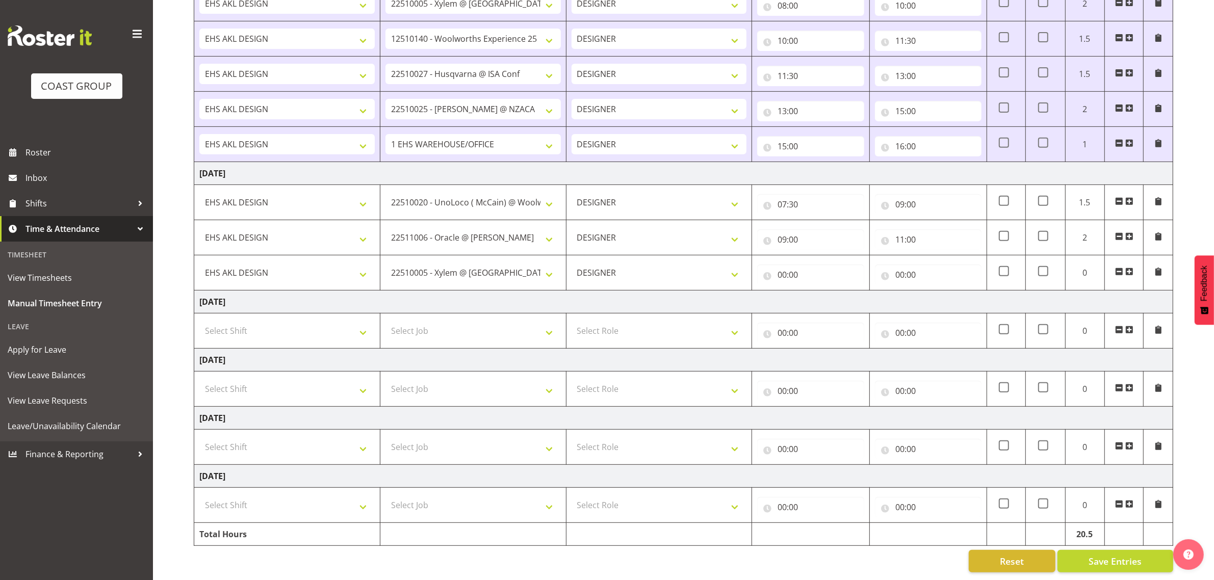
click at [781, 260] on div "00:00 00 01 02 03 04 05 06 07 08 09 10 11 12 13 14 15 16 17 18 19 20 21 22 23 :…" at bounding box center [810, 272] width 107 height 24
click at [799, 265] on input "00:00" at bounding box center [810, 275] width 107 height 20
click at [821, 291] on select "00 01 02 03 04 05 06 07 08 09 10 11 12 13 14 15 16 17 18 19 20 21 22 23" at bounding box center [826, 301] width 23 height 20
select select "11"
click at [815, 291] on select "00 01 02 03 04 05 06 07 08 09 10 11 12 13 14 15 16 17 18 19 20 21 22 23" at bounding box center [826, 301] width 23 height 20
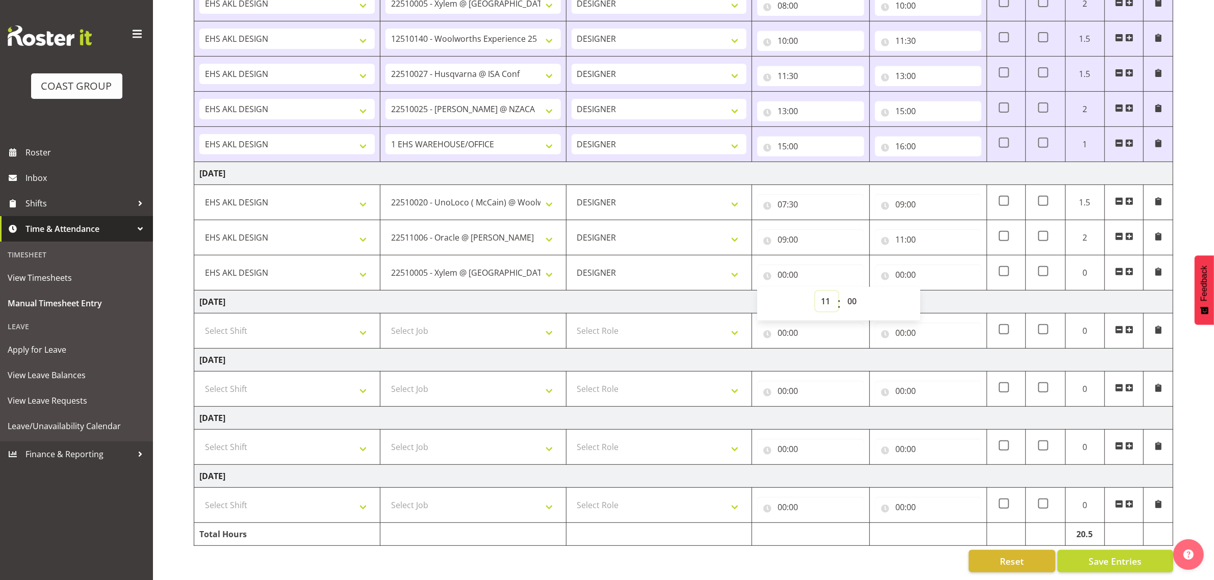
type input "11:00"
drag, startPoint x: 901, startPoint y: 261, endPoint x: 921, endPoint y: 276, distance: 24.9
click at [901, 265] on input "00:00" at bounding box center [928, 275] width 107 height 20
click at [938, 291] on select "00 01 02 03 04 05 06 07 08 09 10 11 12 13 14 15 16 17 18 19 20 21 22 23" at bounding box center [944, 301] width 23 height 20
select select "13"
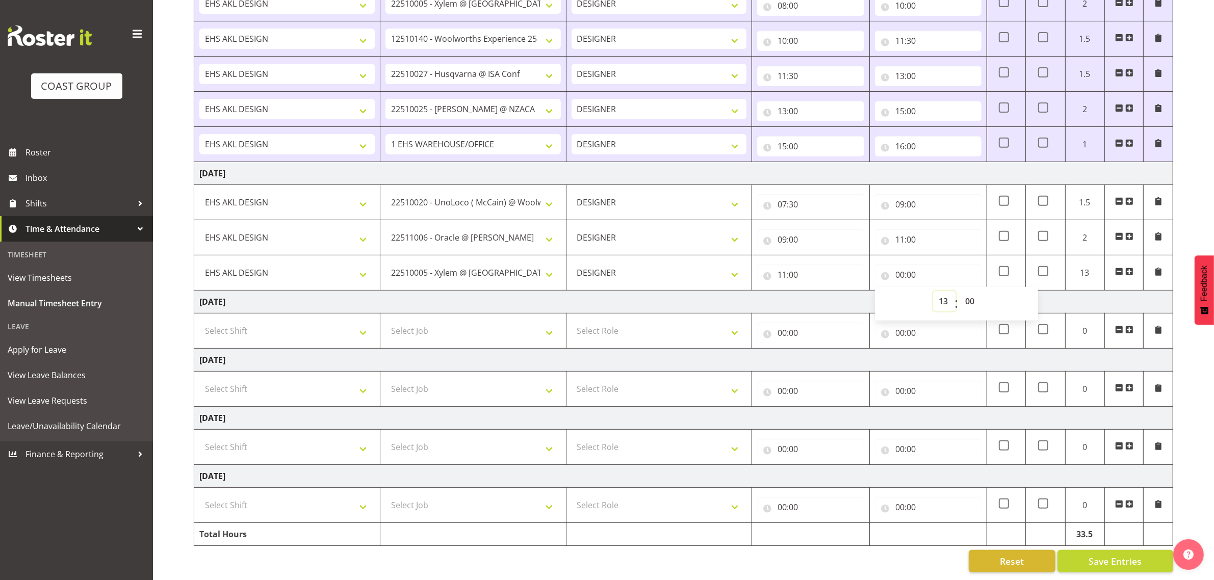
click at [933, 291] on select "00 01 02 03 04 05 06 07 08 09 10 11 12 13 14 15 16 17 18 19 20 21 22 23" at bounding box center [944, 301] width 23 height 20
type input "13:00"
click at [1128, 268] on span at bounding box center [1129, 272] width 8 height 8
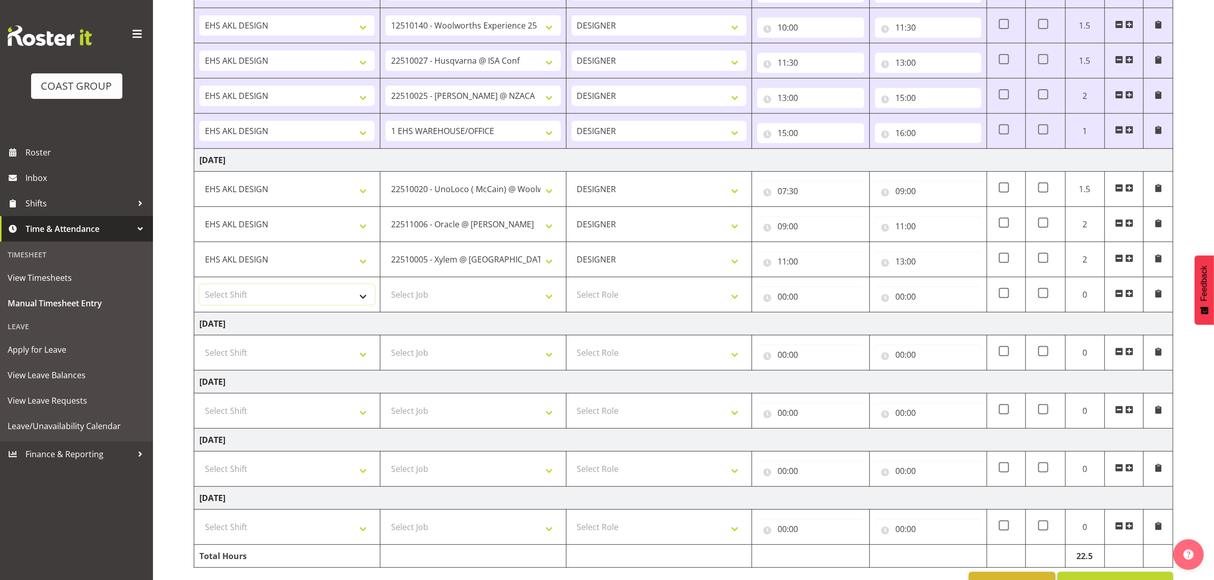
click at [268, 299] on select "Select Shift D+B @ HiNZ D+B Build D+B Build NZACA D+B Build Tech Day OCT 24 D+B…" at bounding box center [286, 294] width 175 height 20
select select "1321"
click at [199, 287] on select "Select Shift D+B @ HiNZ D+B Build D+B Build NZACA D+B Build Tech Day OCT 24 D+B…" at bounding box center [286, 294] width 175 height 20
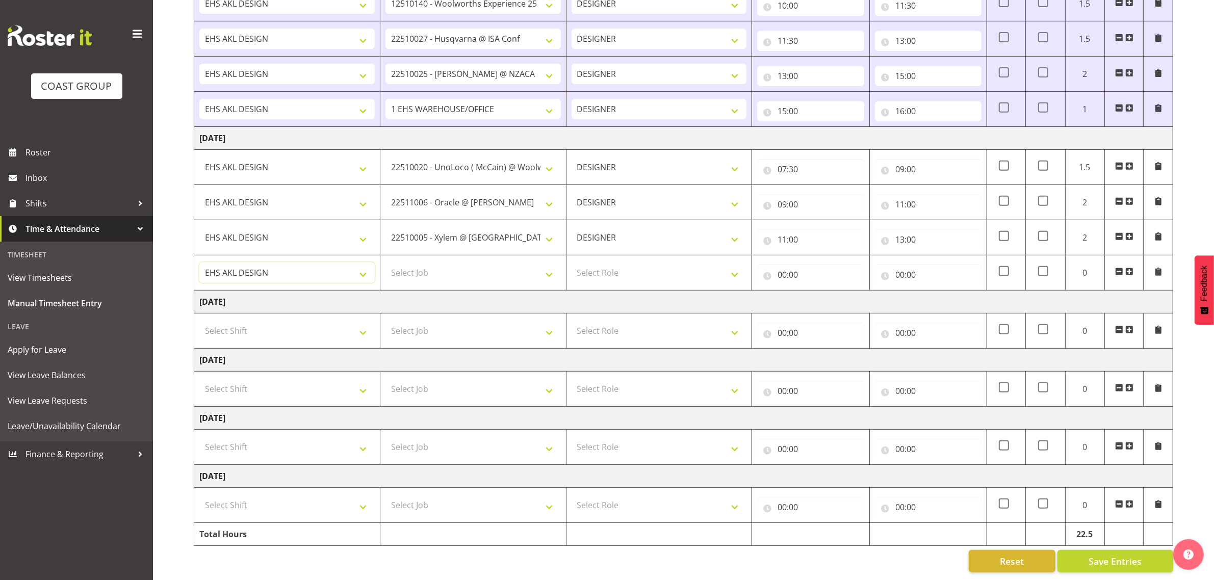
scroll to position [519, 0]
click at [441, 262] on select "Select Job 1 Carlton Events 1 Carlton Hamilton 1 Carlton Wellington 1 EHS WAREH…" at bounding box center [472, 272] width 175 height 20
click at [508, 264] on select "Select Job 1 Carlton Events 1 Carlton Hamilton 1 Carlton Wellington 1 EHS WAREH…" at bounding box center [472, 272] width 175 height 20
click at [476, 262] on select "1 Carlton Events 1 Carlton Hamilton 1 Carlton Wellington 1 EHS WAREHOUSE/OFFICE…" at bounding box center [472, 272] width 175 height 20
select select "9979"
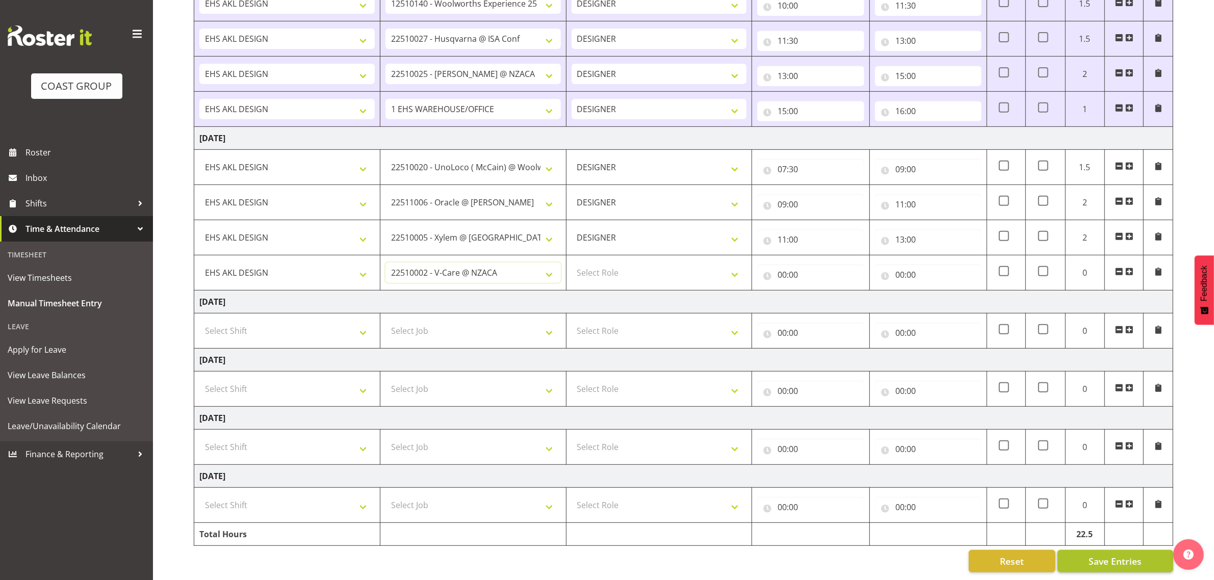
click at [1124, 555] on span "Save Entries" at bounding box center [1114, 561] width 53 height 13
